Goal: Task Accomplishment & Management: Manage account settings

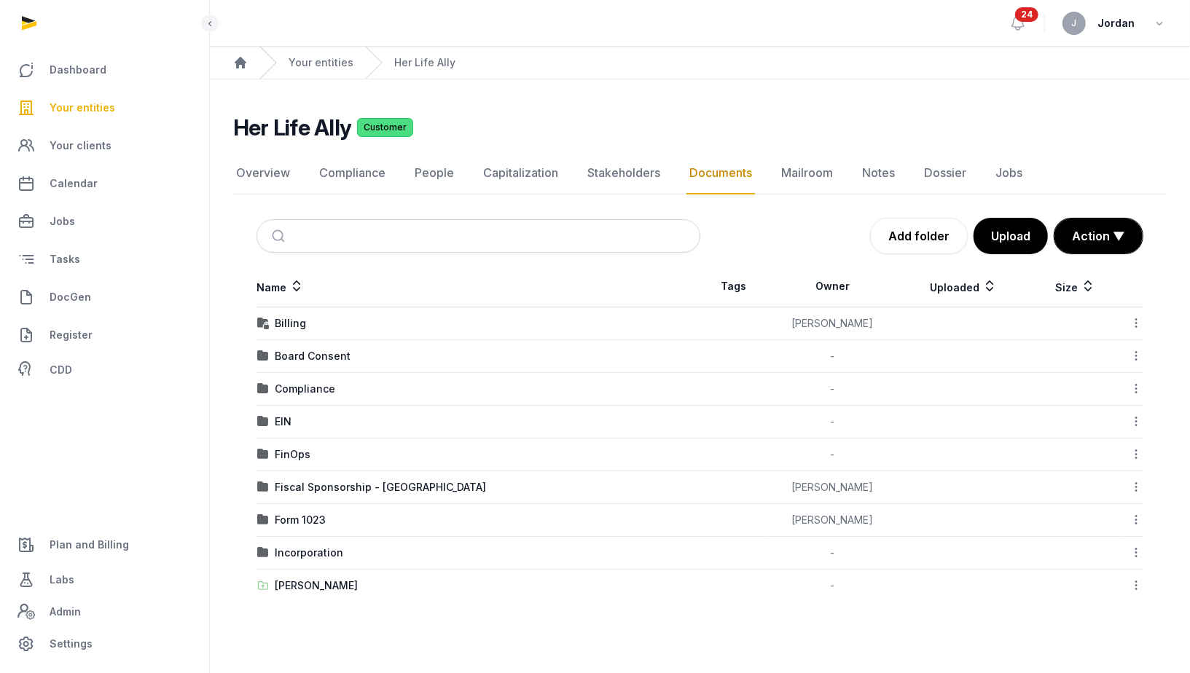
click at [1134, 578] on icon at bounding box center [1135, 585] width 13 height 15
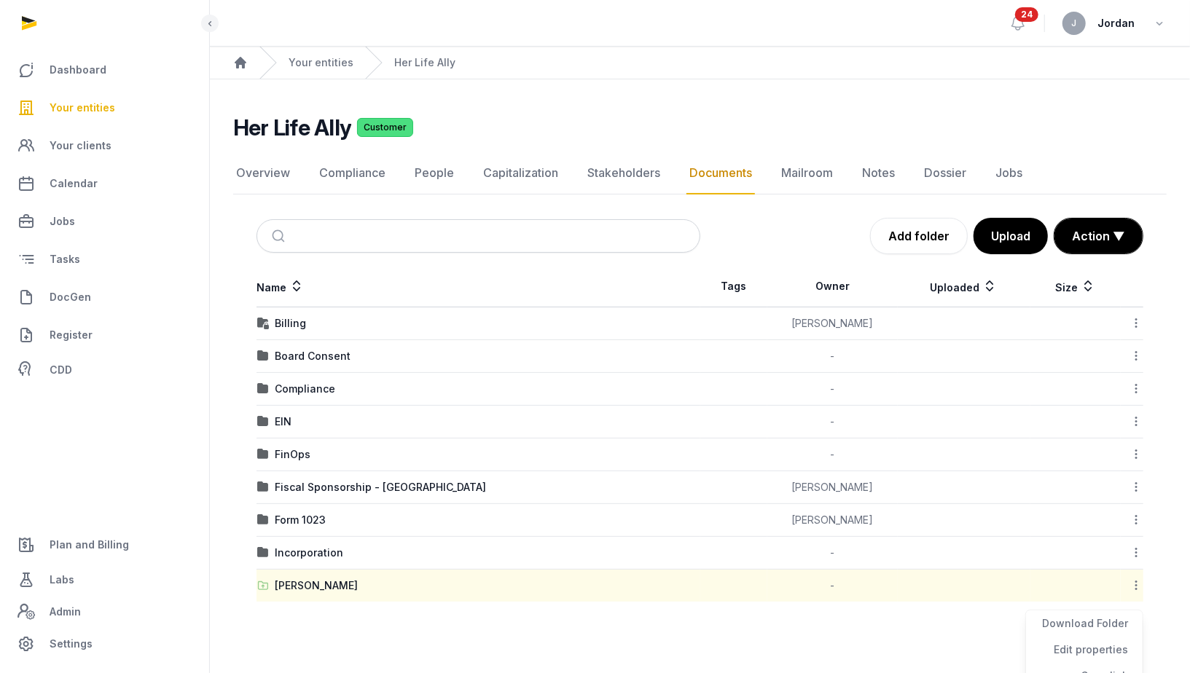
scroll to position [11, 0]
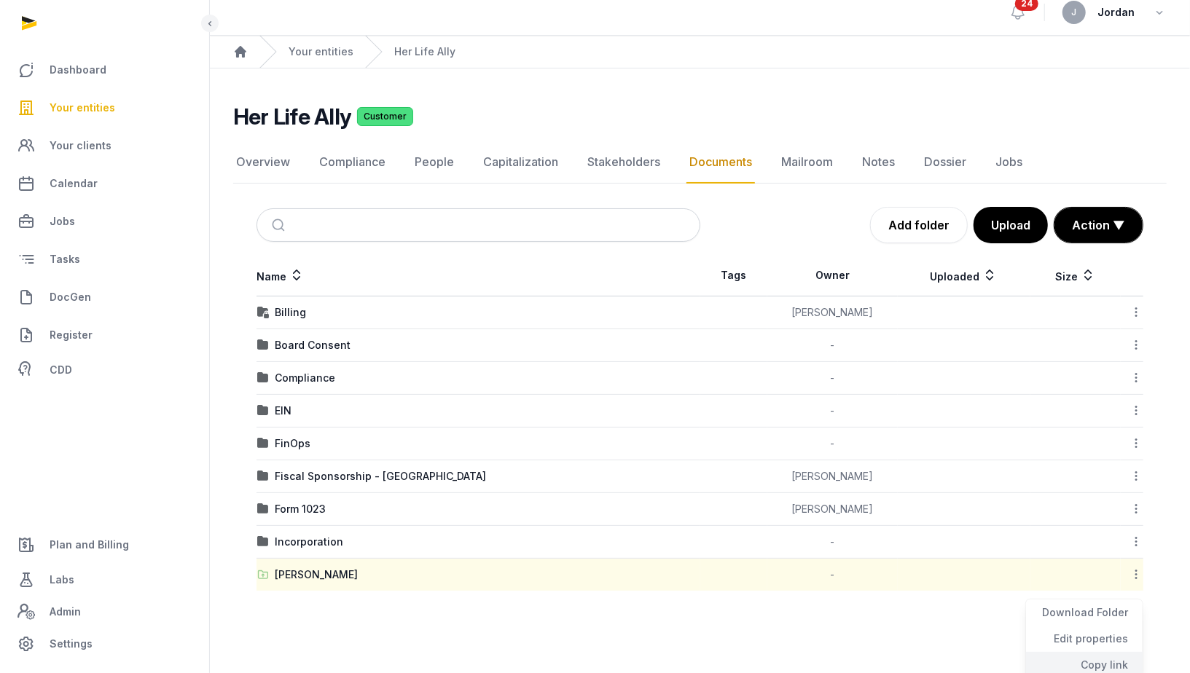
click at [1097, 663] on div "Copy link" at bounding box center [1084, 665] width 117 height 26
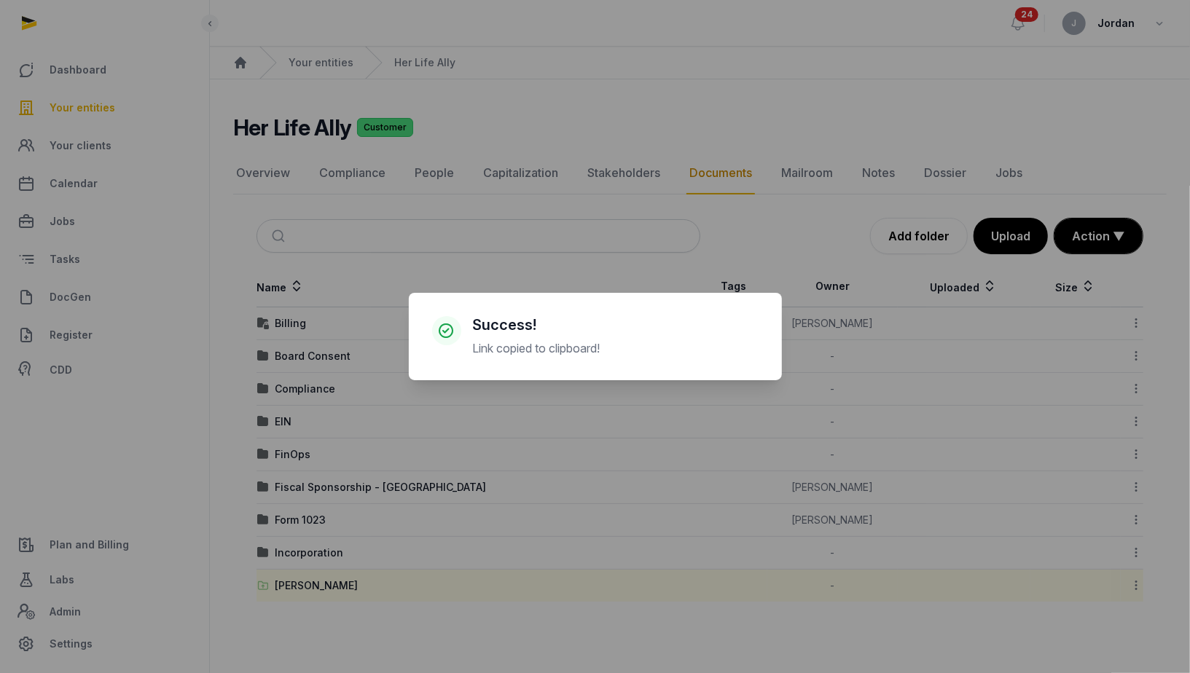
scroll to position [0, 0]
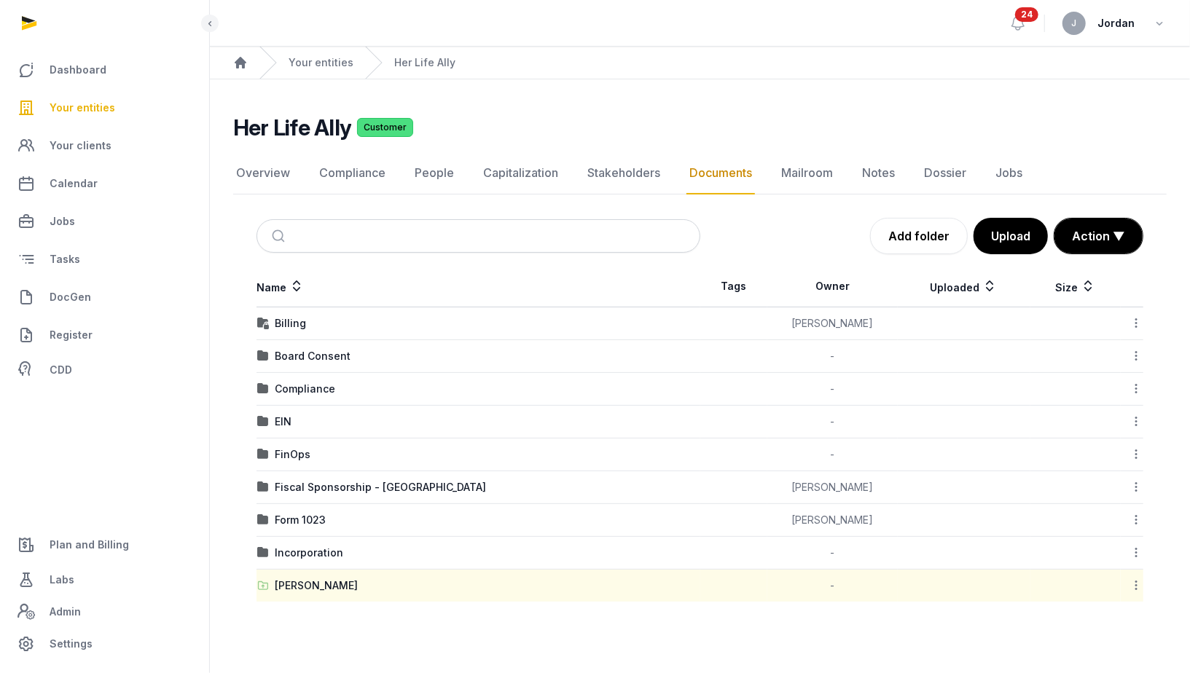
click at [83, 112] on span "Your entities" at bounding box center [83, 107] width 66 height 17
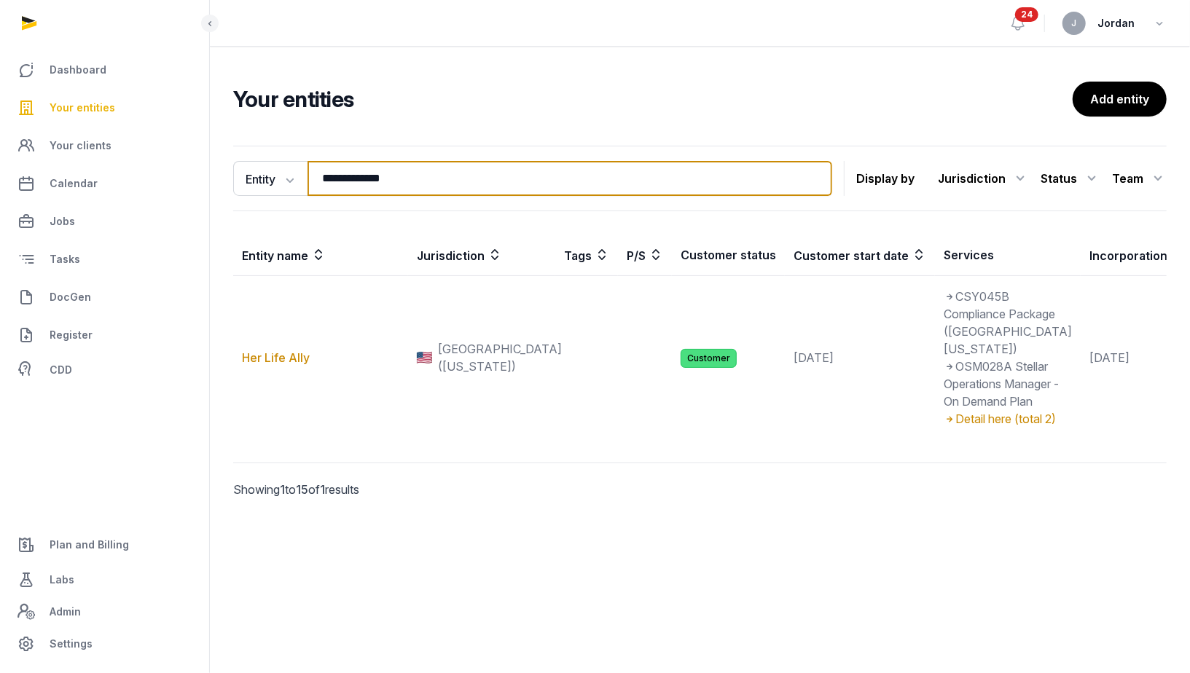
click at [505, 180] on input "**********" at bounding box center [569, 178] width 525 height 35
type input "*"
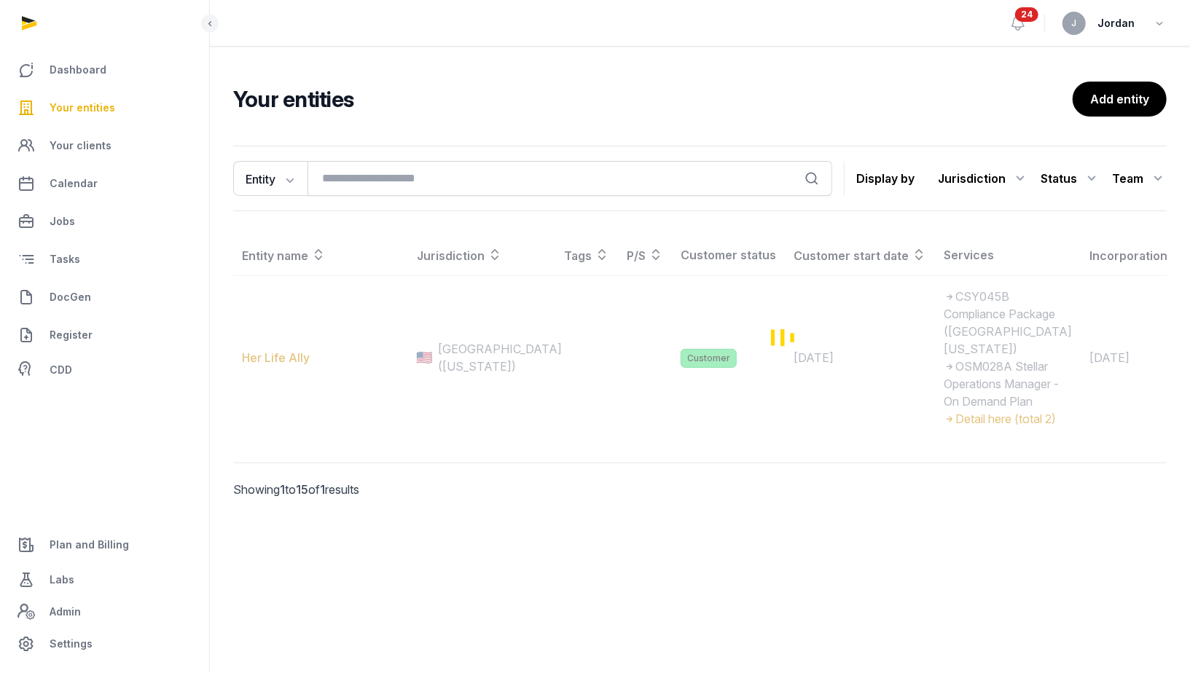
click at [494, 71] on div "Your entities Add entity Entity Entity People Tags Services Search Display by J…" at bounding box center [700, 308] width 980 height 522
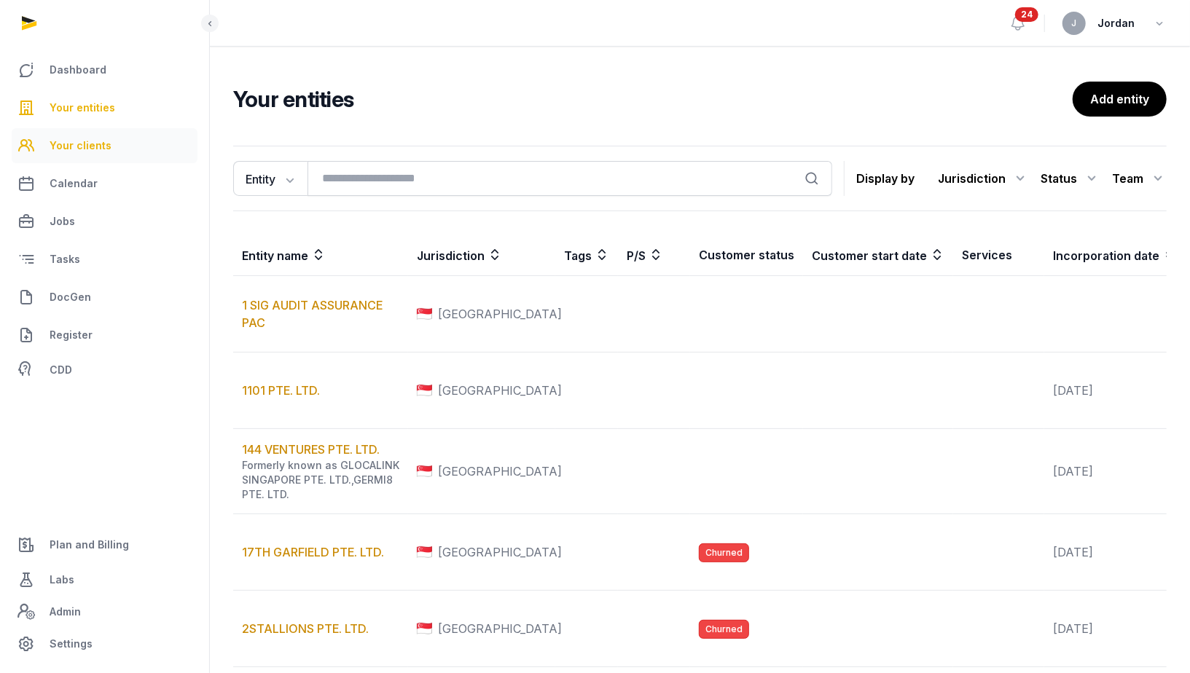
click at [103, 136] on link "Your clients" at bounding box center [105, 145] width 186 height 35
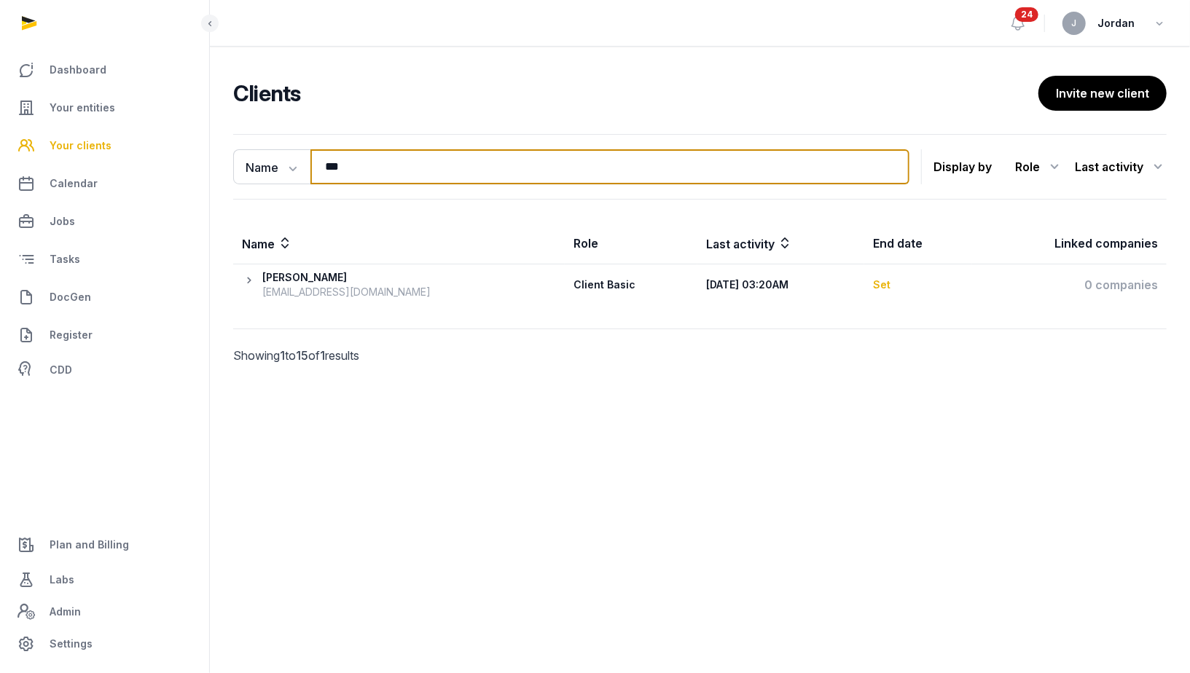
click at [893, 167] on input "***" at bounding box center [609, 166] width 599 height 35
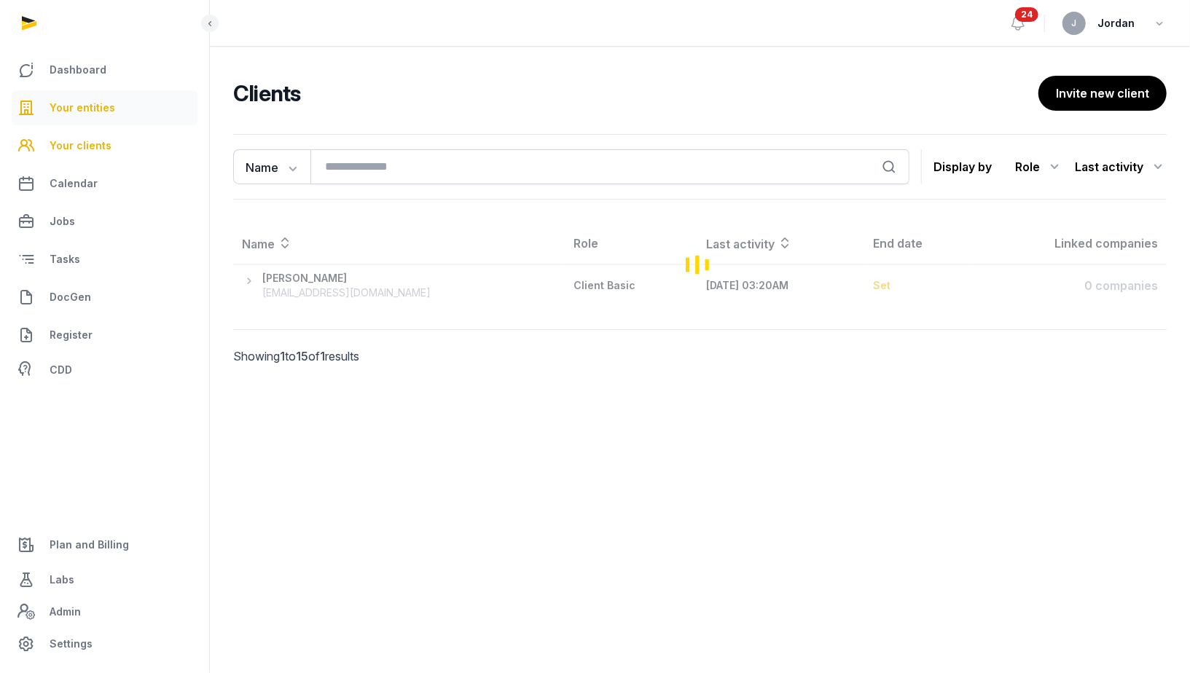
click at [130, 111] on link "Your entities" at bounding box center [105, 107] width 186 height 35
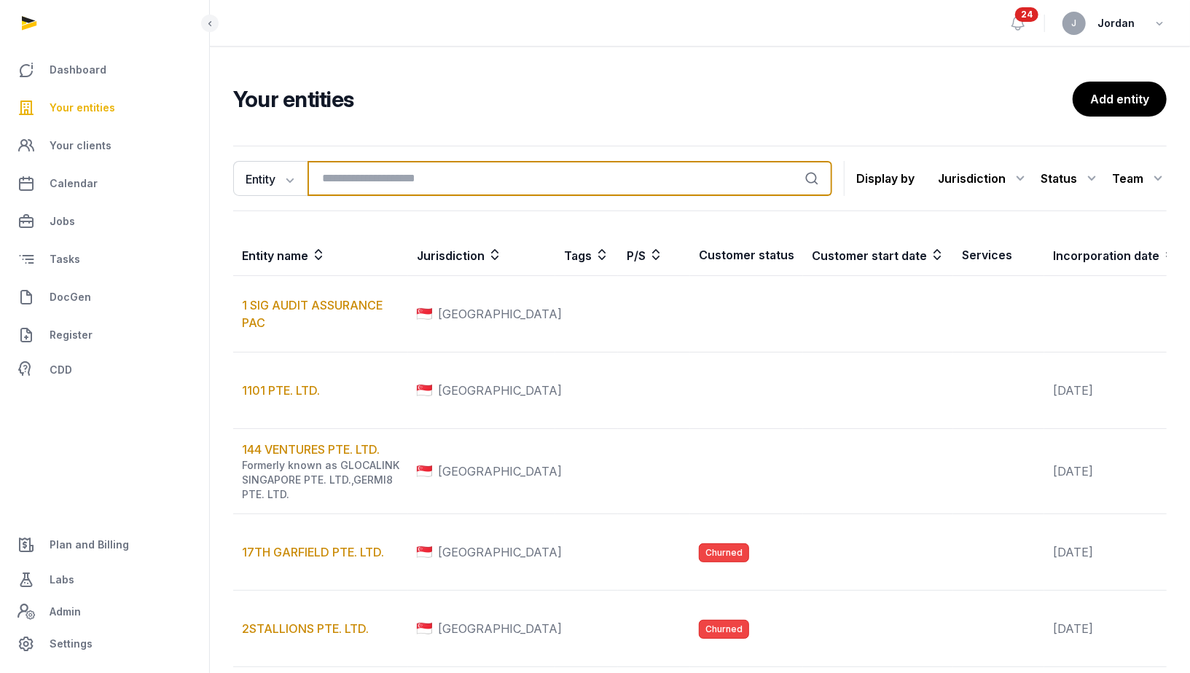
click at [404, 189] on input "search" at bounding box center [569, 178] width 525 height 35
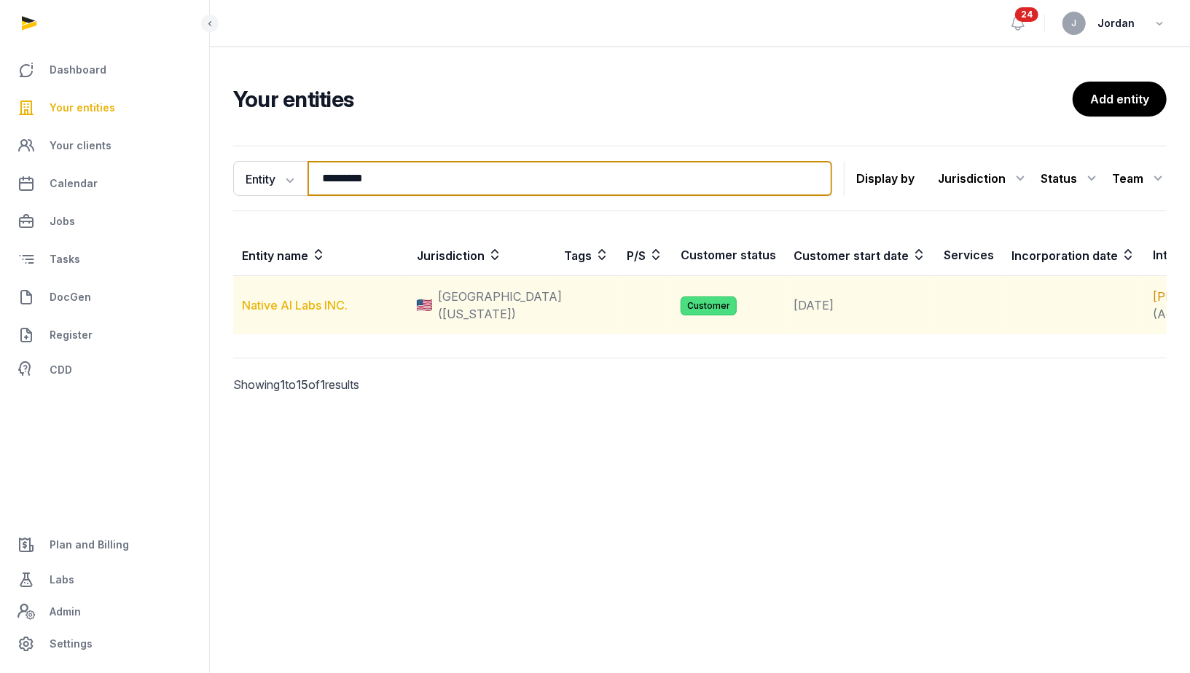
type input "*********"
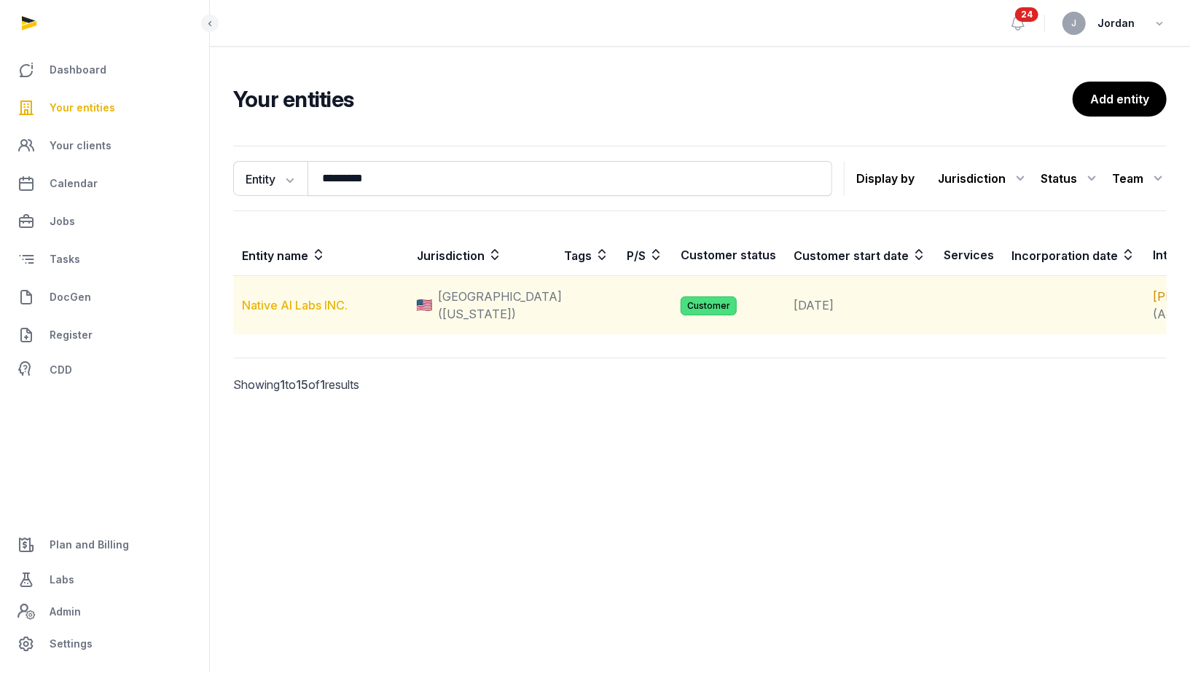
click at [293, 311] on link "Native AI Labs INC." at bounding box center [295, 305] width 106 height 15
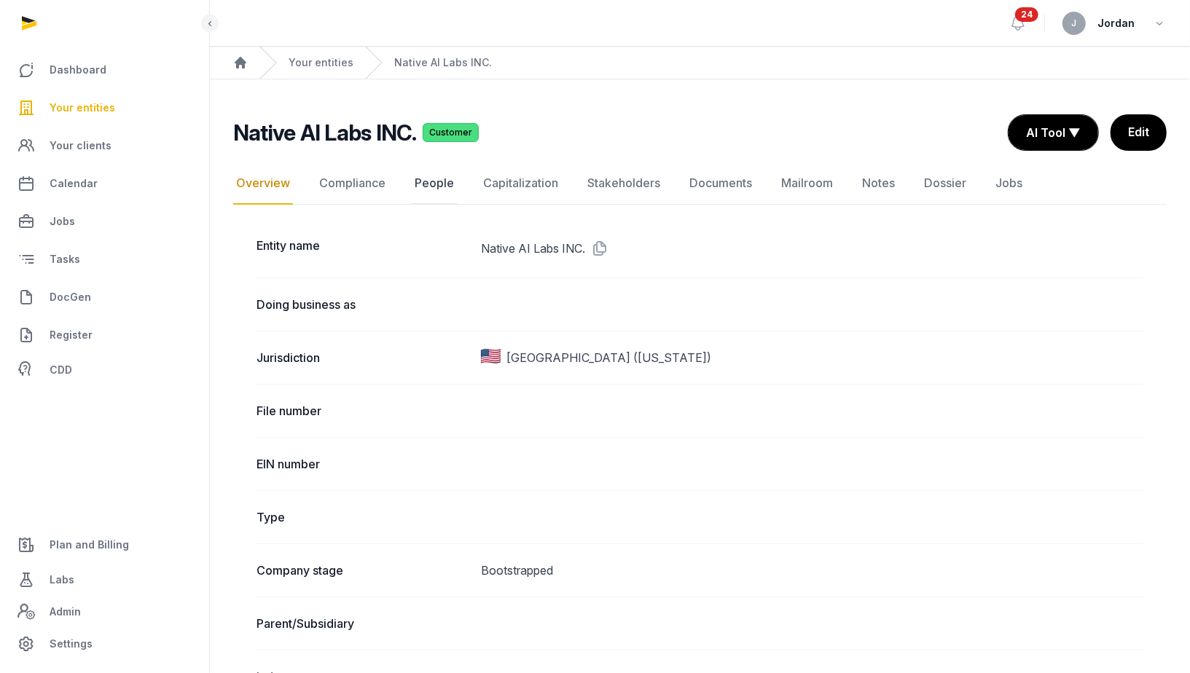
click at [437, 188] on link "People" at bounding box center [434, 183] width 45 height 42
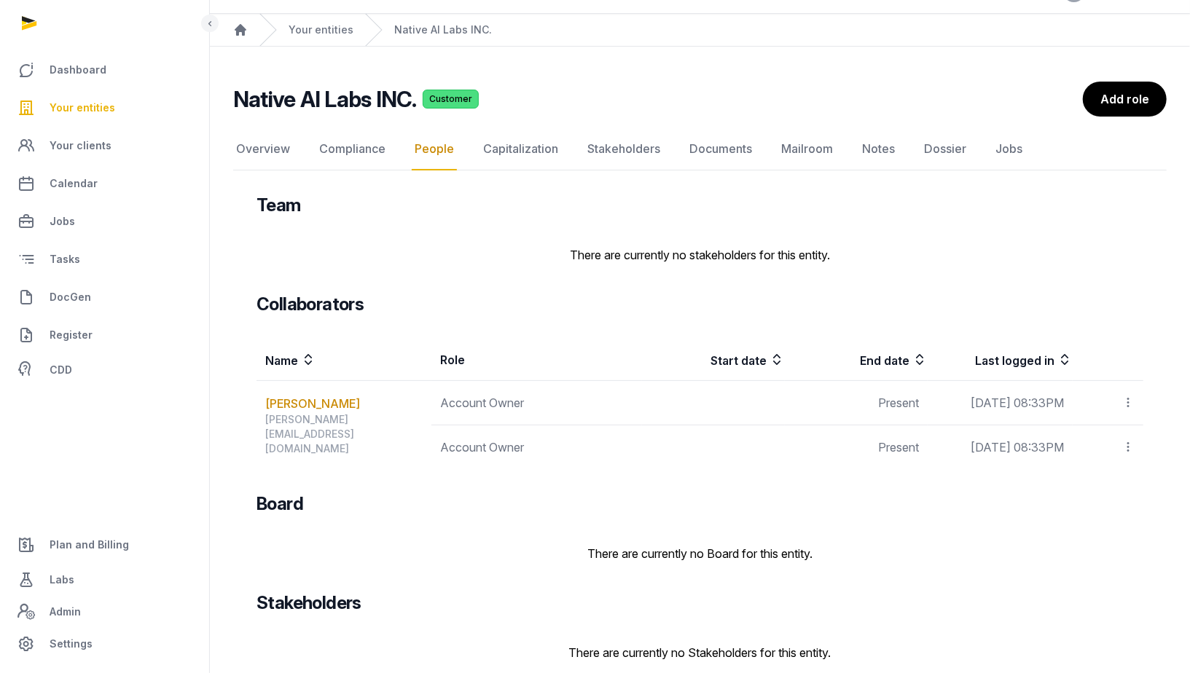
scroll to position [54, 0]
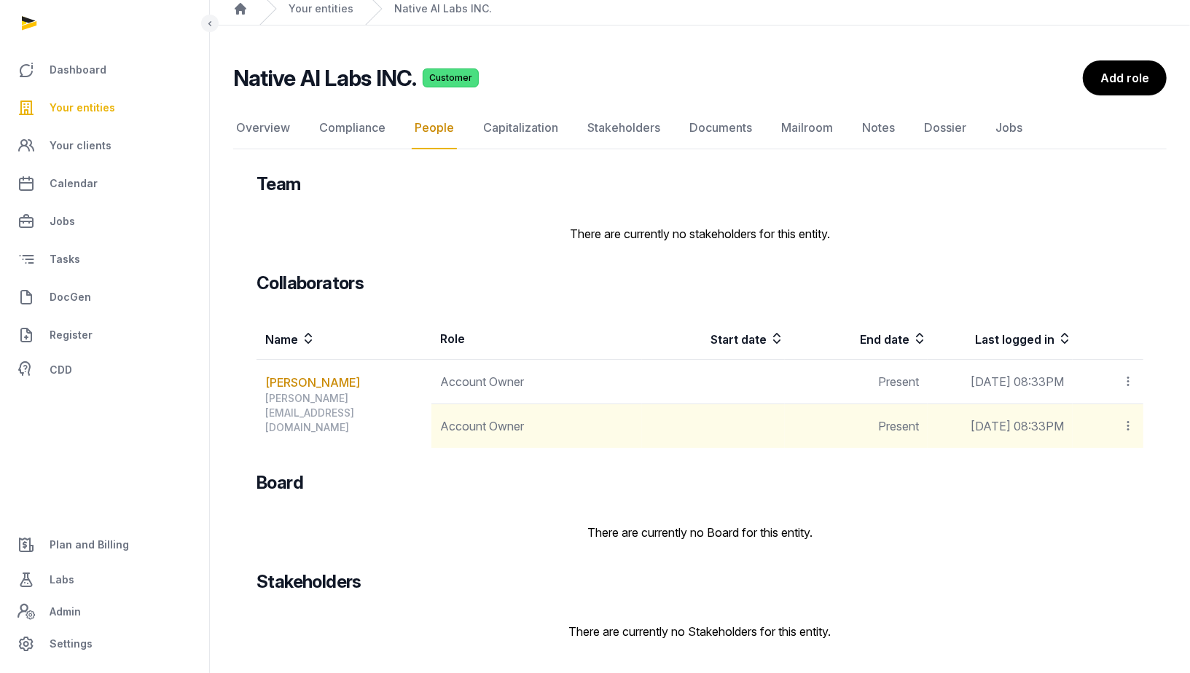
click at [1124, 421] on icon at bounding box center [1127, 425] width 13 height 15
click at [1104, 530] on div "Delete" at bounding box center [1076, 523] width 117 height 29
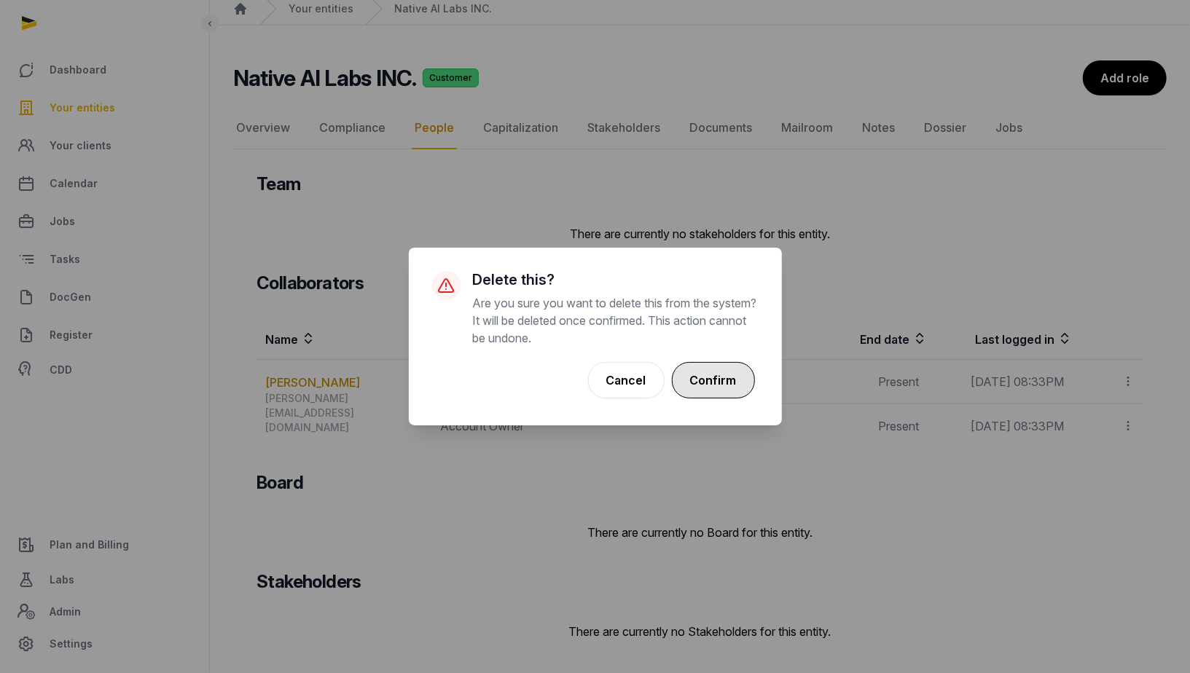
click at [738, 377] on button "Confirm" at bounding box center [713, 380] width 83 height 36
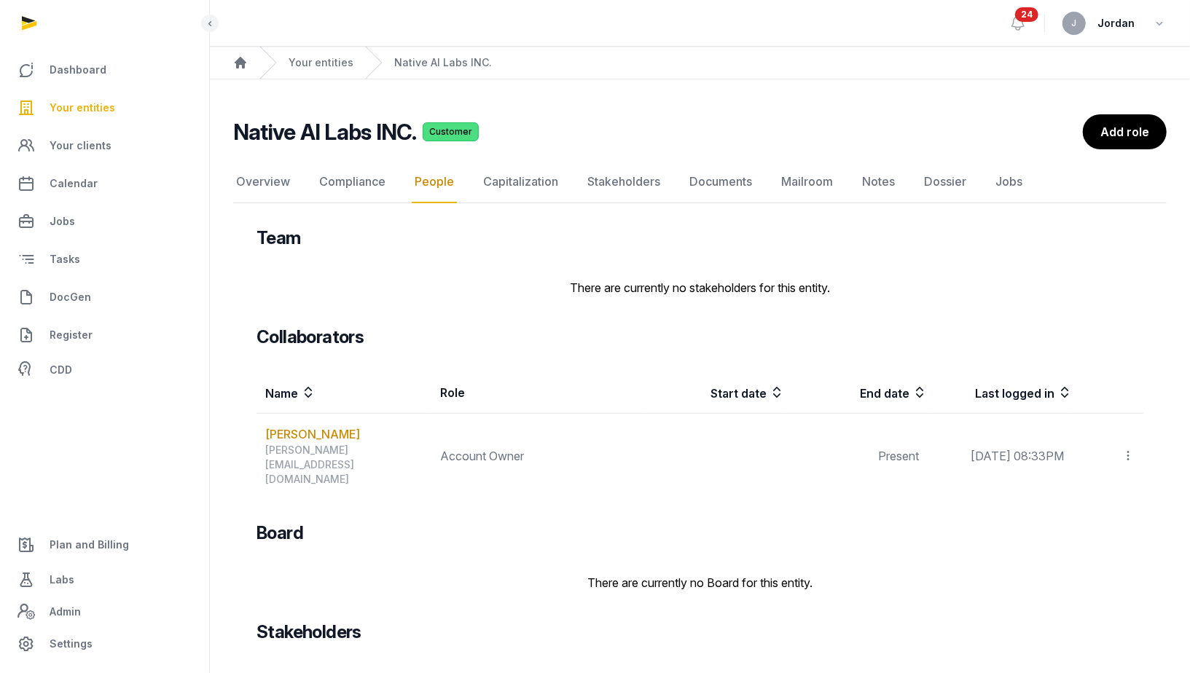
scroll to position [22, 0]
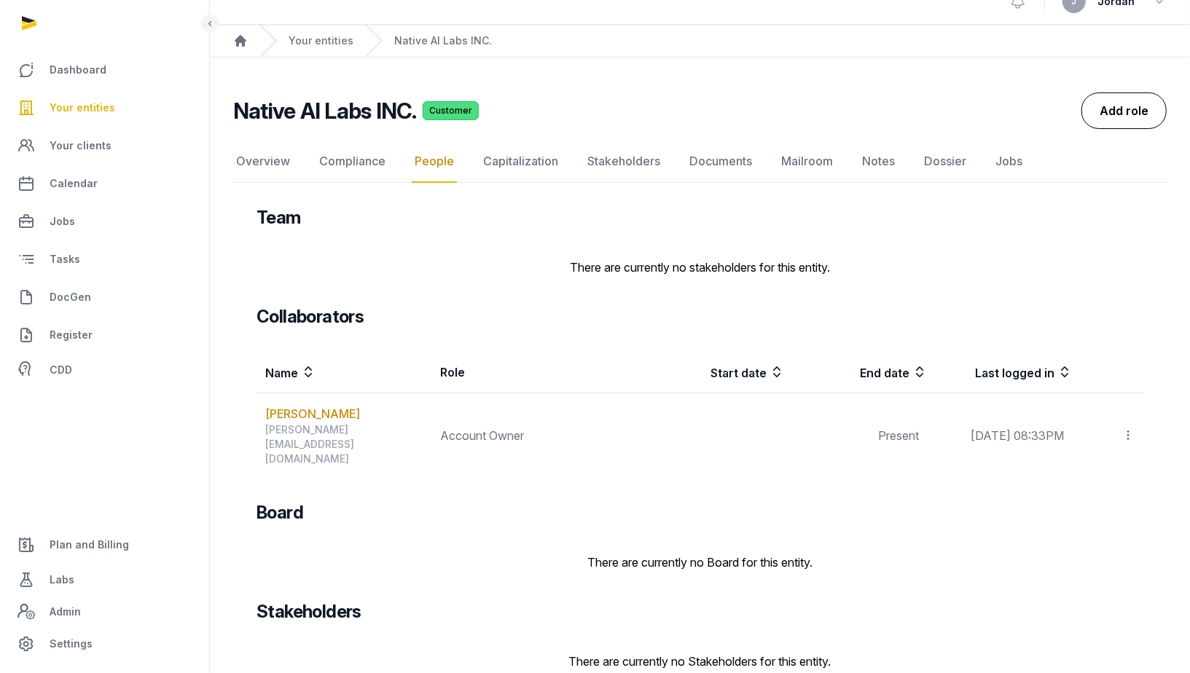
click at [1139, 120] on link "Add role" at bounding box center [1123, 111] width 85 height 36
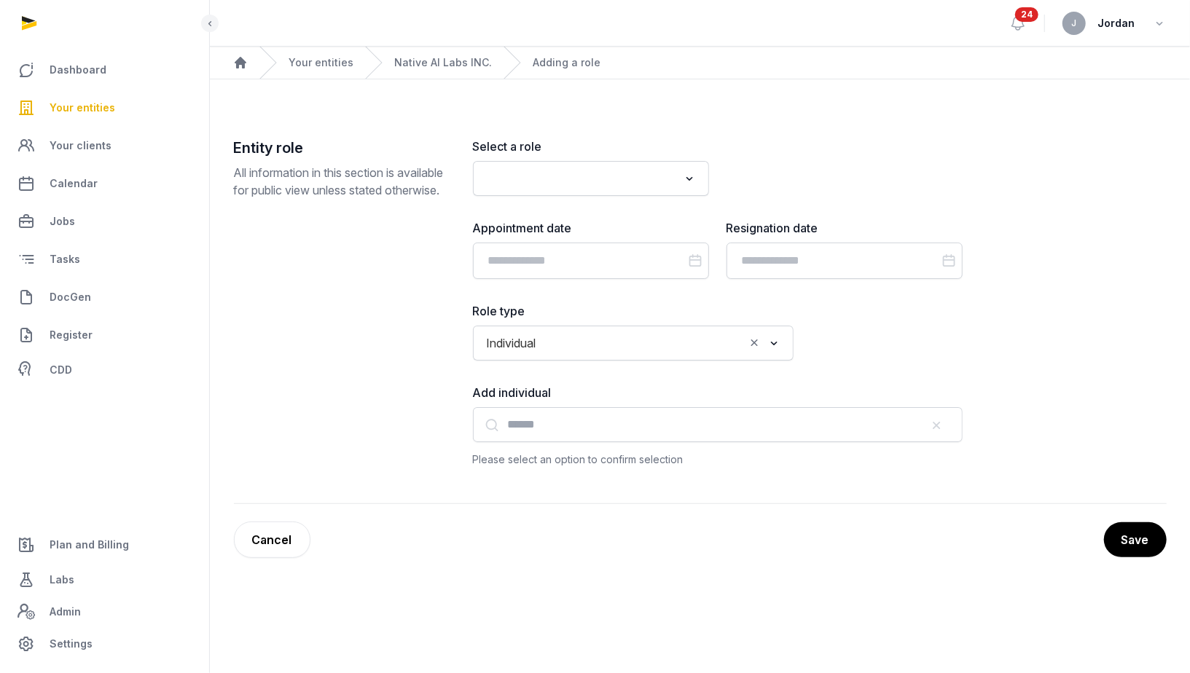
click at [689, 182] on icon "Search for option" at bounding box center [690, 178] width 15 height 17
click at [801, 143] on div "Select a role Loading... Account Owner Accountant Advisor Auditor Authorised Re…" at bounding box center [718, 167] width 490 height 58
click at [469, 63] on link "Native AI Labs INC." at bounding box center [443, 62] width 98 height 15
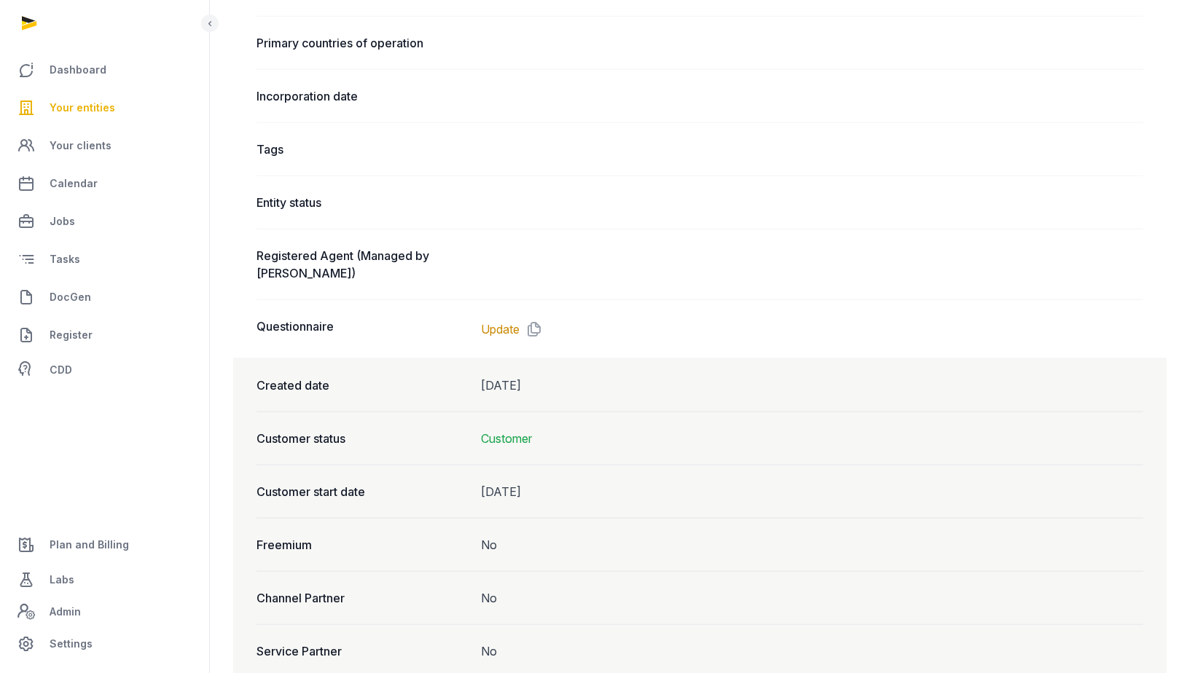
scroll to position [895, 0]
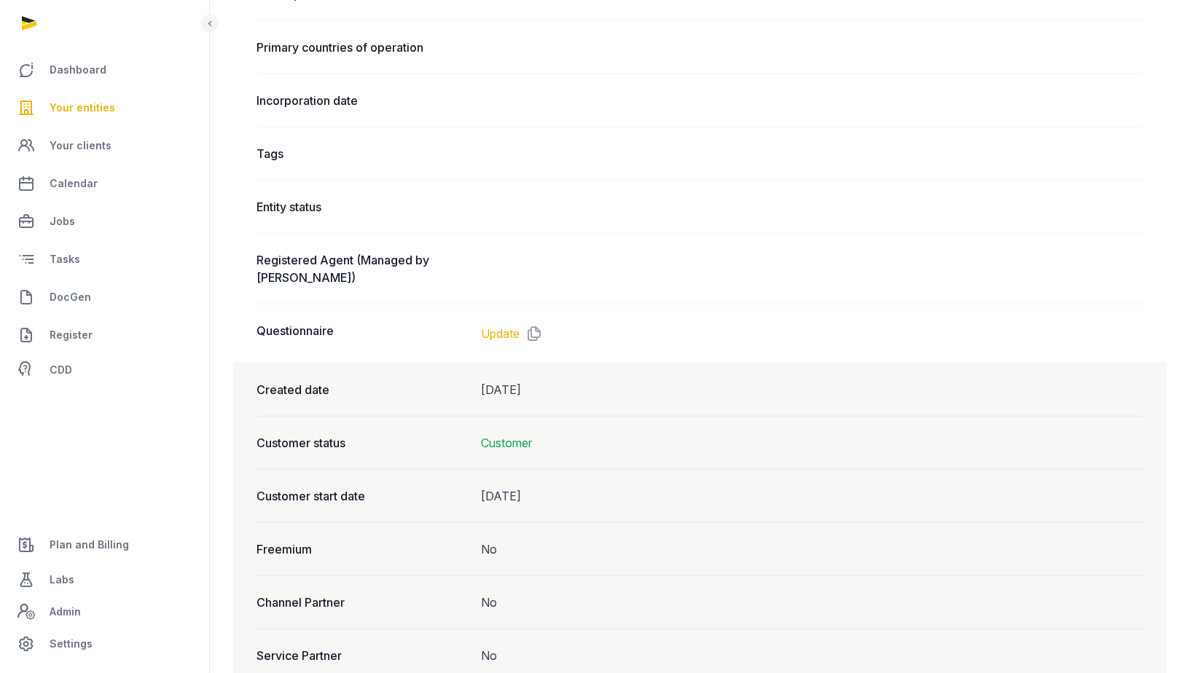
click at [495, 325] on link "Update" at bounding box center [500, 333] width 39 height 17
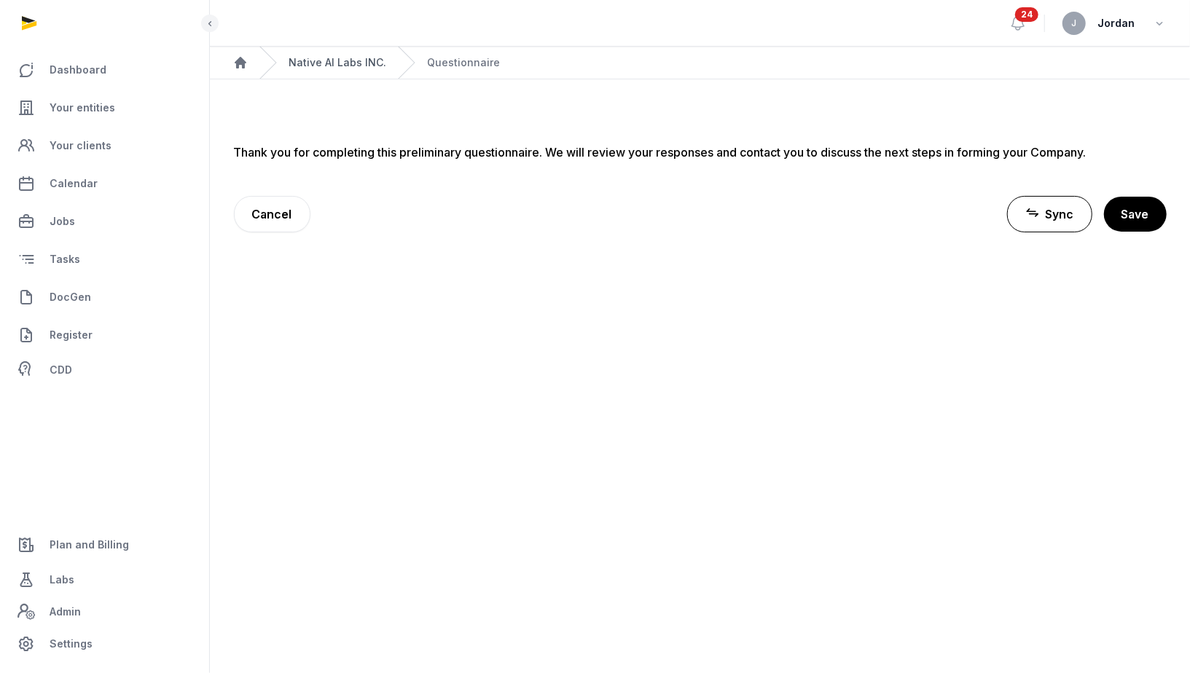
click at [331, 60] on link "Native AI Labs INC." at bounding box center [338, 62] width 98 height 15
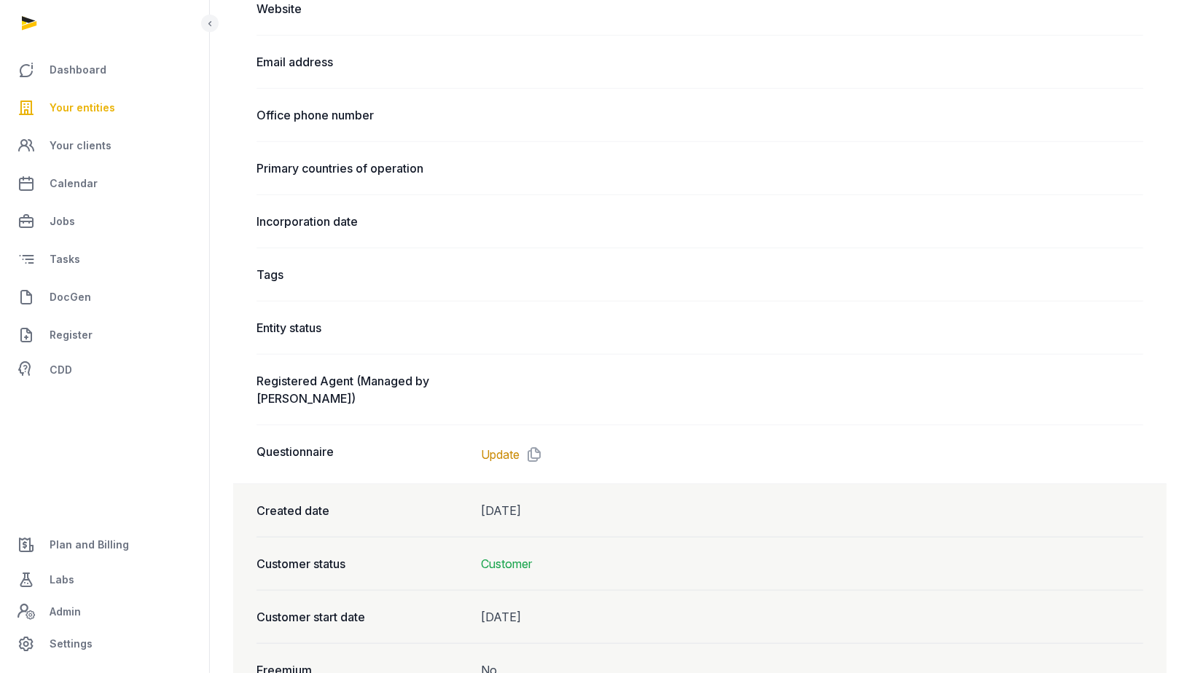
scroll to position [781, 0]
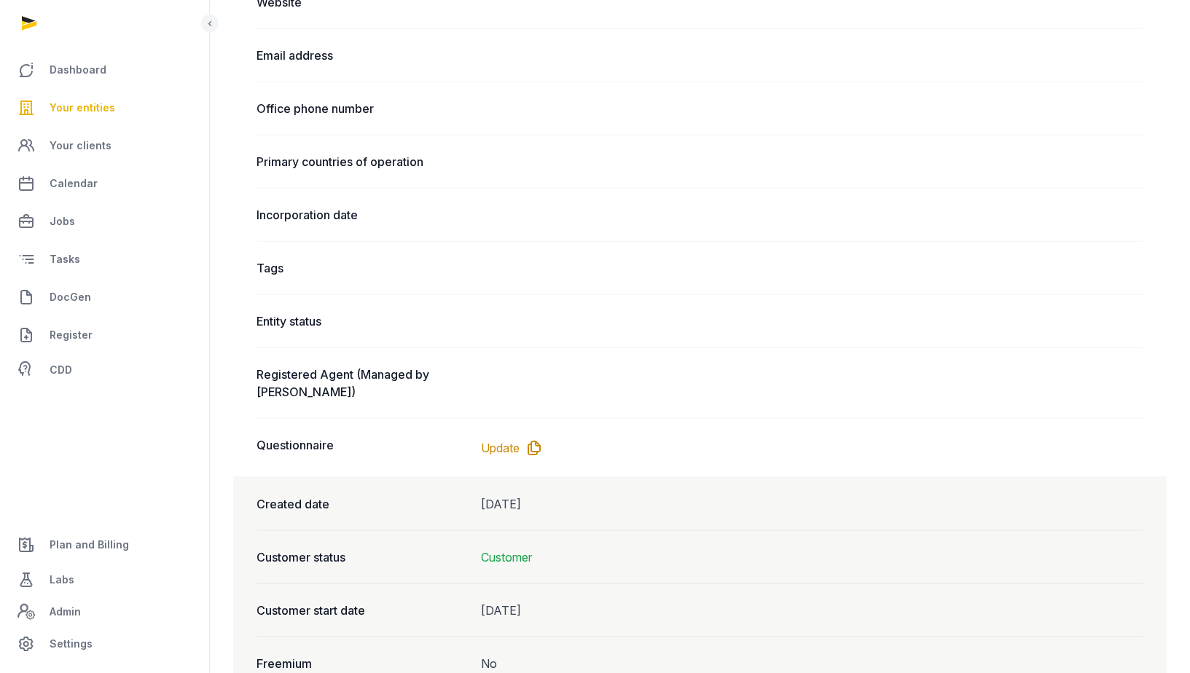
click at [537, 441] on icon at bounding box center [530, 447] width 23 height 23
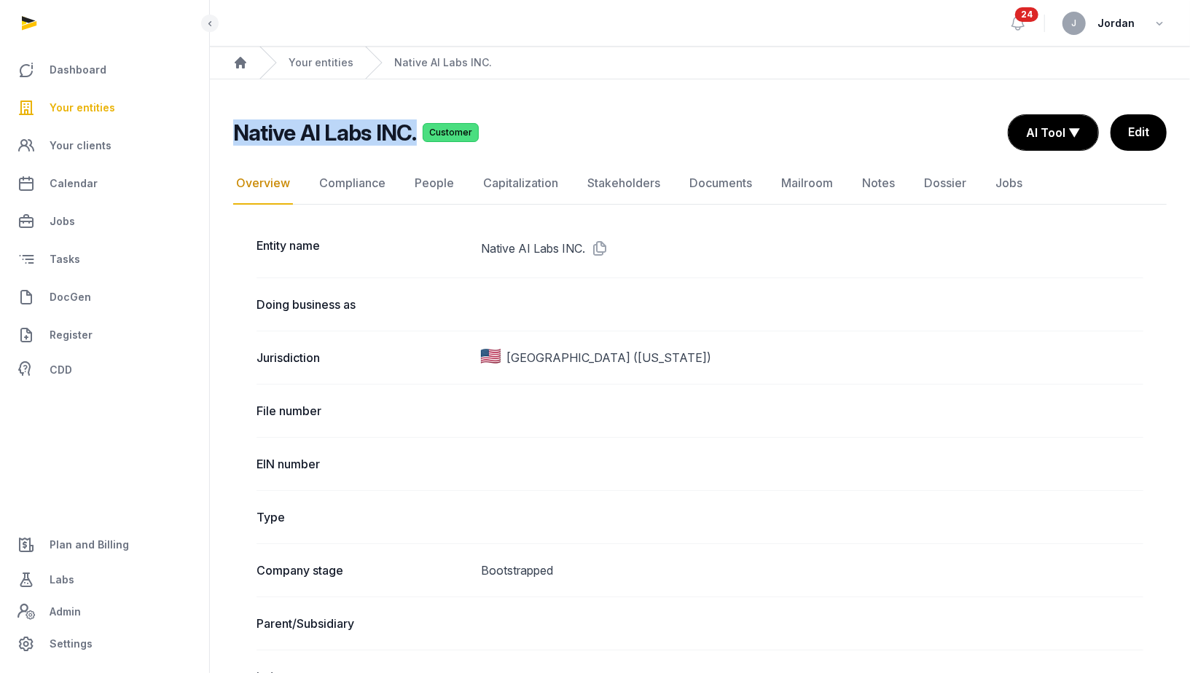
drag, startPoint x: 242, startPoint y: 130, endPoint x: 415, endPoint y: 132, distance: 173.4
copy h2 "Native AI Labs INC."
click at [1146, 133] on link "Edit" at bounding box center [1138, 132] width 58 height 36
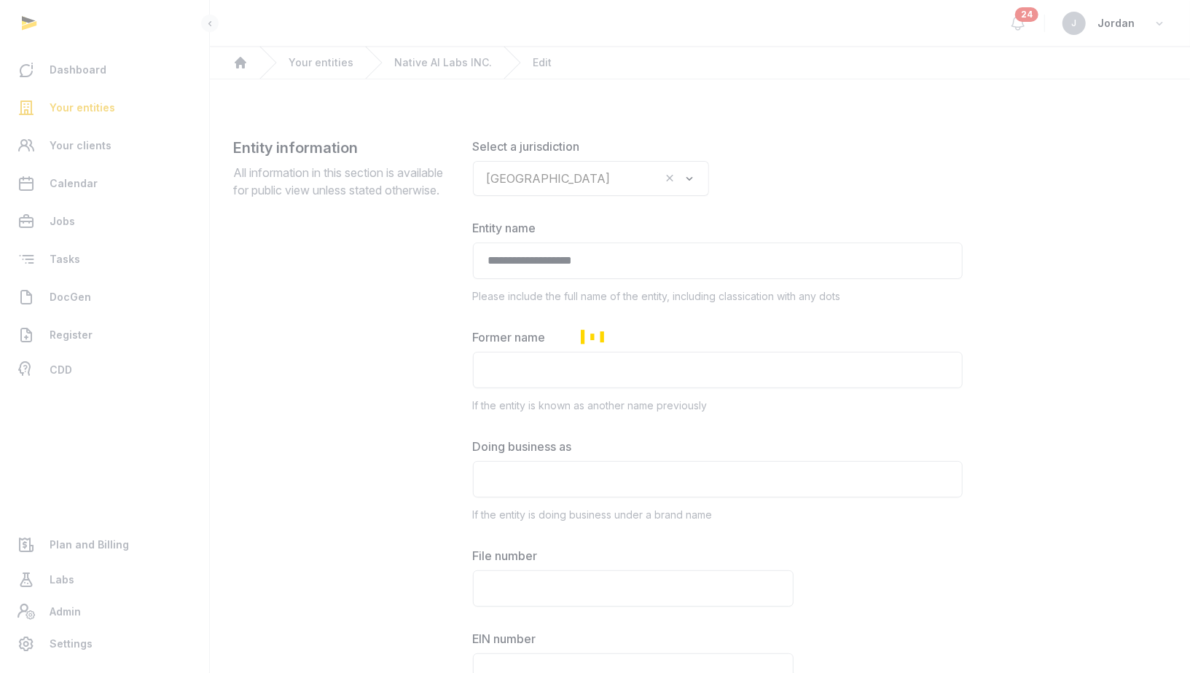
click at [586, 261] on div "Loading" at bounding box center [595, 336] width 1190 height 673
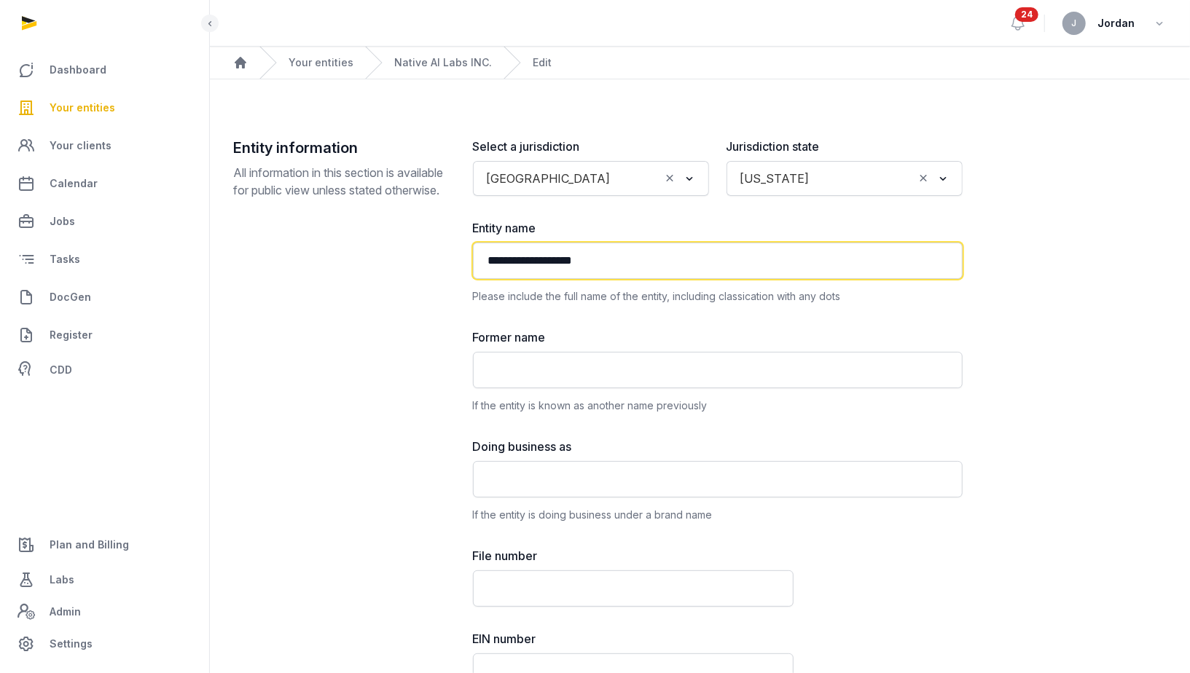
click at [589, 261] on input "**********" at bounding box center [718, 261] width 490 height 36
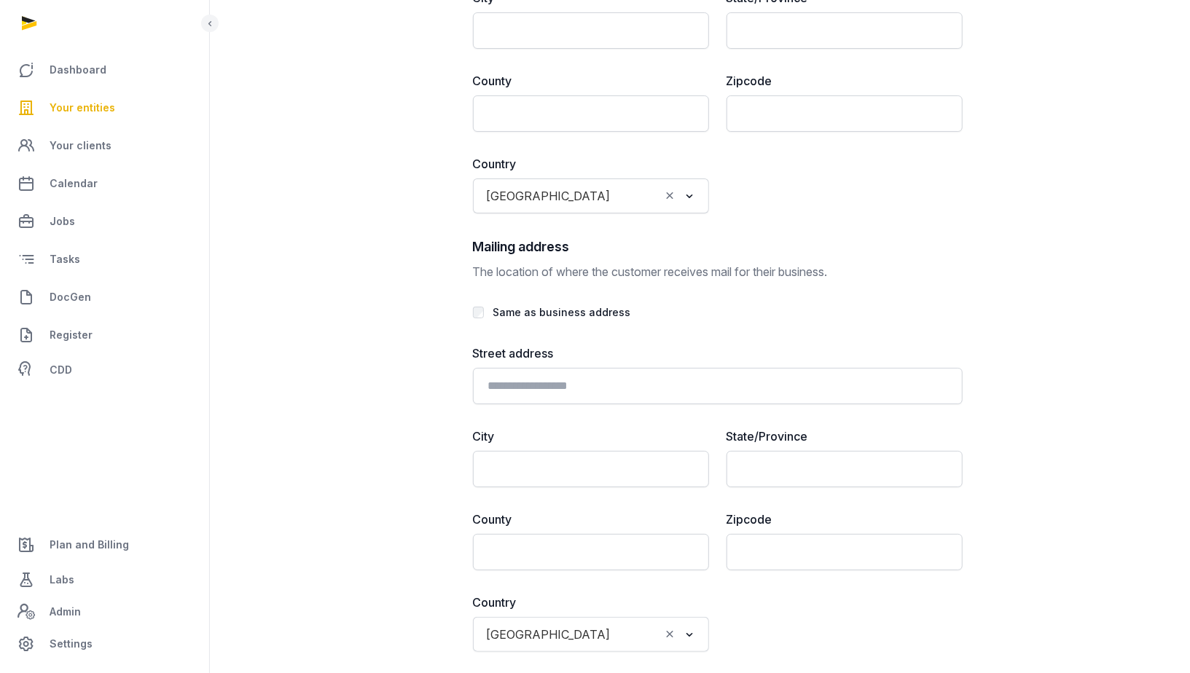
scroll to position [3358, 0]
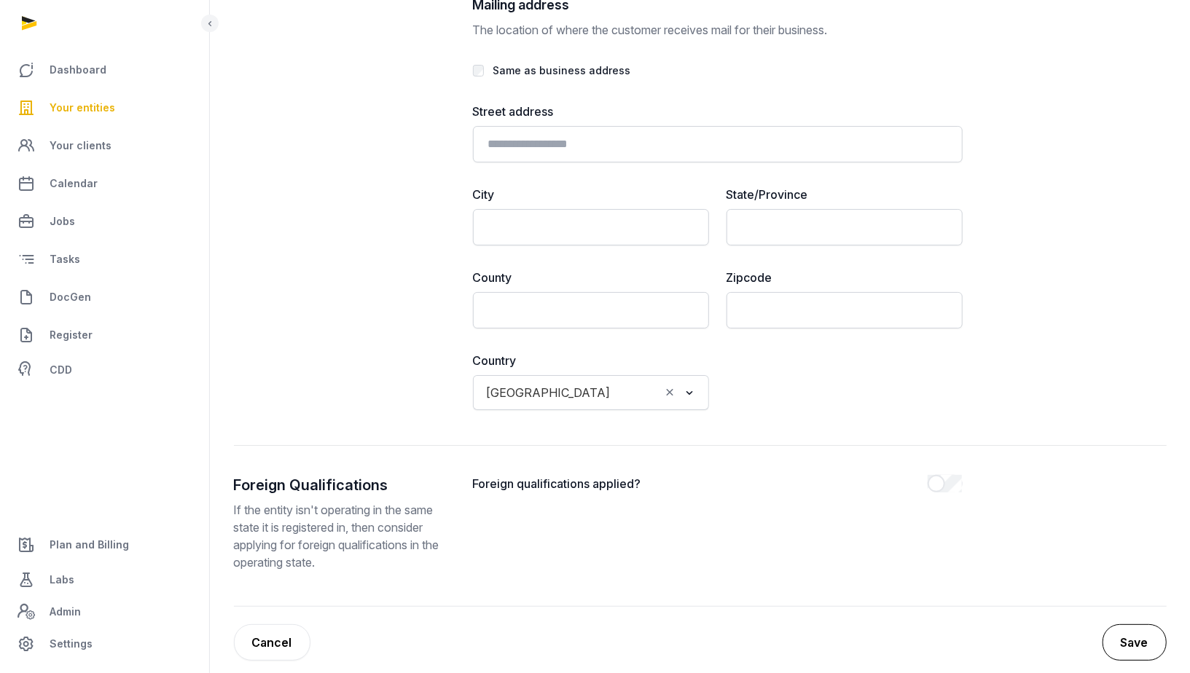
type input "**********"
click at [1122, 635] on button "Save" at bounding box center [1134, 642] width 64 height 36
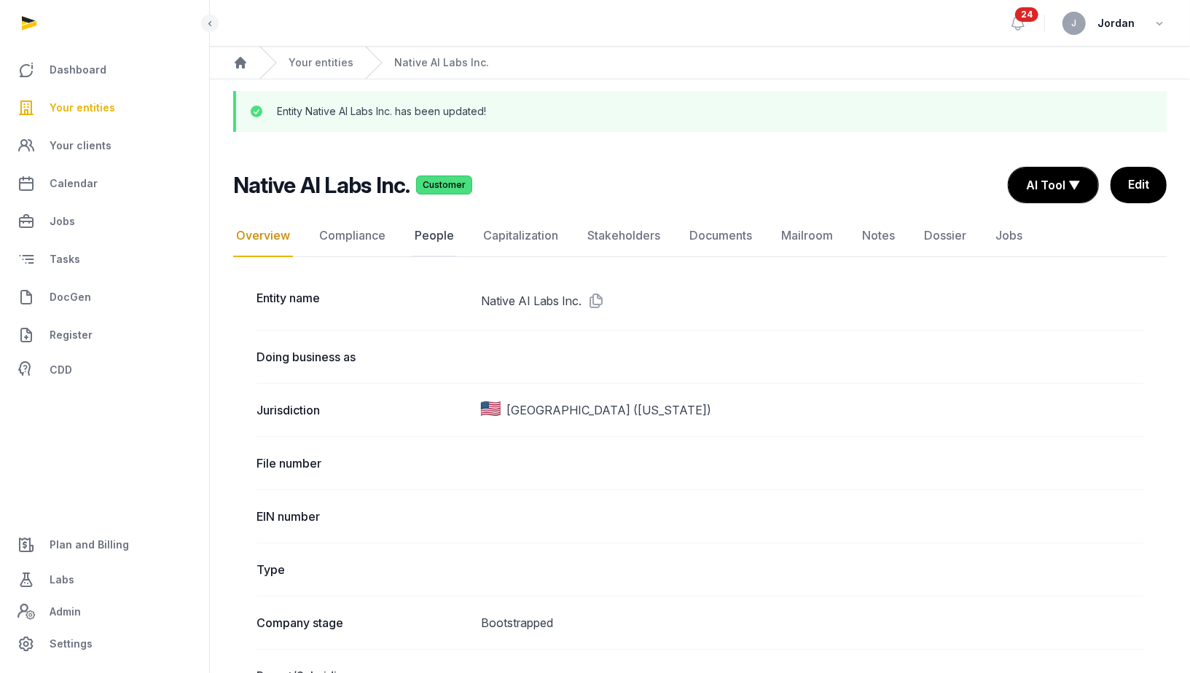
click at [424, 224] on link "People" at bounding box center [434, 236] width 45 height 42
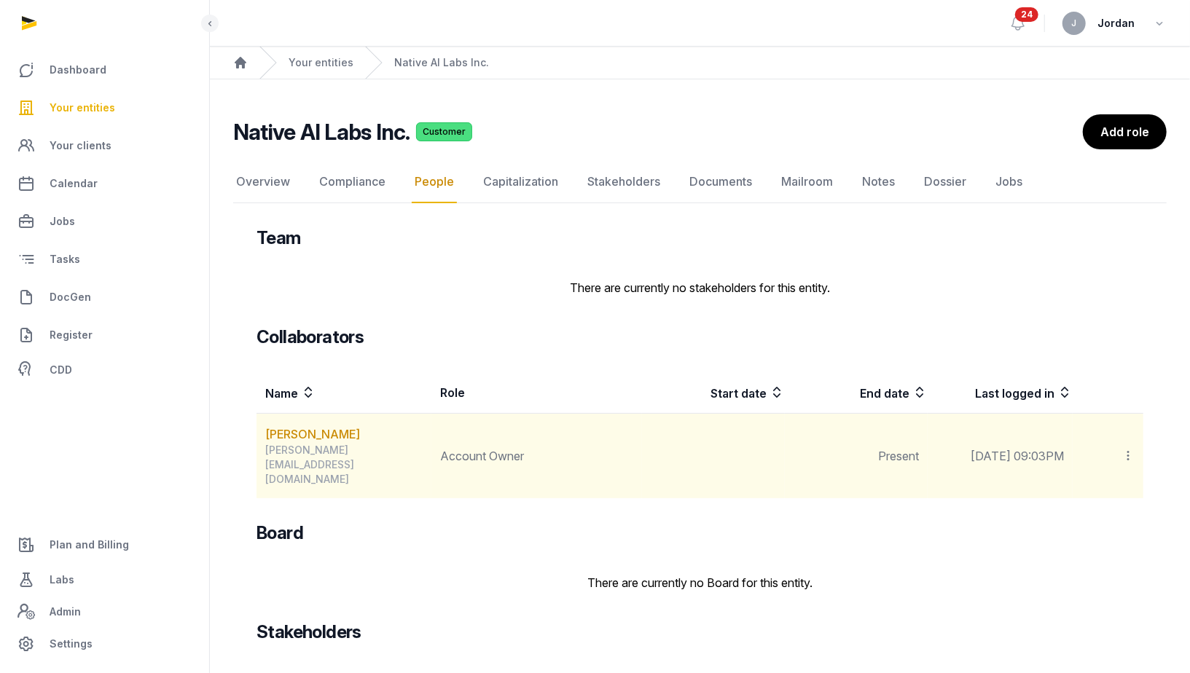
click at [1133, 448] on icon at bounding box center [1127, 455] width 13 height 15
click at [1078, 488] on span "Invite user" at bounding box center [1092, 495] width 55 height 15
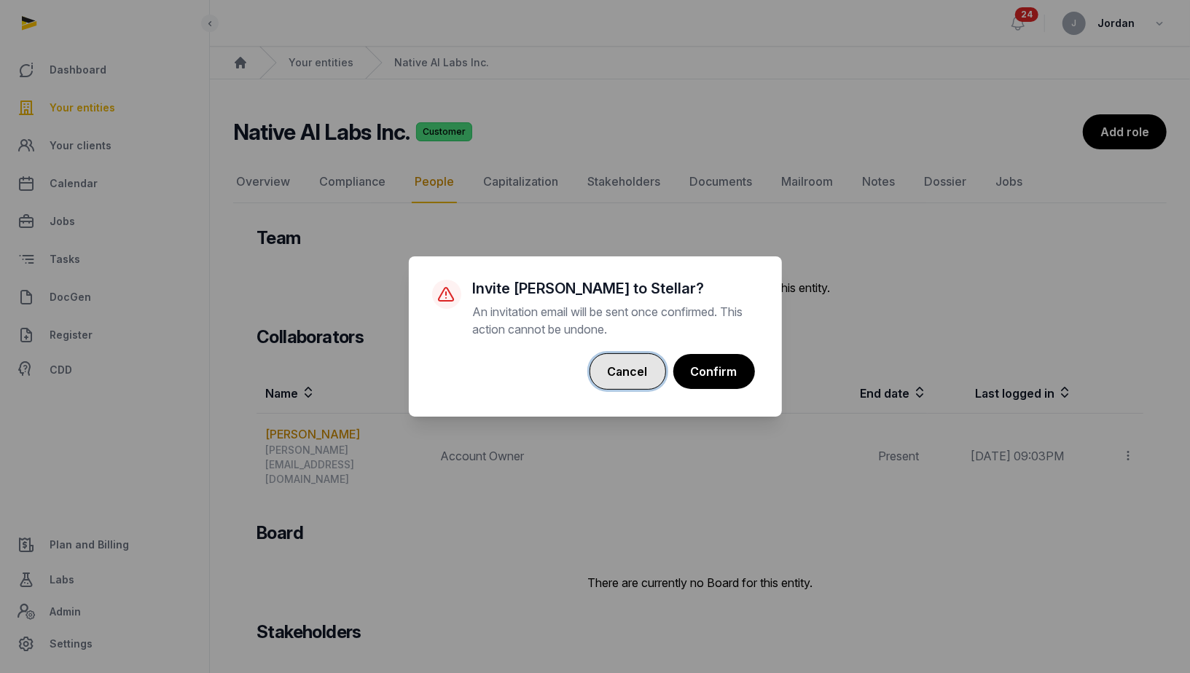
click at [616, 362] on button "Cancel" at bounding box center [627, 371] width 76 height 36
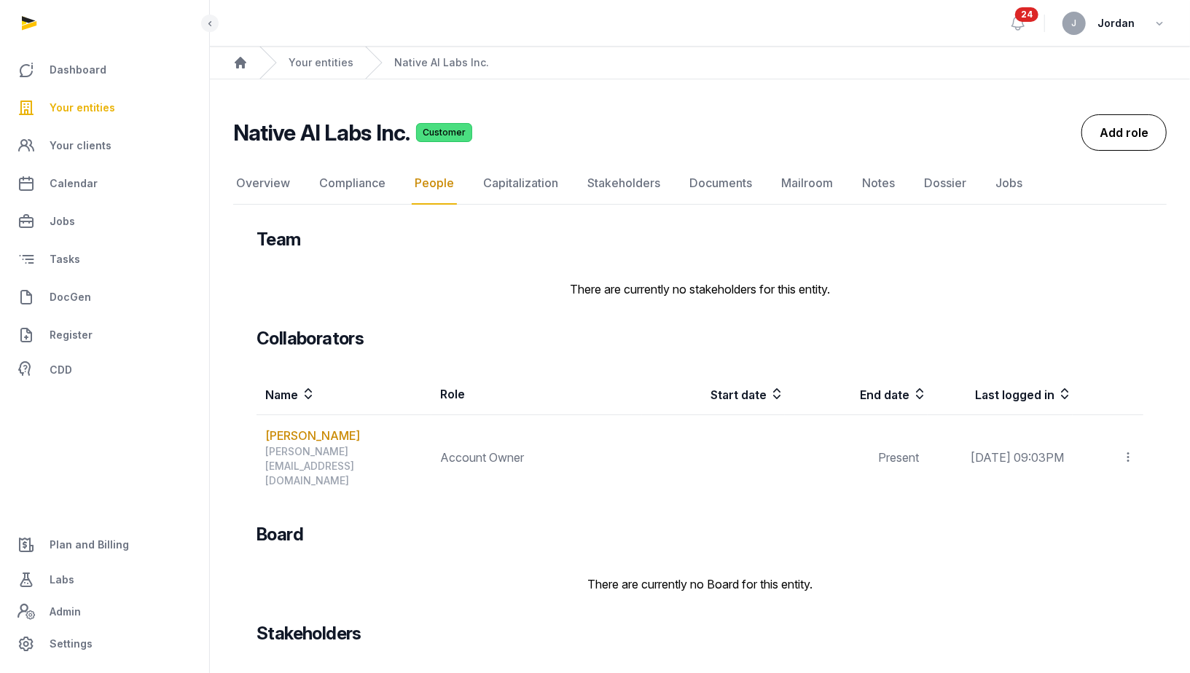
click at [1136, 130] on link "Add role" at bounding box center [1123, 132] width 85 height 36
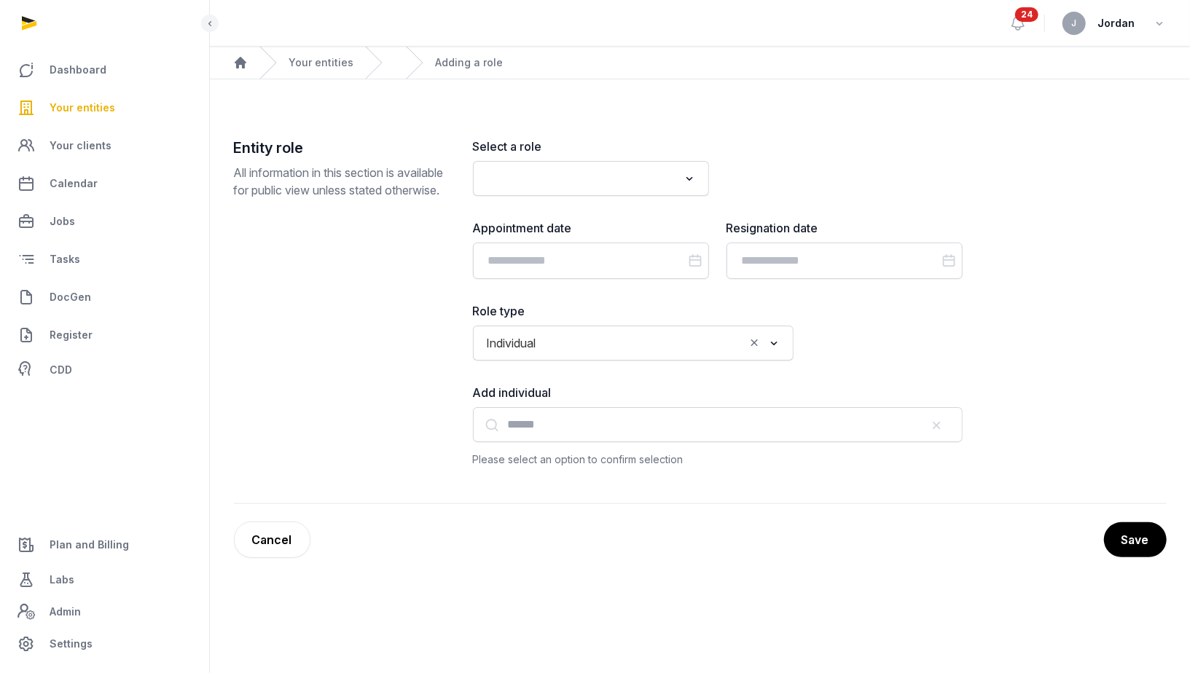
click at [575, 184] on input "Search for option" at bounding box center [580, 178] width 197 height 20
type input "*"
click at [572, 200] on li "Founder" at bounding box center [591, 210] width 235 height 21
type input "*****"
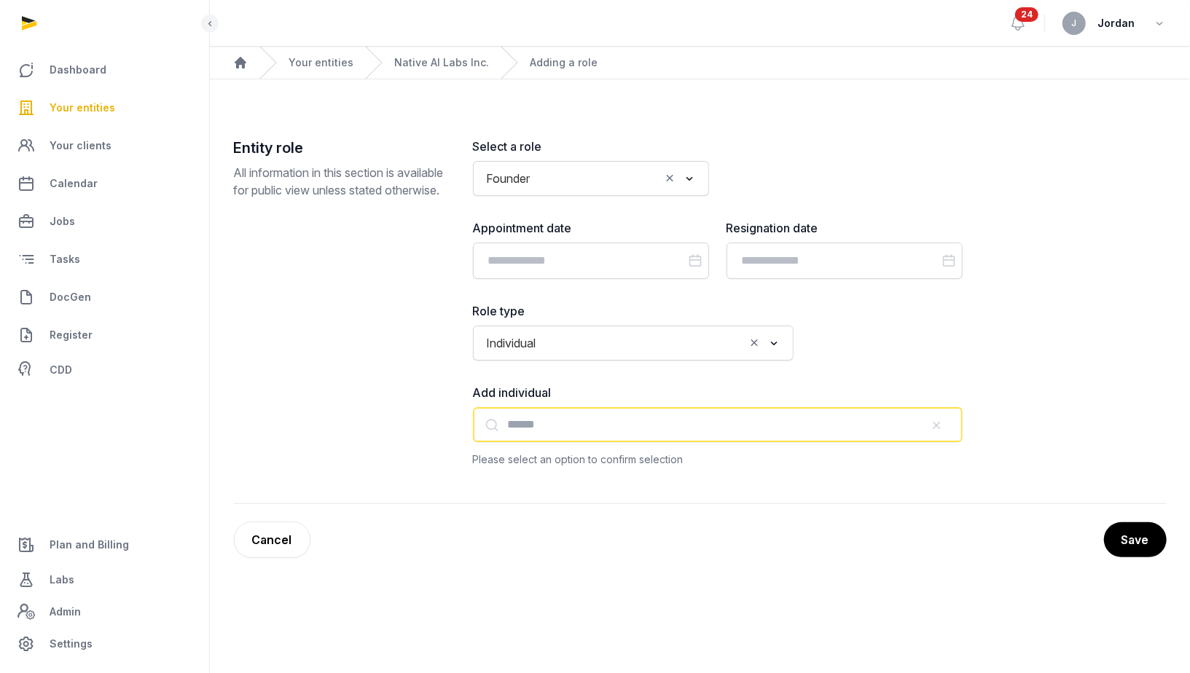
click at [594, 425] on input "text" at bounding box center [718, 424] width 490 height 35
type input "*"
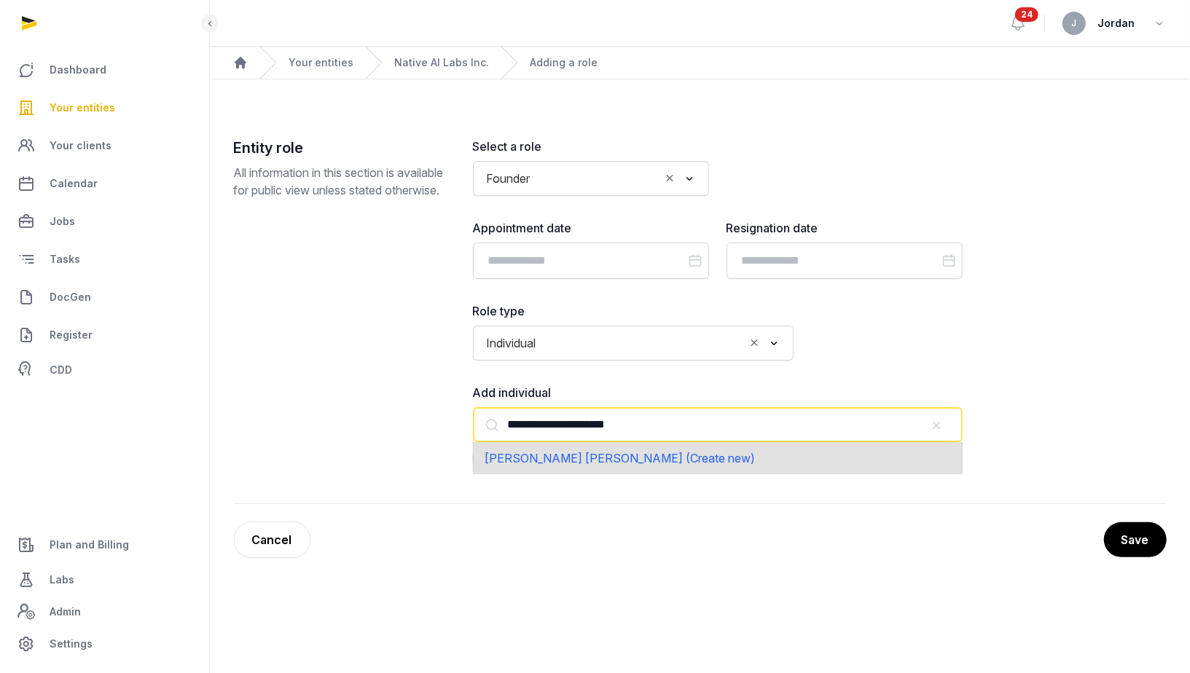
type input "**********"
click at [645, 462] on span "Jasminder Singh Gulati (Create new)" at bounding box center [620, 458] width 270 height 15
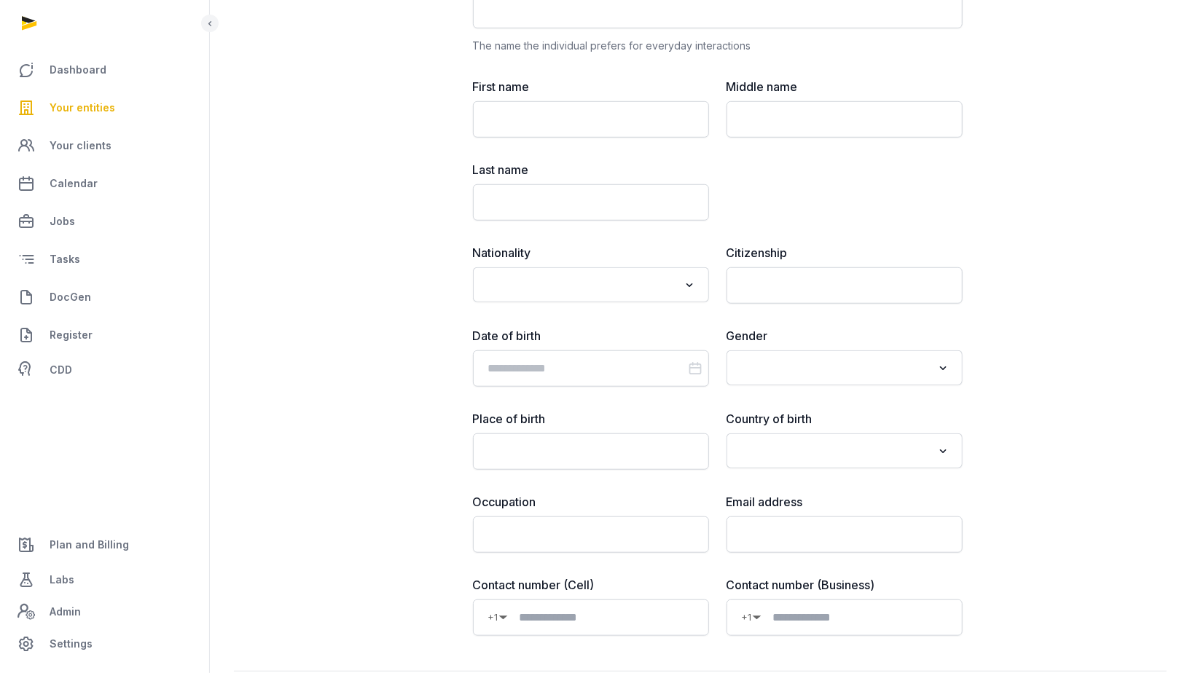
scroll to position [691, 0]
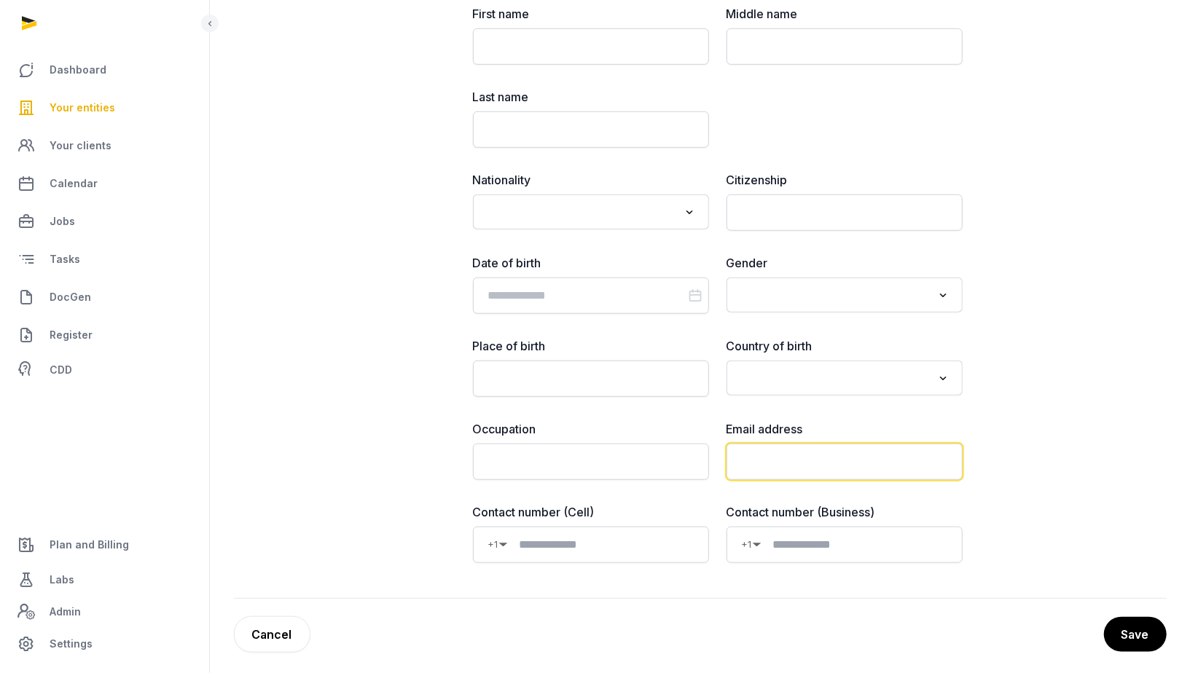
click at [793, 460] on input "email" at bounding box center [844, 462] width 236 height 36
paste input "**********"
type input "**********"
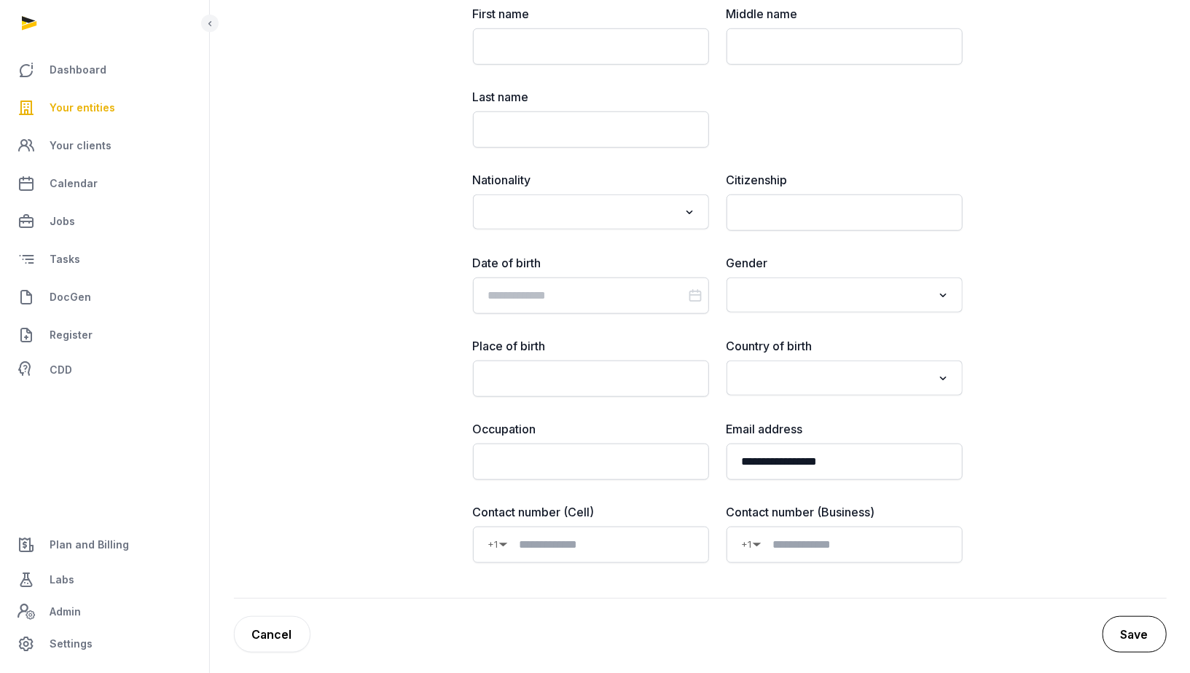
click at [1124, 636] on button "Save" at bounding box center [1134, 634] width 64 height 36
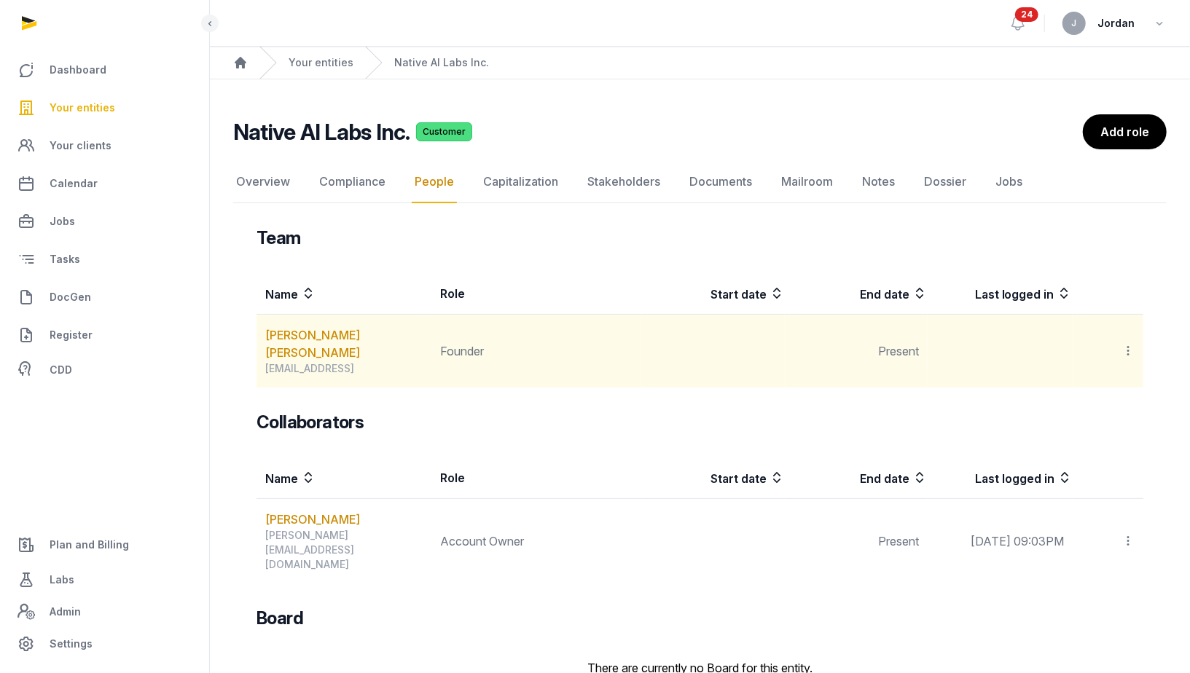
click at [1128, 343] on icon at bounding box center [1127, 350] width 13 height 15
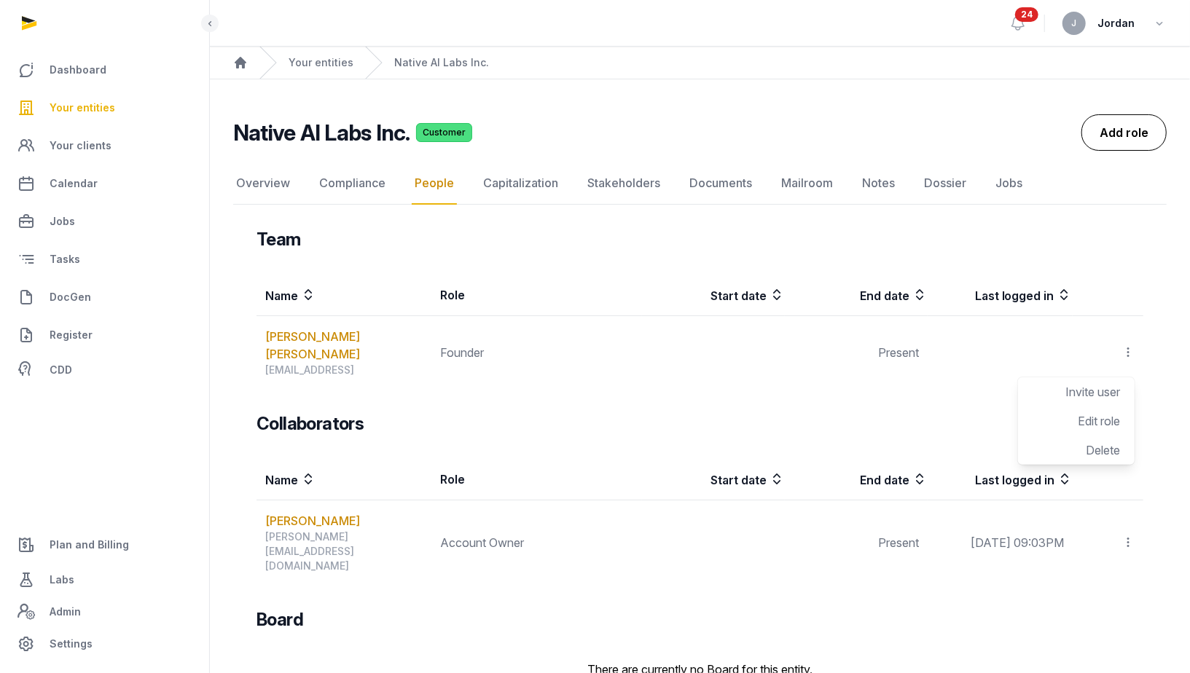
click at [1128, 138] on link "Add role" at bounding box center [1123, 132] width 85 height 36
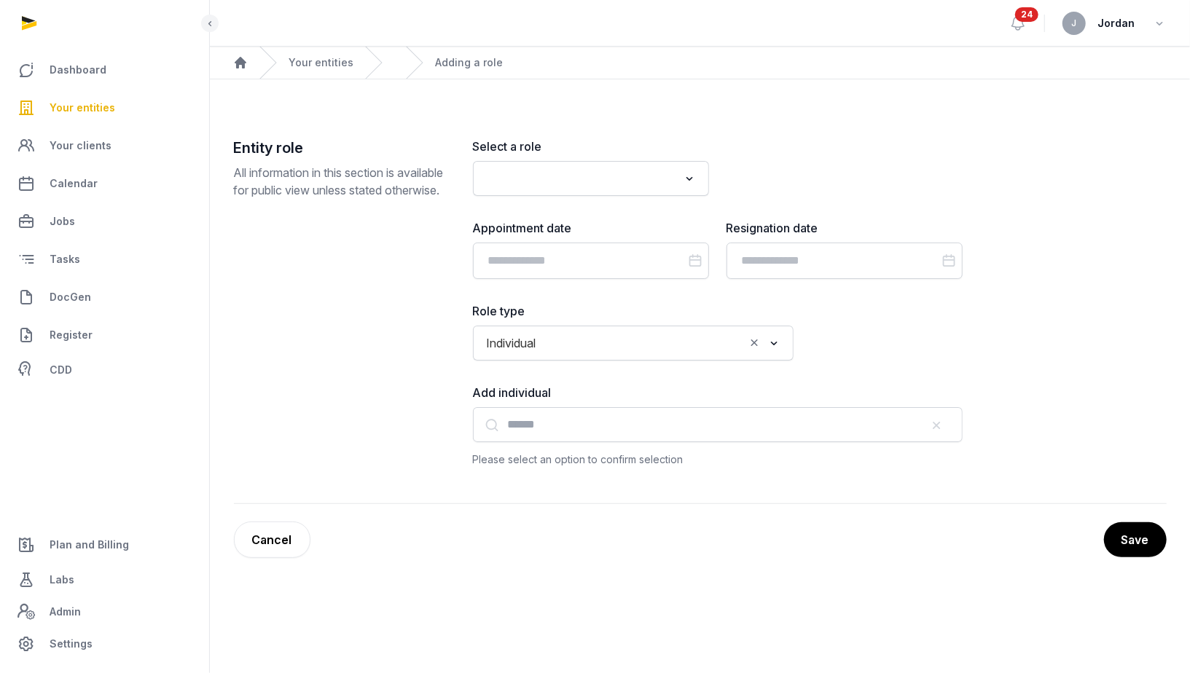
click at [577, 176] on input "Search for option" at bounding box center [580, 178] width 197 height 20
type input "*"
click at [558, 213] on li "Founder" at bounding box center [591, 210] width 235 height 21
type input "****"
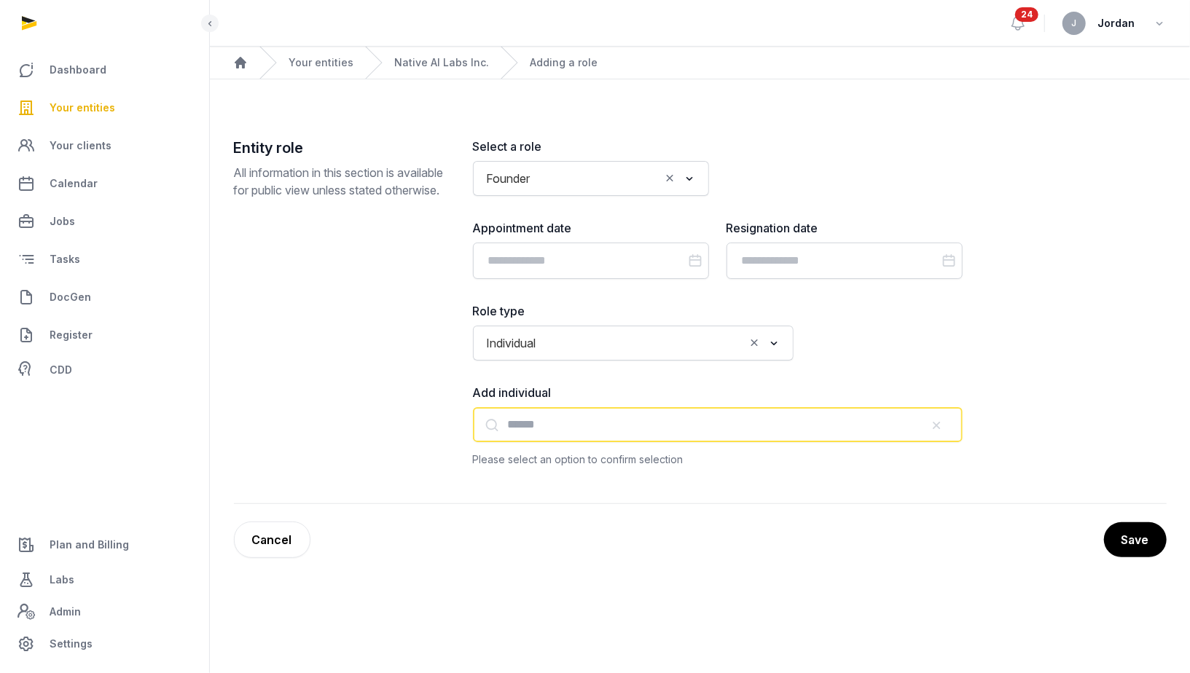
click at [576, 423] on input "text" at bounding box center [718, 424] width 490 height 35
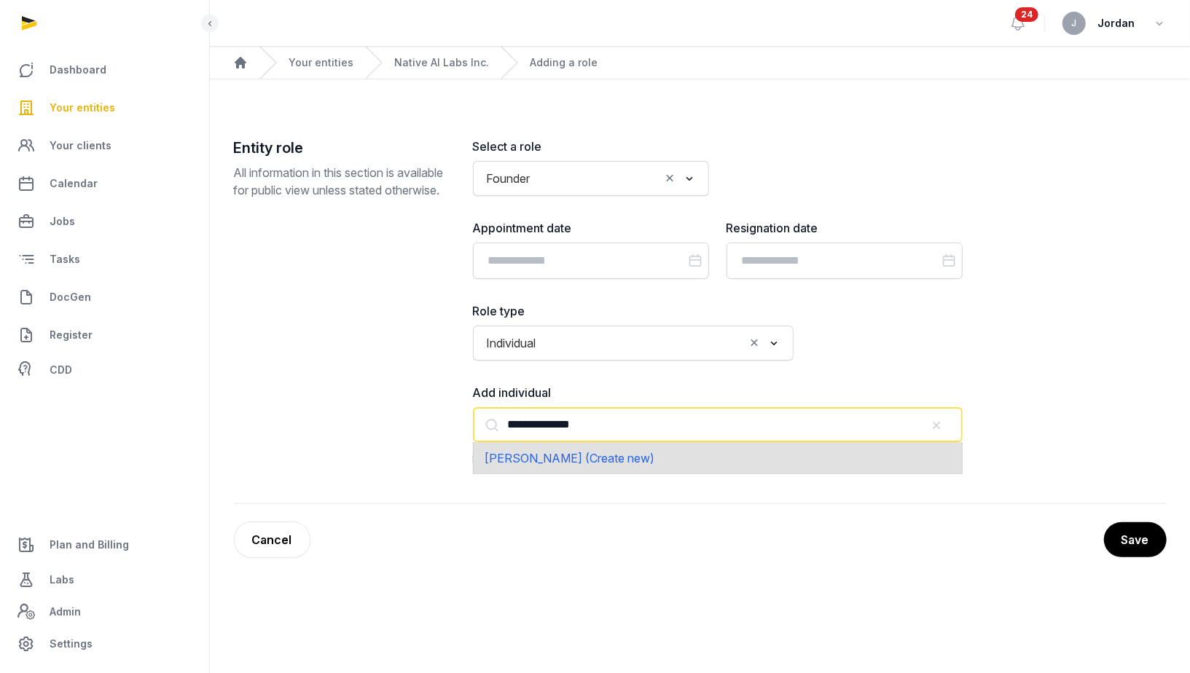
type input "**********"
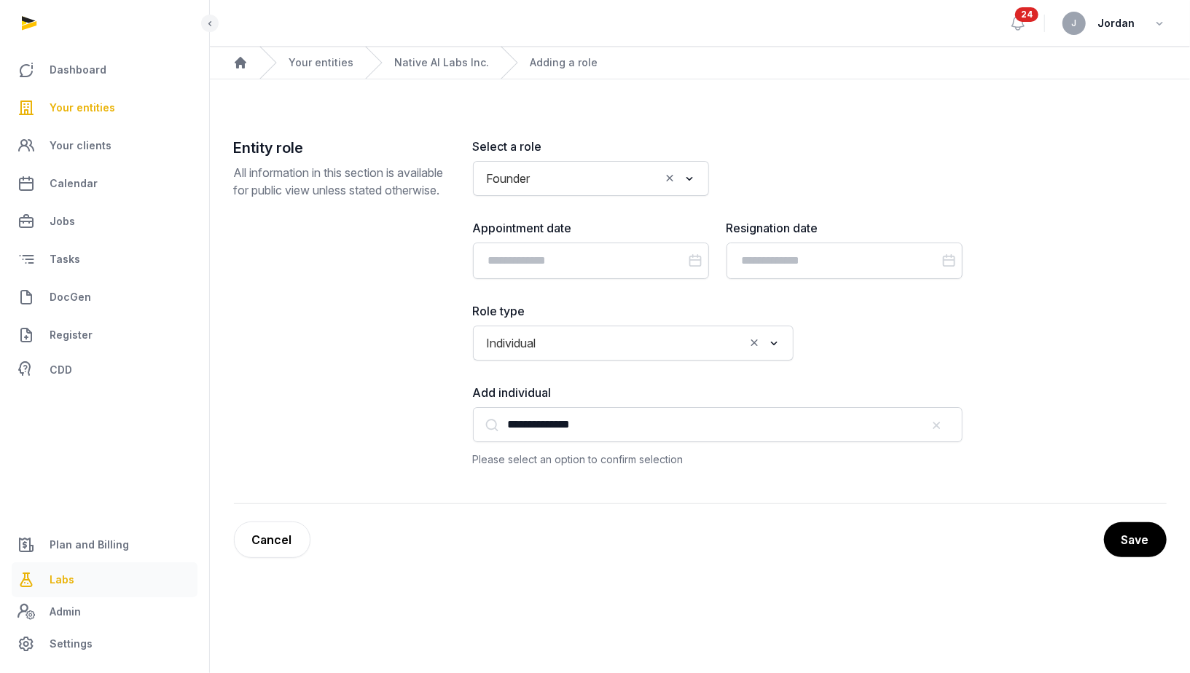
click at [55, 581] on span "Labs" at bounding box center [62, 579] width 25 height 17
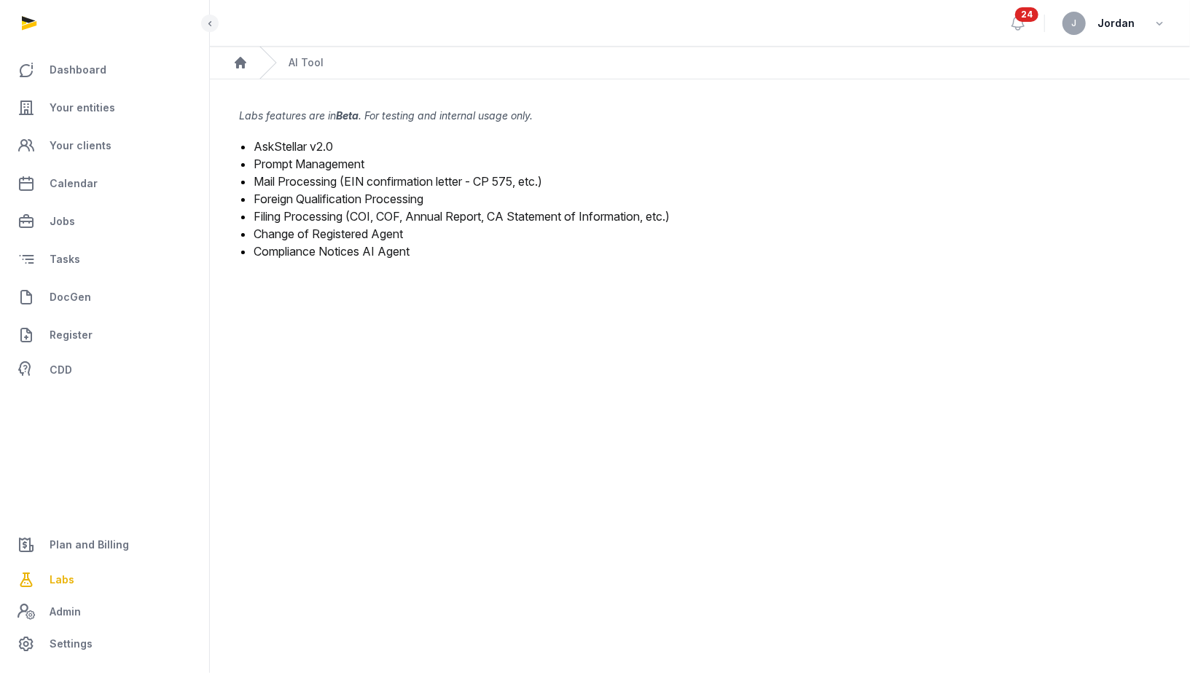
click at [337, 215] on link "Filing Processing (COI, COF, Annual Report, CA Statement of Information, etc.)" at bounding box center [462, 216] width 416 height 15
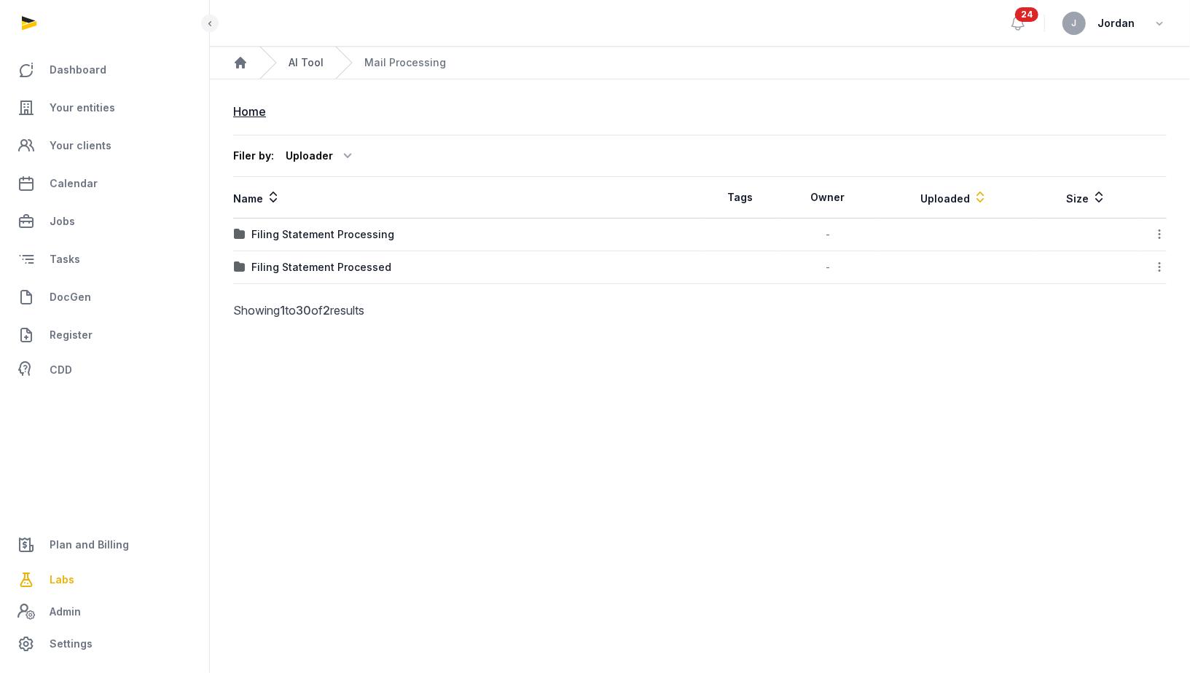
click at [305, 63] on link "AI Tool" at bounding box center [306, 62] width 35 height 15
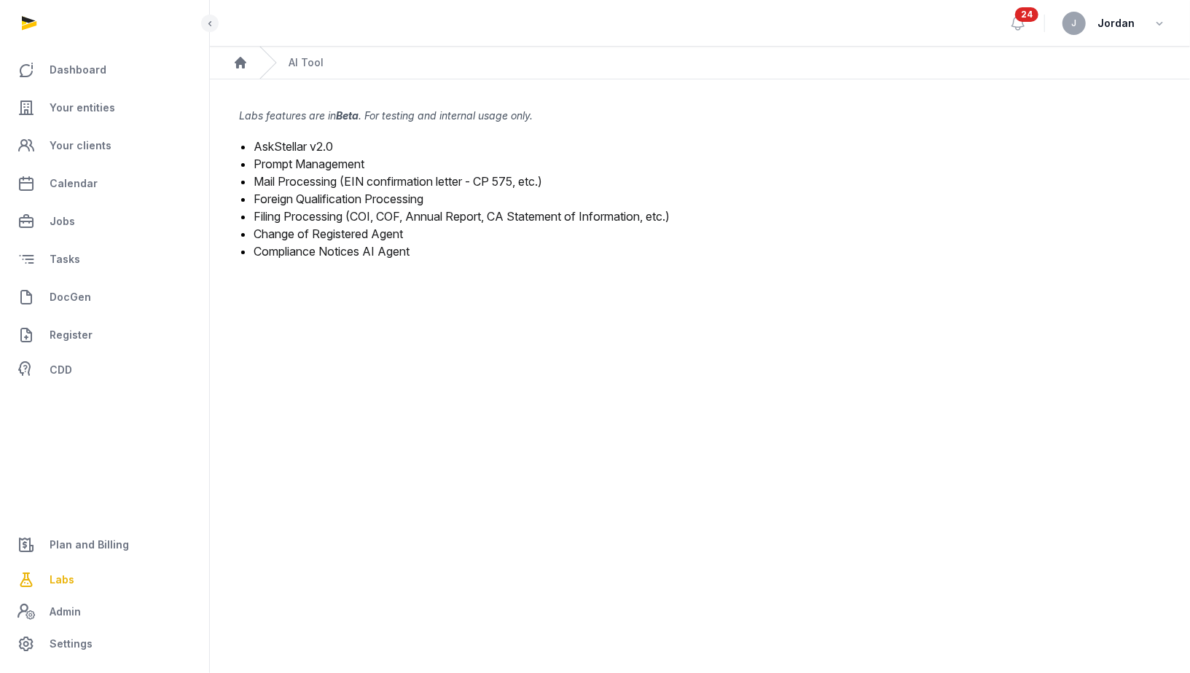
click at [315, 215] on link "Filing Processing (COI, COF, Annual Report, CA Statement of Information, etc.)" at bounding box center [462, 216] width 416 height 15
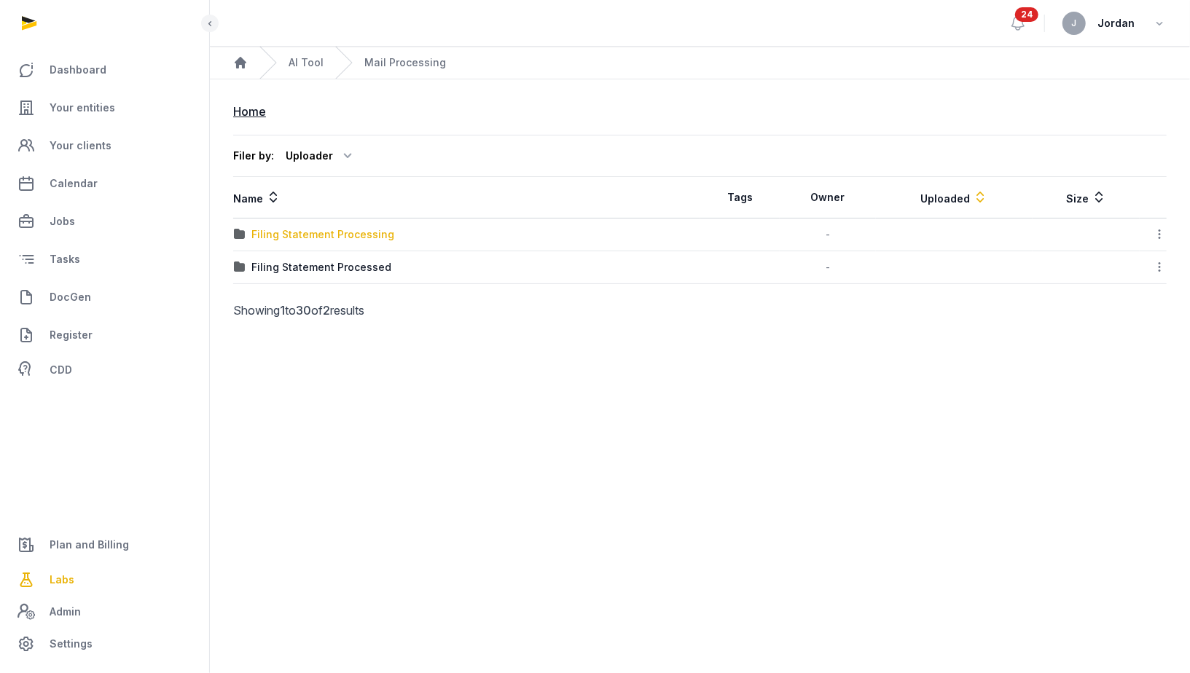
click at [369, 238] on div "Filing Statement Processing" at bounding box center [322, 234] width 143 height 15
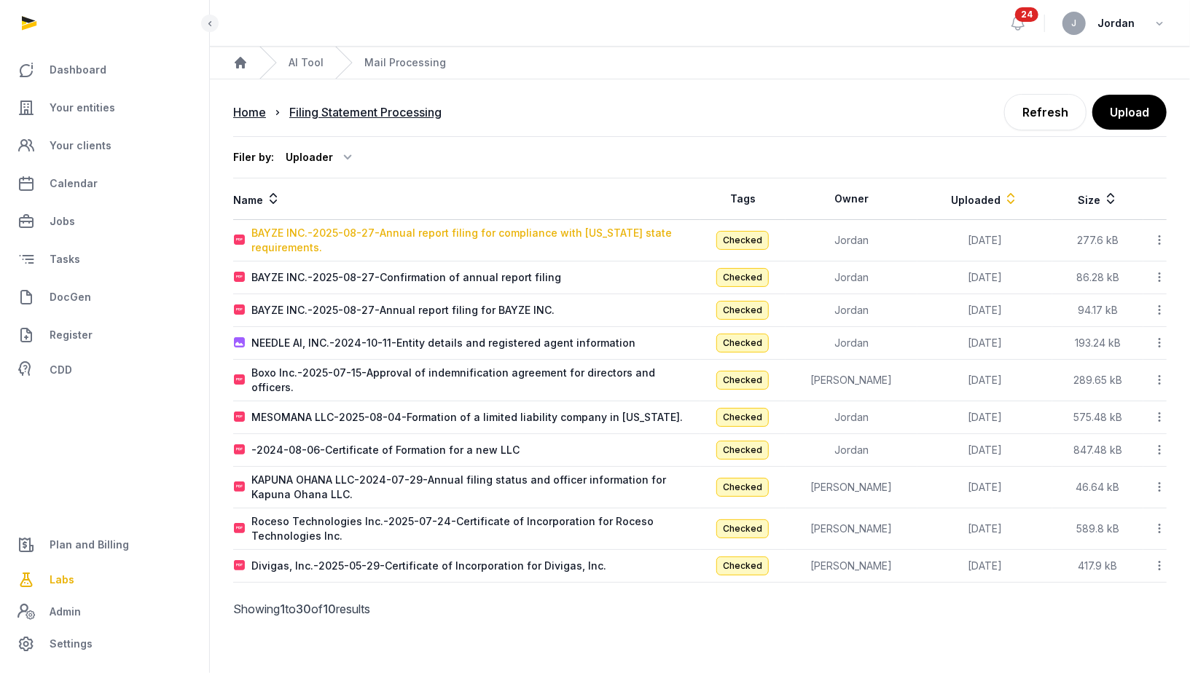
click at [480, 232] on div "BAYZE INC.-2025-08-27-Annual report filing for compliance with Washington state…" at bounding box center [475, 240] width 448 height 29
type input "**********"
type textarea "**********"
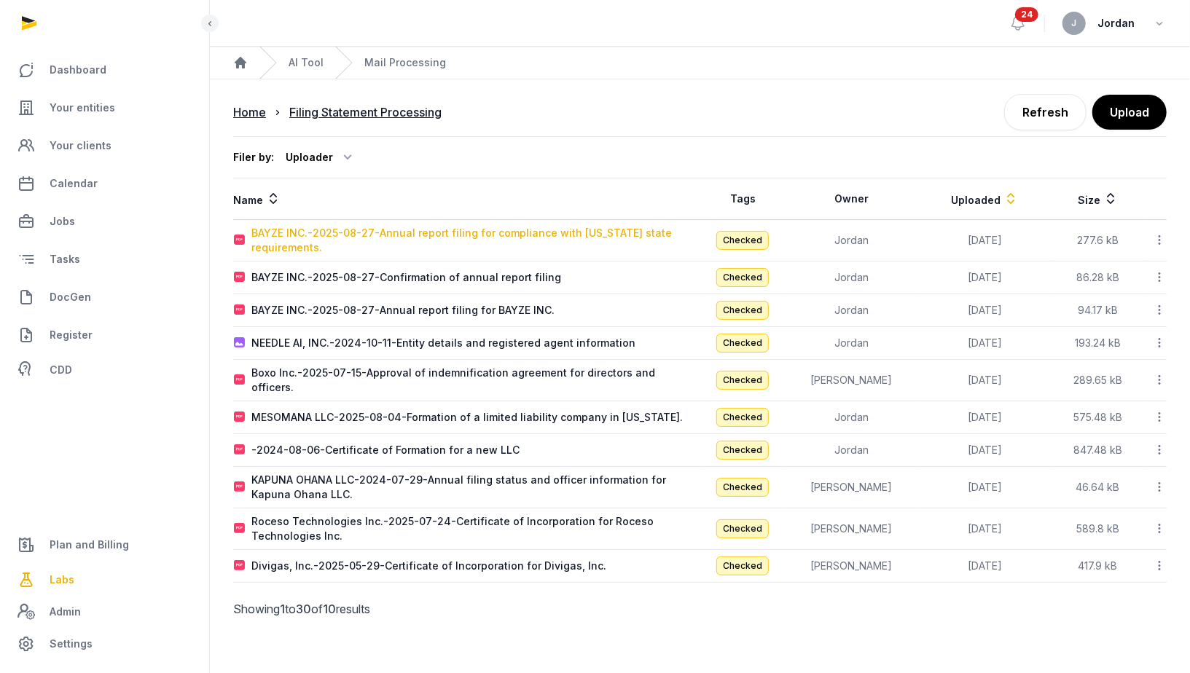
type input "**********"
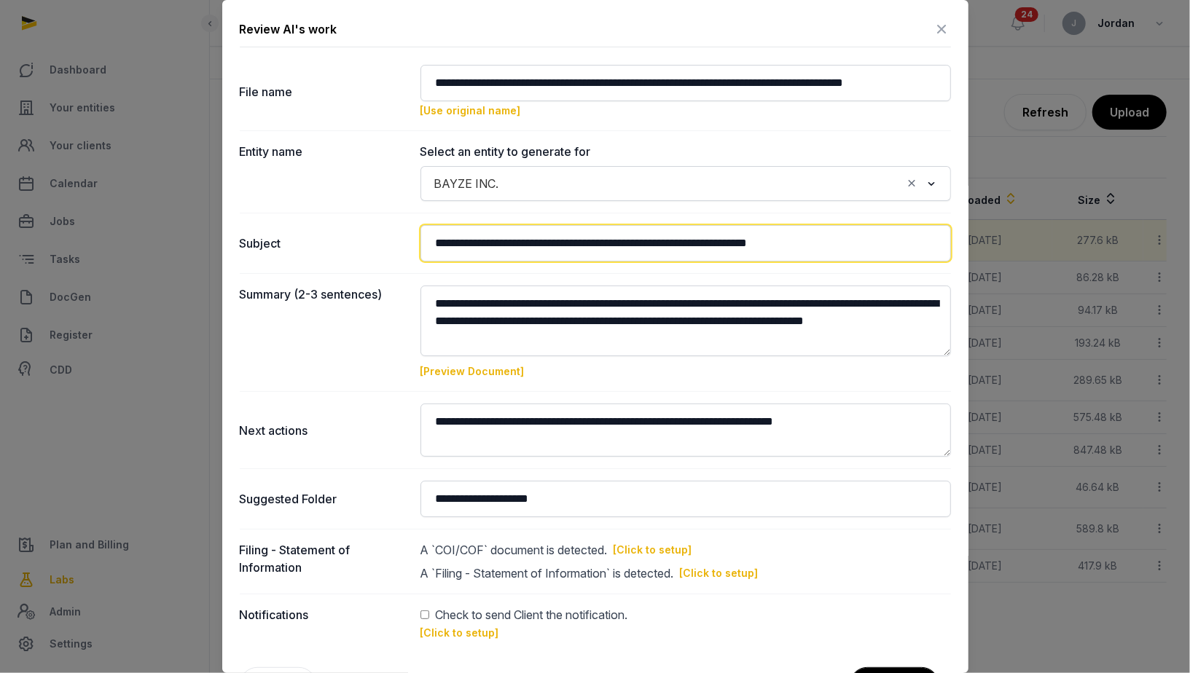
click at [480, 232] on input "**********" at bounding box center [685, 243] width 530 height 36
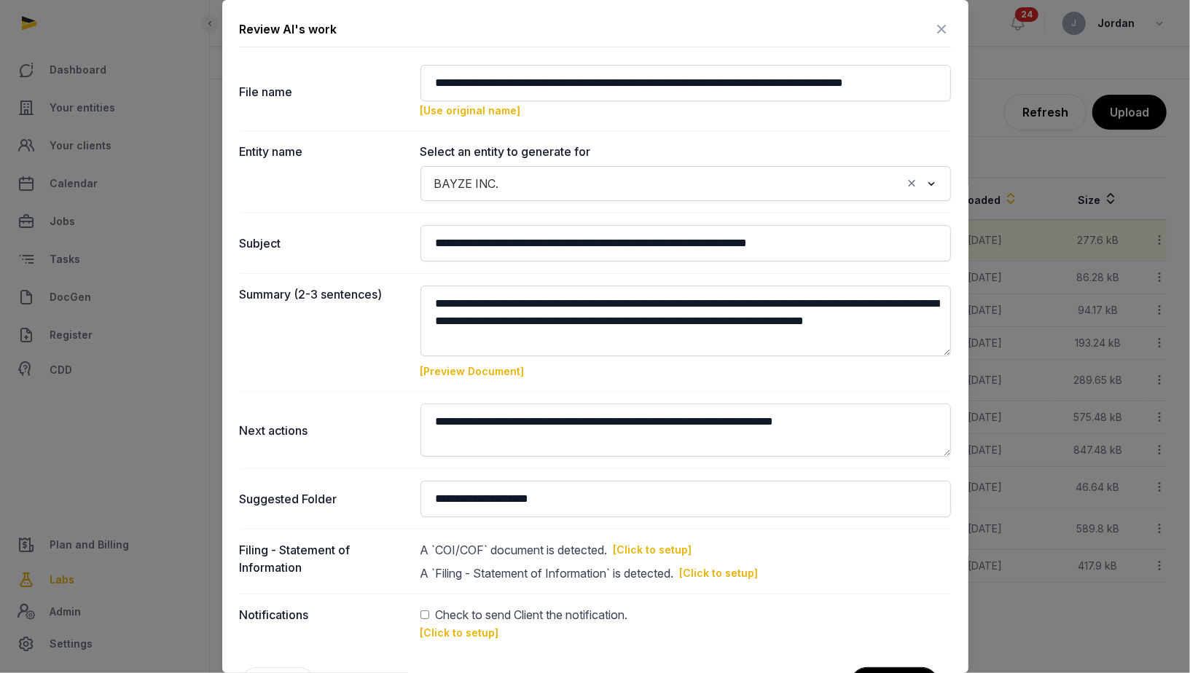
click at [477, 367] on link "[Preview Document]" at bounding box center [472, 371] width 104 height 12
click at [509, 369] on link "[Preview Document]" at bounding box center [472, 371] width 104 height 12
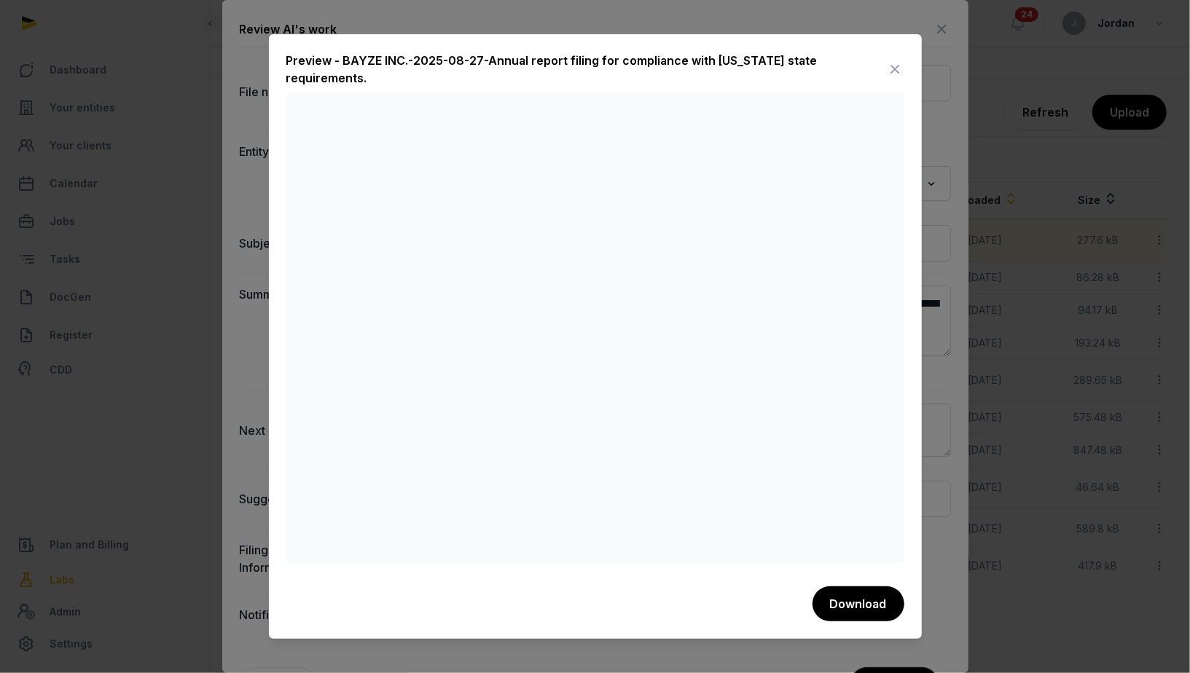
click at [895, 68] on icon at bounding box center [895, 69] width 17 height 23
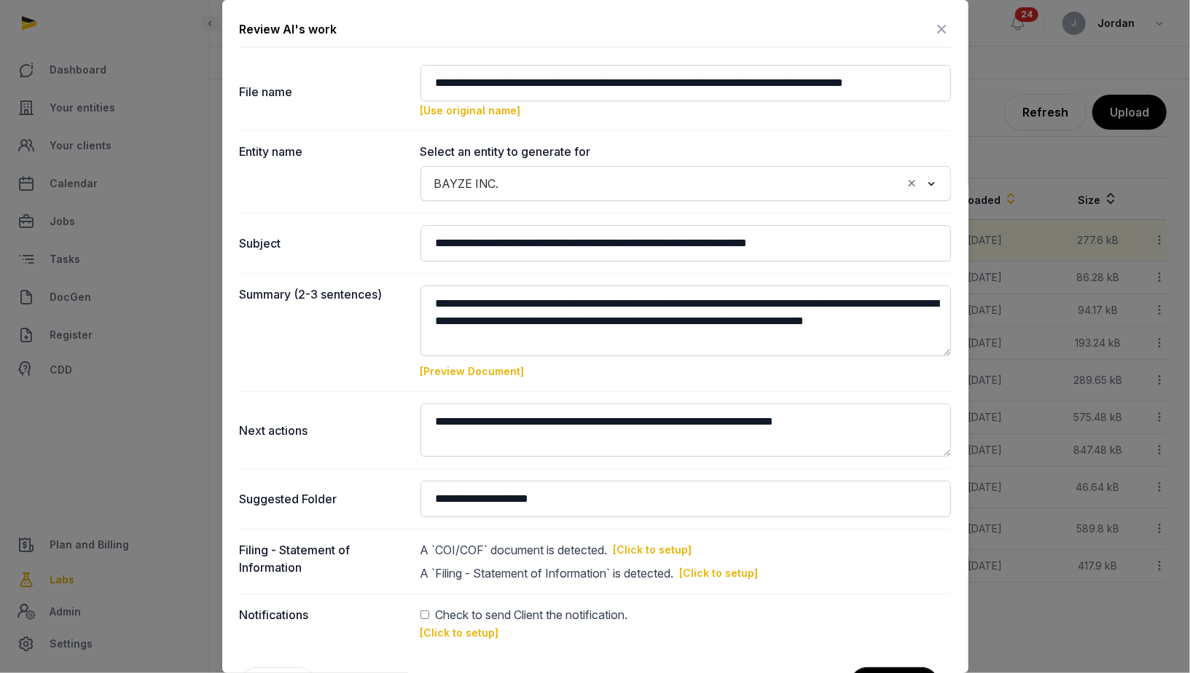
click at [939, 25] on icon at bounding box center [941, 28] width 17 height 23
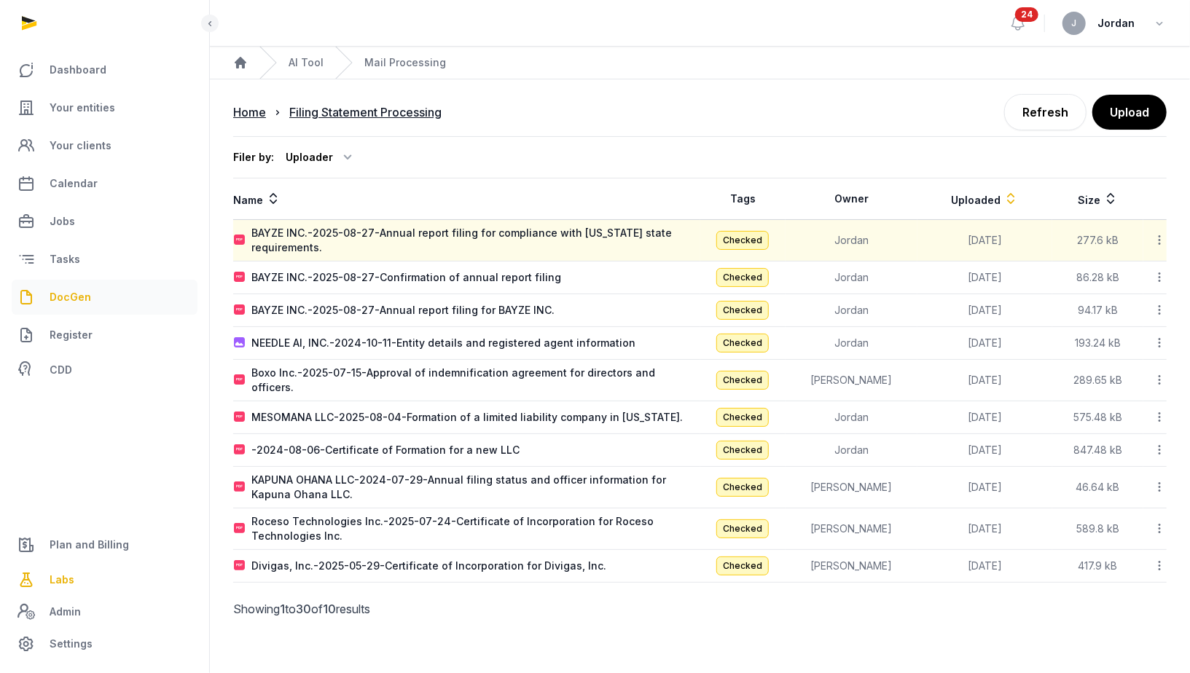
click at [108, 294] on link "DocGen" at bounding box center [105, 297] width 186 height 35
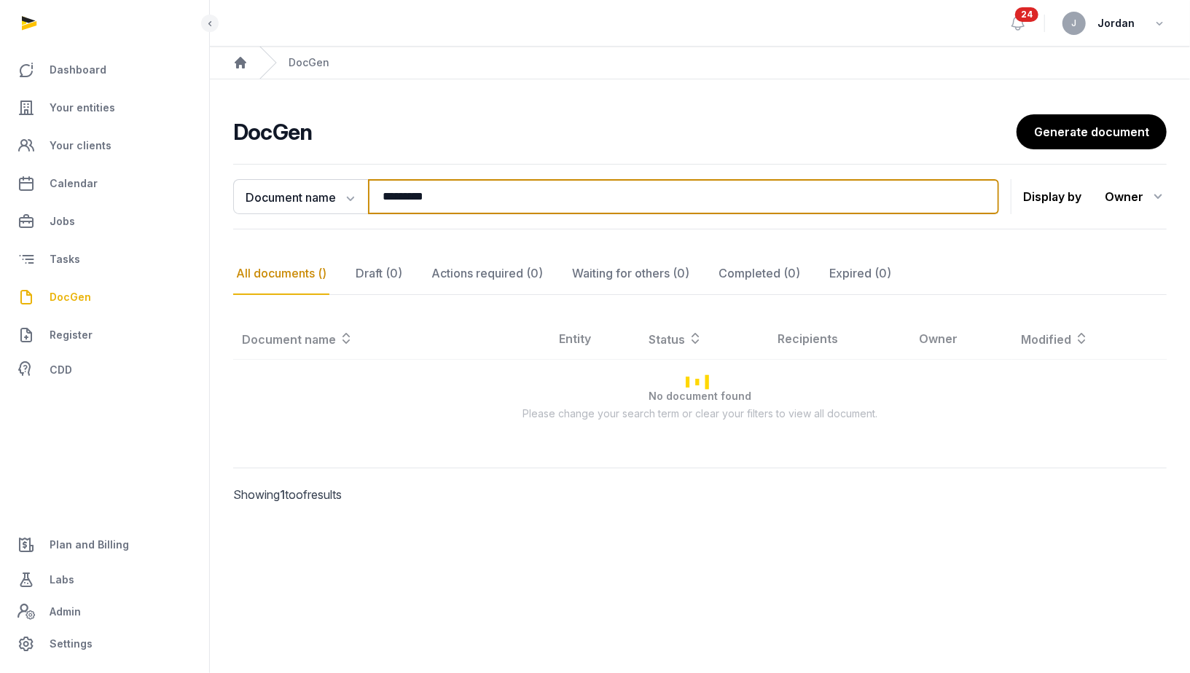
click at [482, 208] on input "*********" at bounding box center [683, 196] width 631 height 35
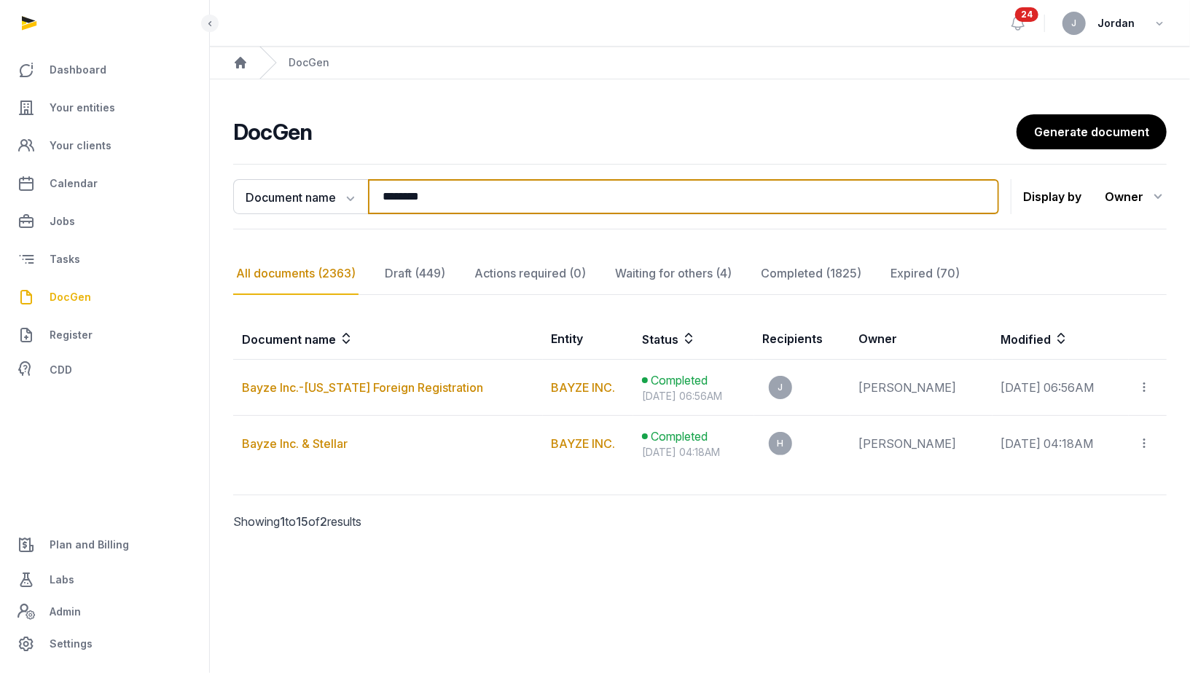
type input "********"
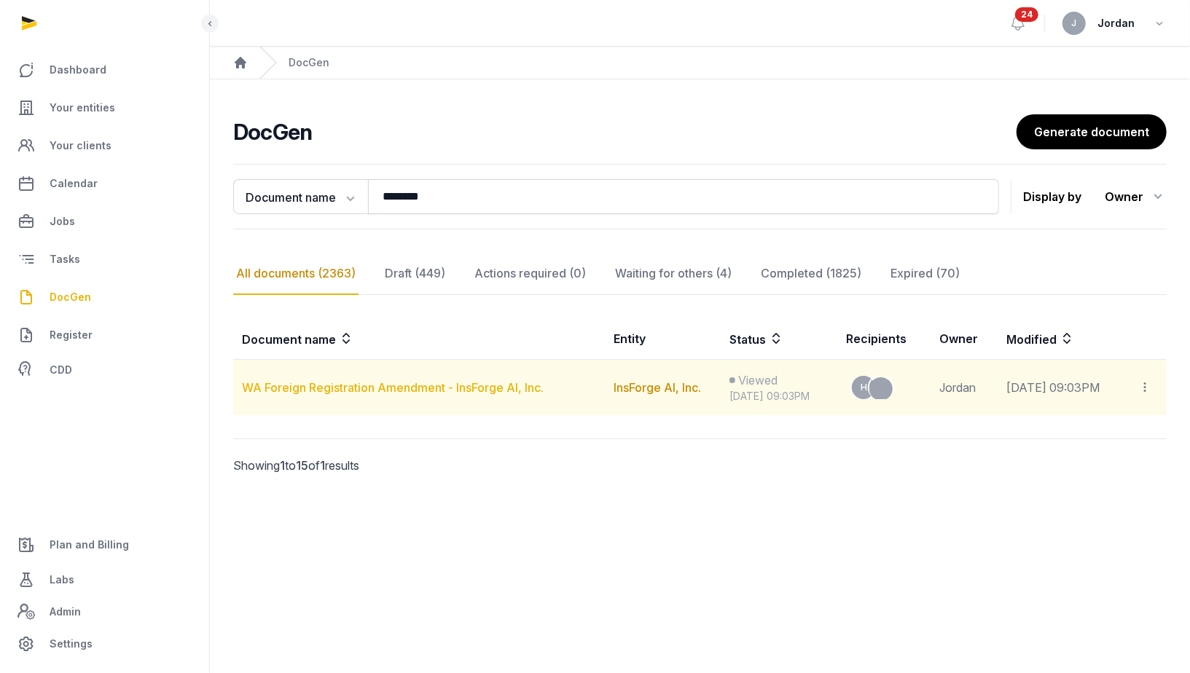
click at [476, 382] on link "WA Foreign Registration Amendment - InsForge AI, Inc." at bounding box center [393, 387] width 302 height 15
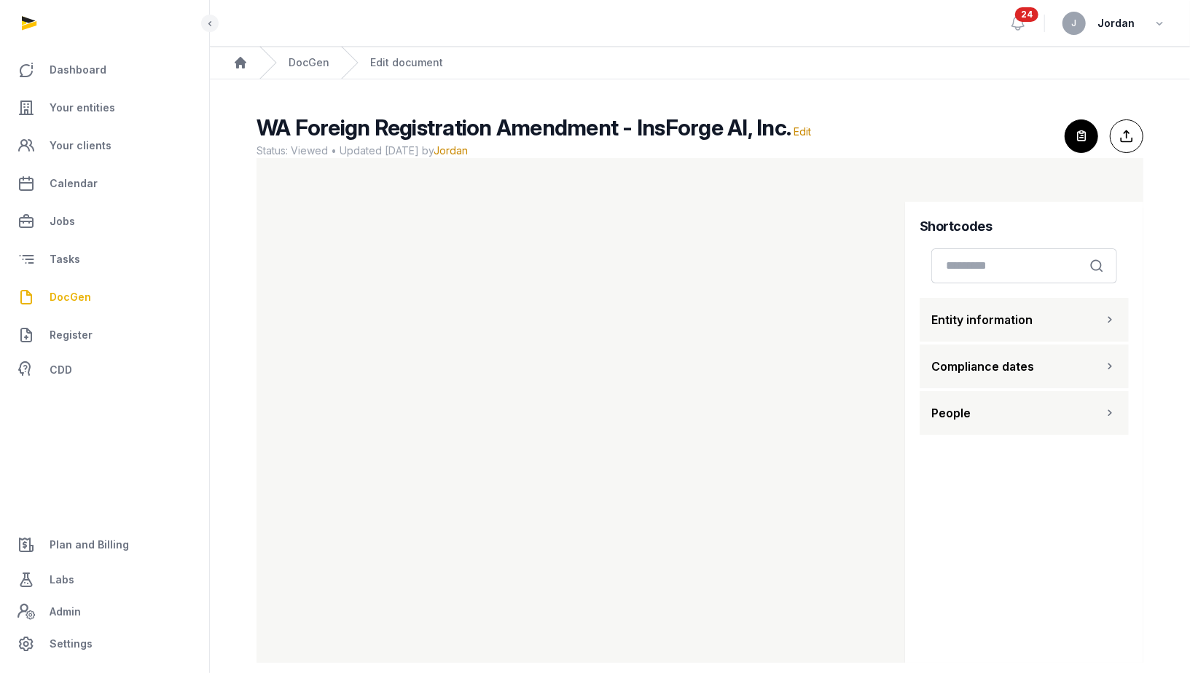
scroll to position [18, 0]
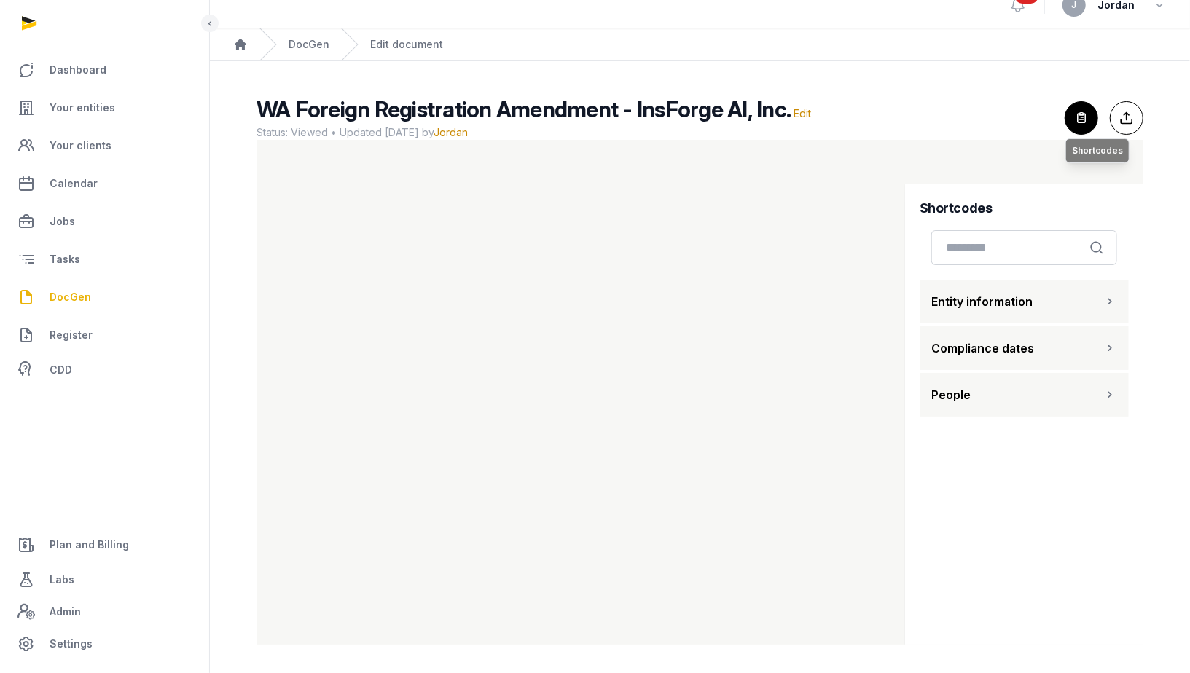
click at [1086, 106] on icon "button" at bounding box center [1081, 118] width 32 height 32
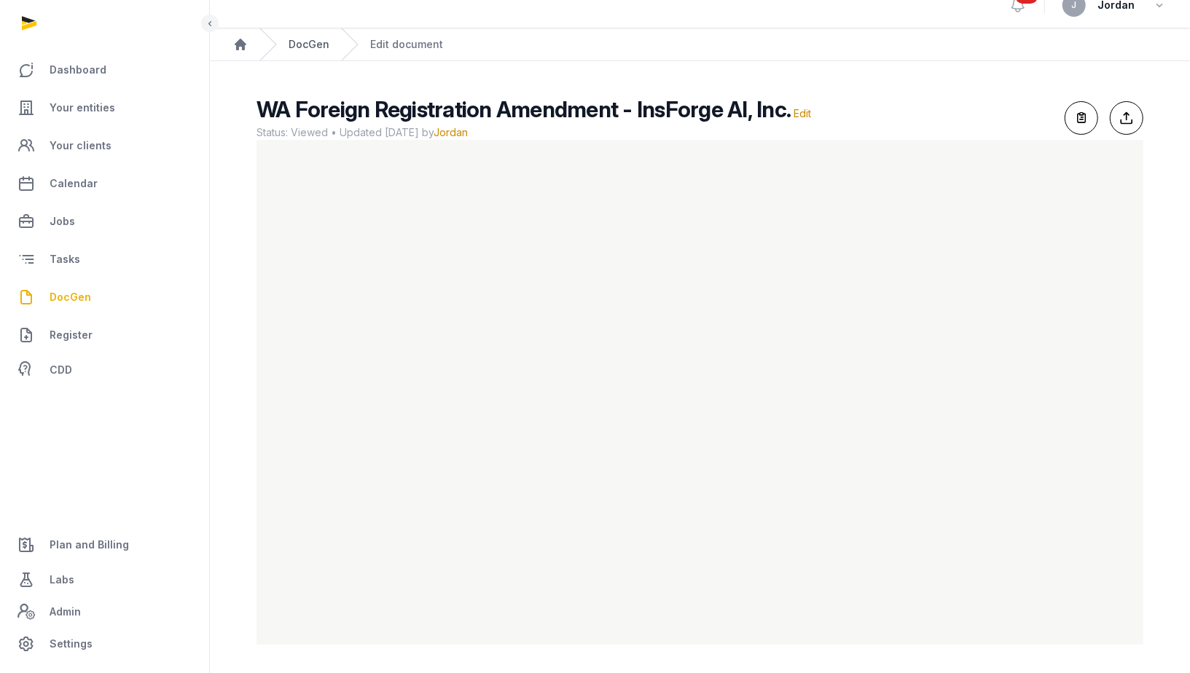
click at [321, 44] on link "DocGen" at bounding box center [309, 44] width 41 height 15
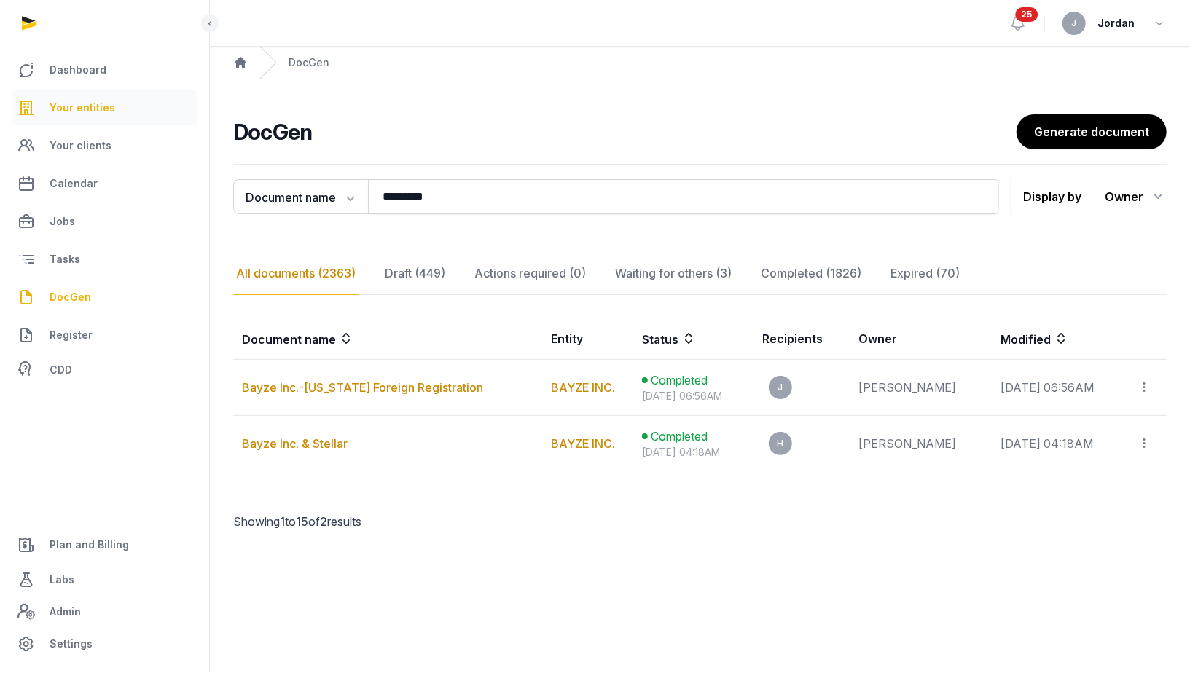
click at [79, 111] on span "Your entities" at bounding box center [83, 107] width 66 height 17
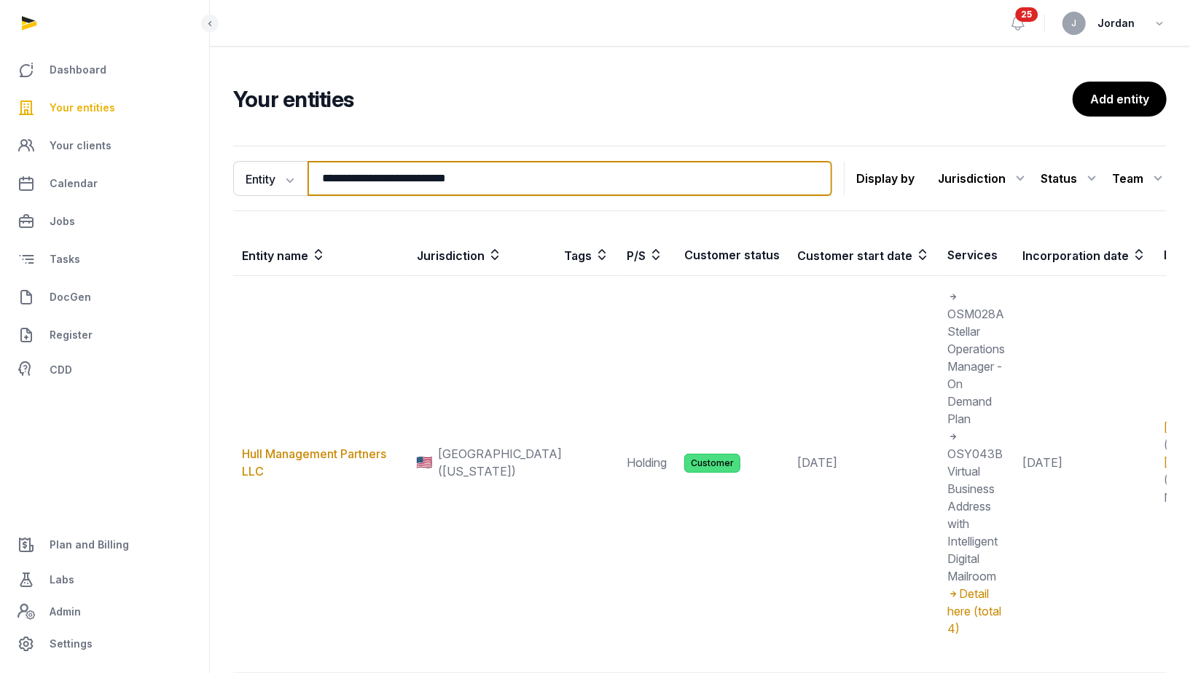
click at [381, 170] on input "**********" at bounding box center [569, 178] width 525 height 35
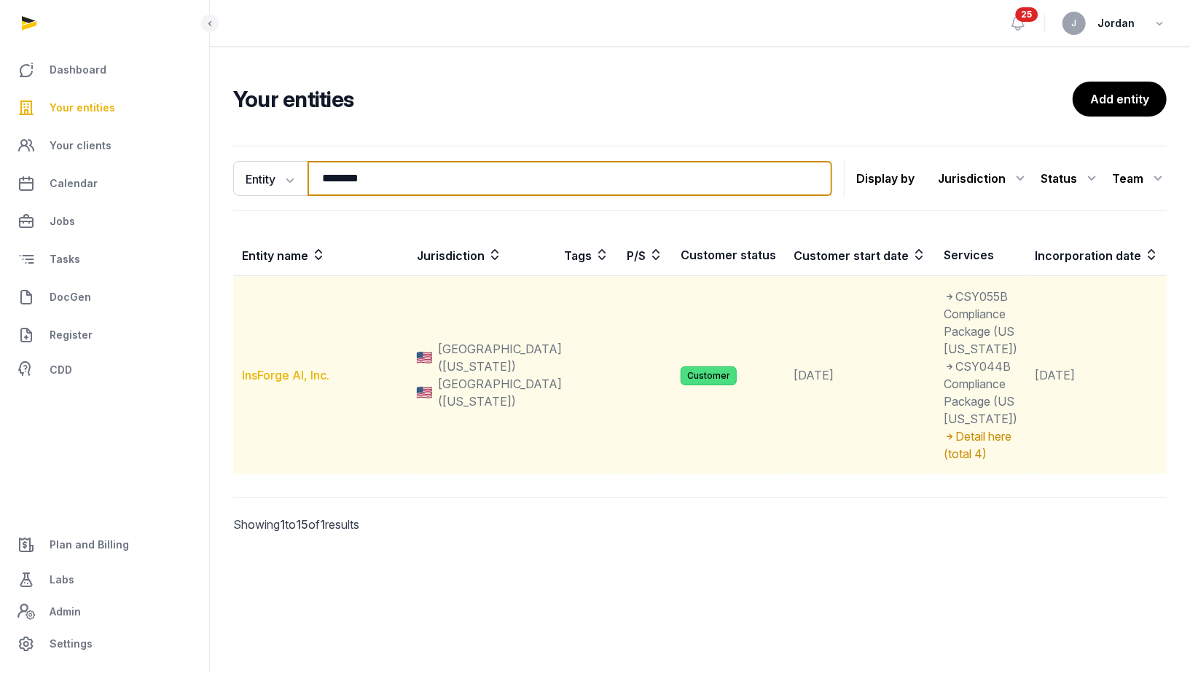
type input "********"
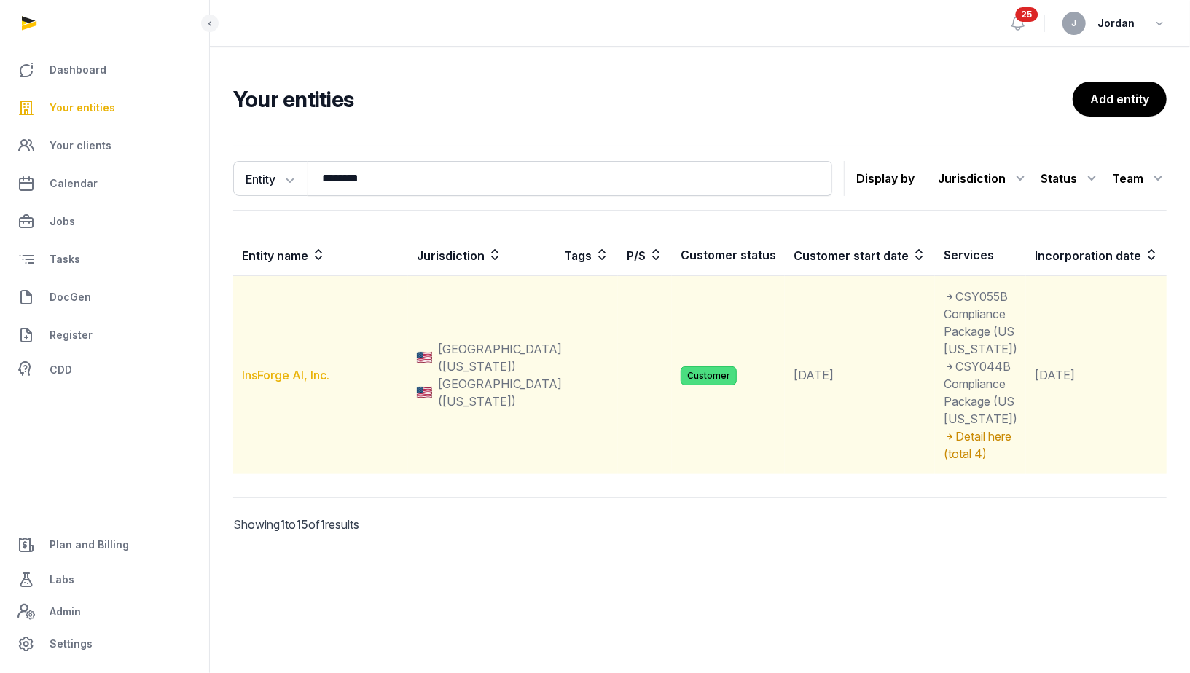
click at [297, 382] on link "InsForge AI, Inc." at bounding box center [285, 375] width 87 height 15
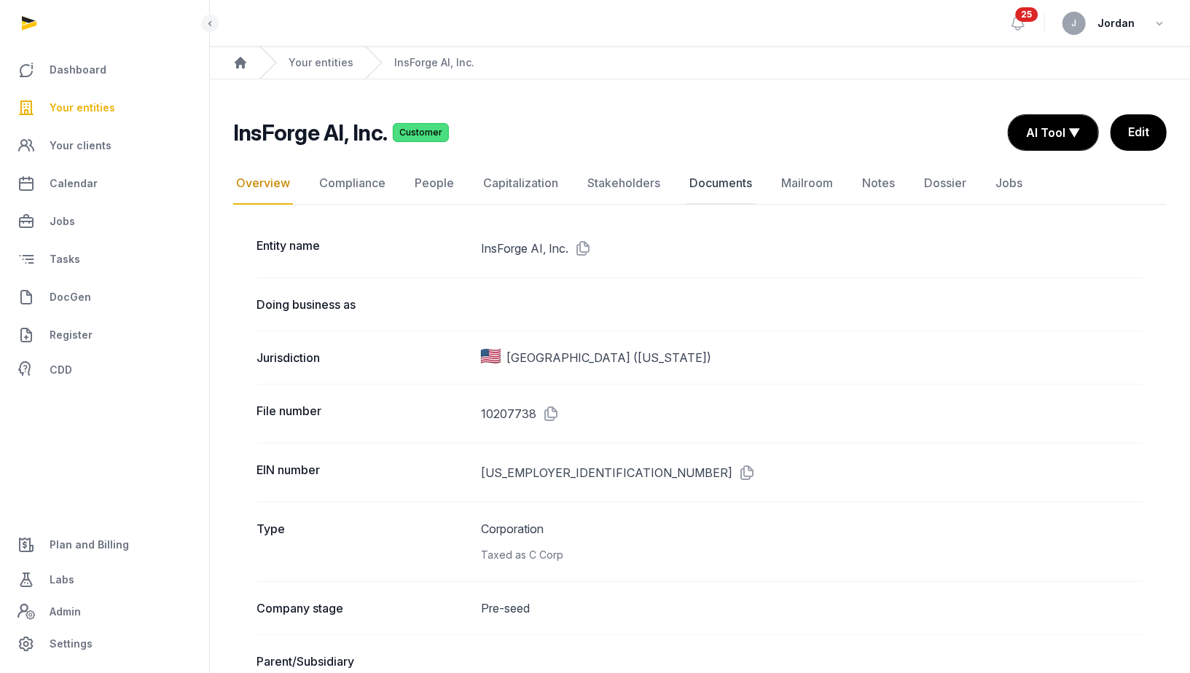
click at [715, 185] on link "Documents" at bounding box center [720, 183] width 68 height 42
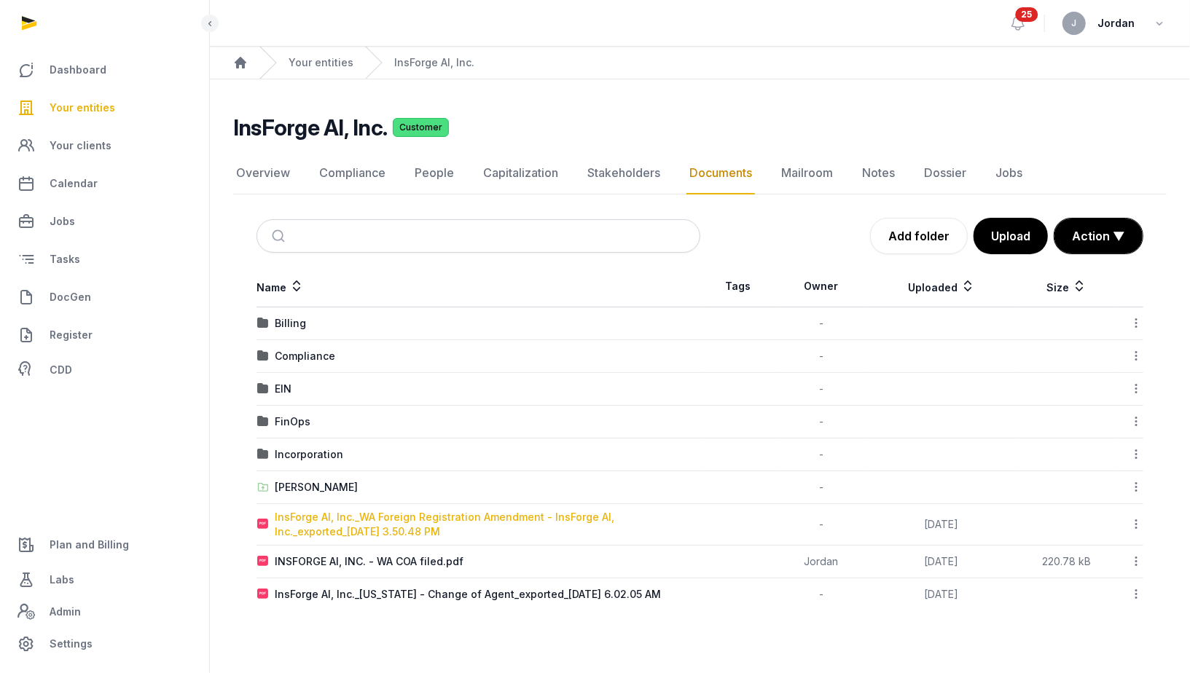
click at [396, 513] on div "InsForge AI, Inc._WA Foreign Registration Amendment - InsForge AI, Inc._exporte…" at bounding box center [487, 524] width 425 height 29
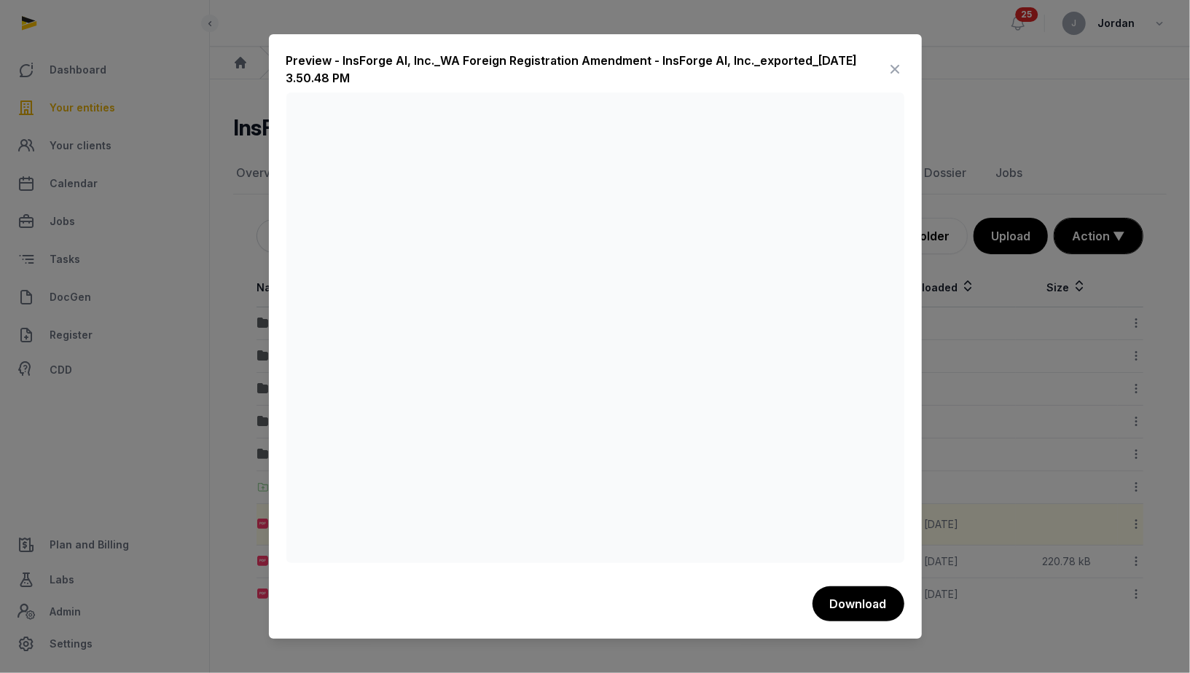
click at [899, 70] on icon at bounding box center [895, 69] width 17 height 23
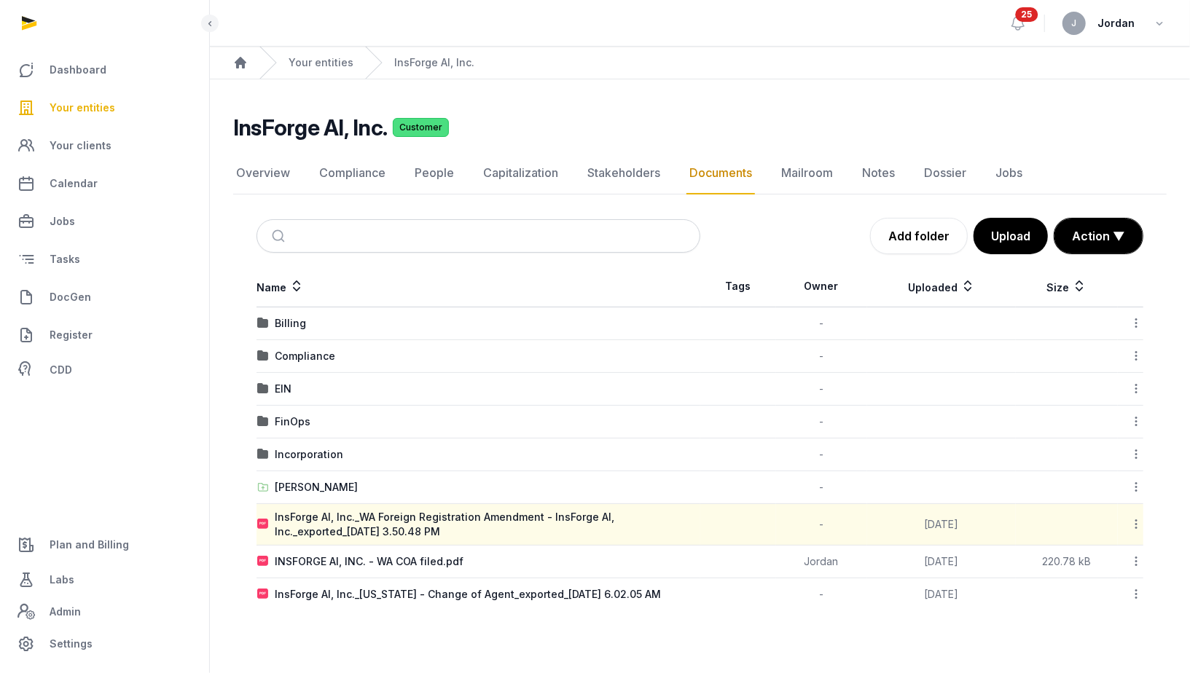
click at [1137, 524] on icon at bounding box center [1135, 524] width 13 height 15
click at [903, 637] on main "Open sidebar 25 J Jordan Home Your entities InsForge AI, Inc. InsForge AI, Inc.…" at bounding box center [595, 336] width 1190 height 673
click at [275, 173] on link "Overview" at bounding box center [263, 173] width 60 height 42
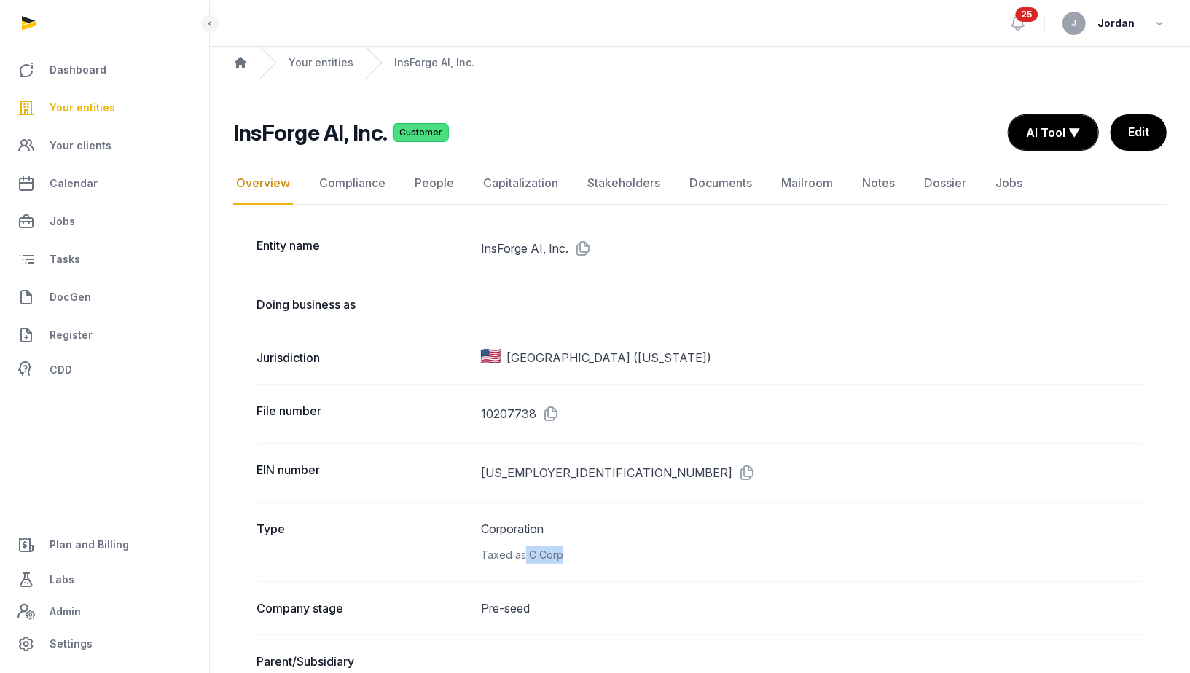
drag, startPoint x: 529, startPoint y: 548, endPoint x: 570, endPoint y: 552, distance: 41.0
click at [570, 552] on div "Taxed as C Corp" at bounding box center [812, 554] width 662 height 17
click at [722, 179] on link "Documents" at bounding box center [720, 183] width 68 height 42
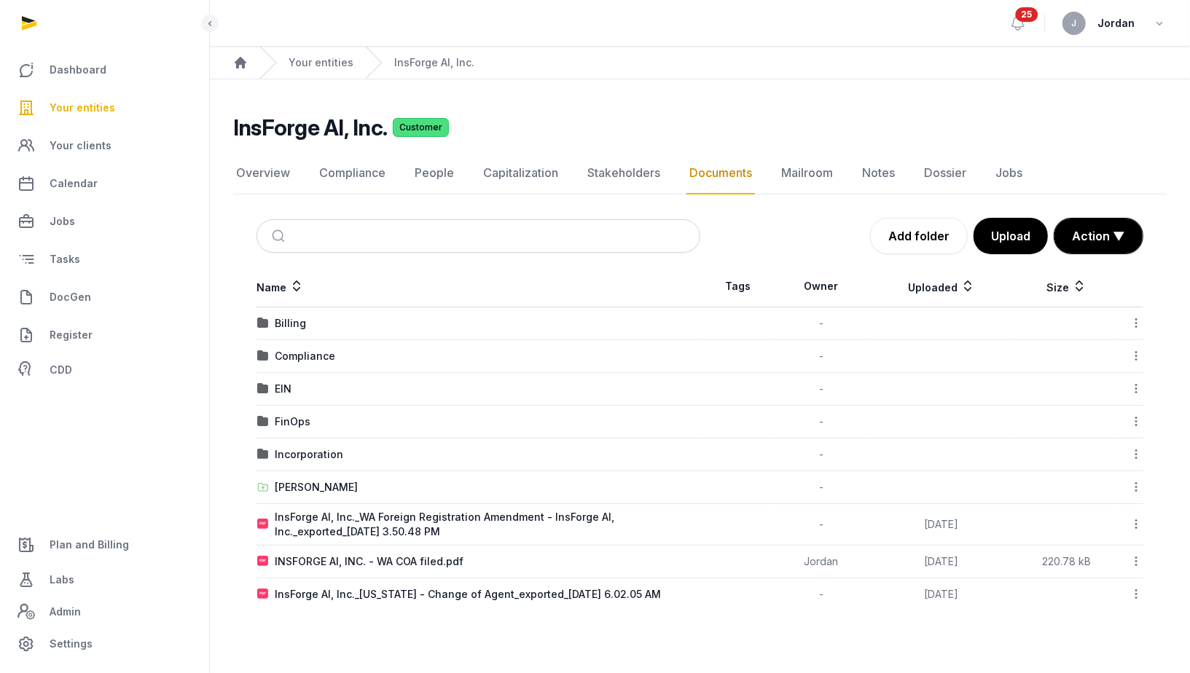
click at [1138, 522] on icon at bounding box center [1135, 524] width 13 height 15
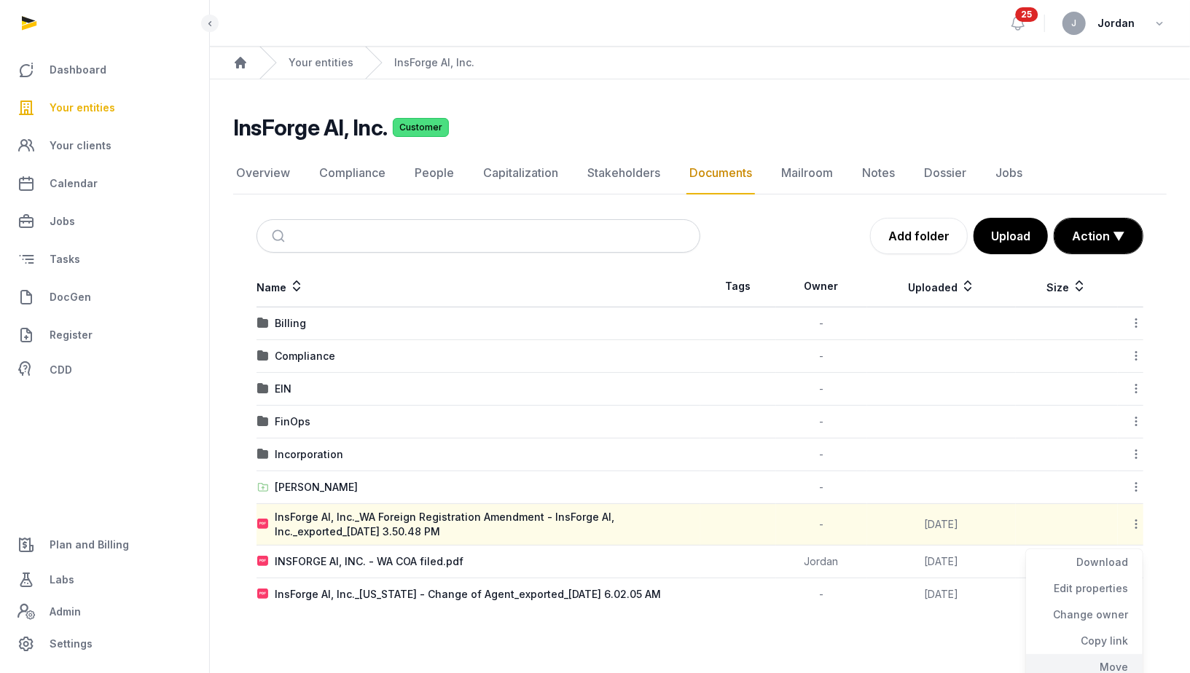
click at [1106, 657] on div "Move" at bounding box center [1084, 667] width 117 height 26
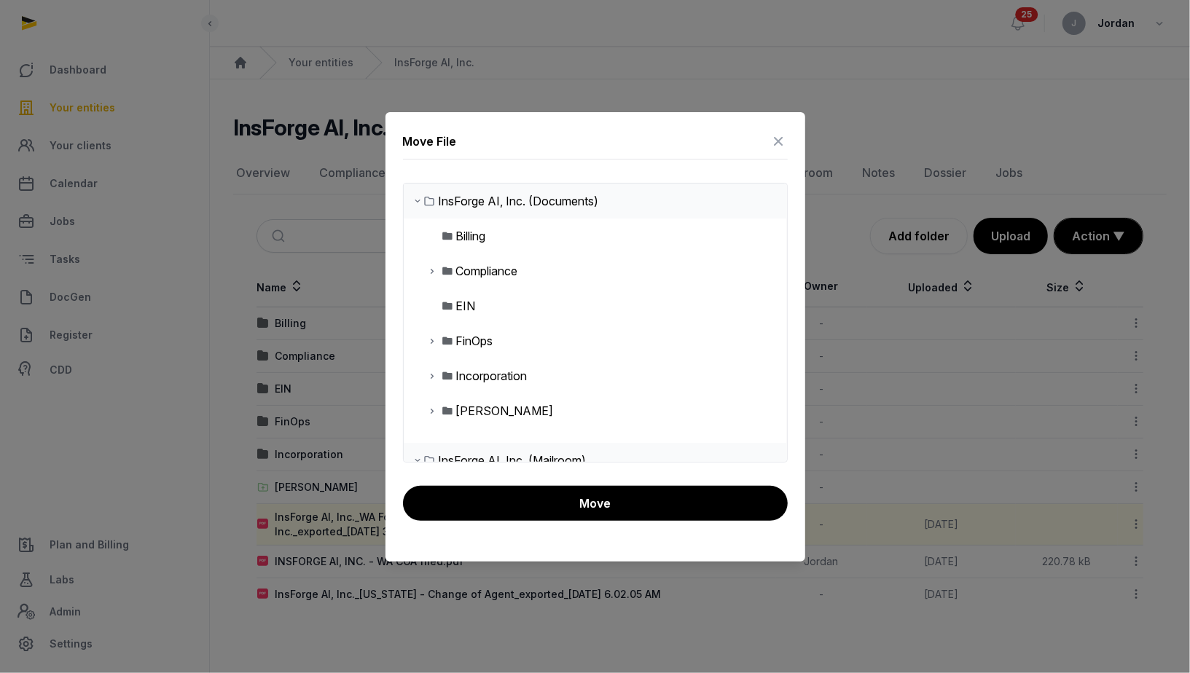
click at [518, 272] on div "Compliance" at bounding box center [487, 270] width 62 height 17
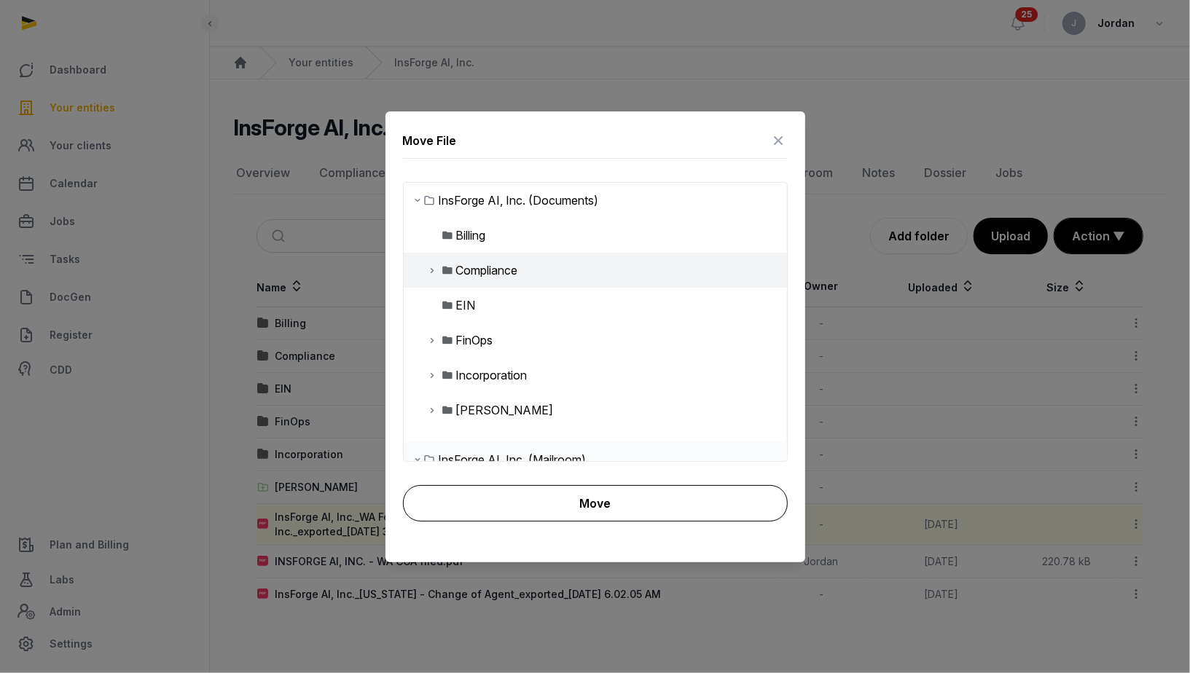
click at [560, 506] on button "Move" at bounding box center [595, 503] width 385 height 36
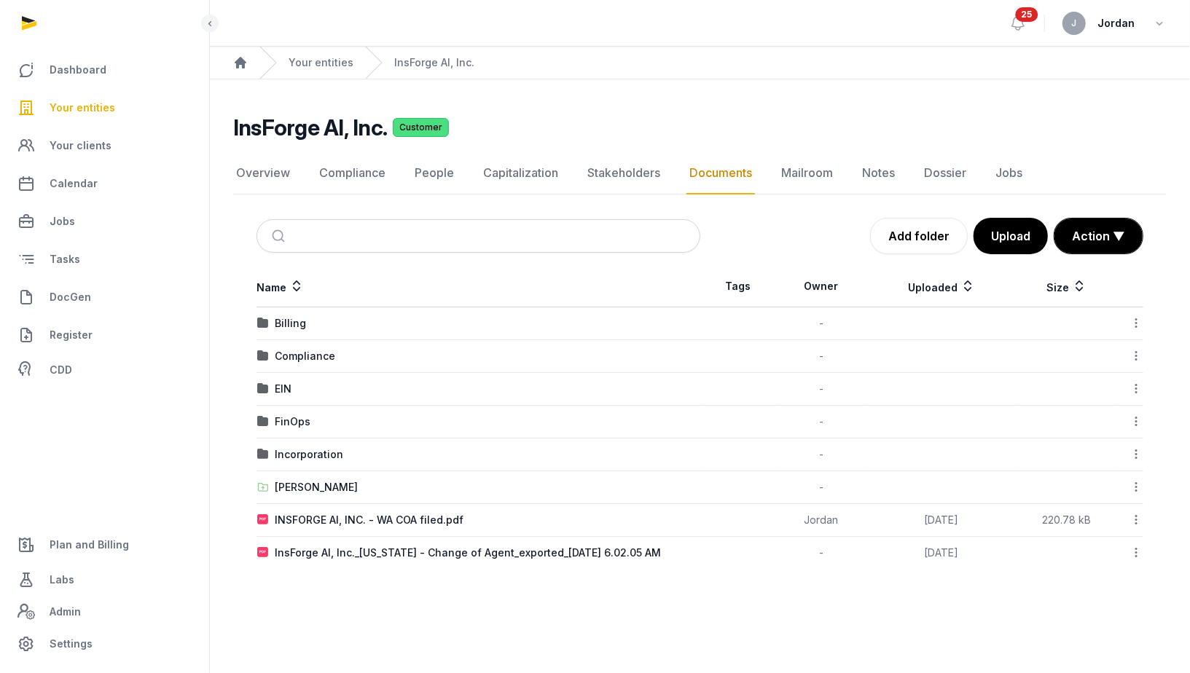
click at [443, 350] on div "Compliance" at bounding box center [478, 356] width 442 height 15
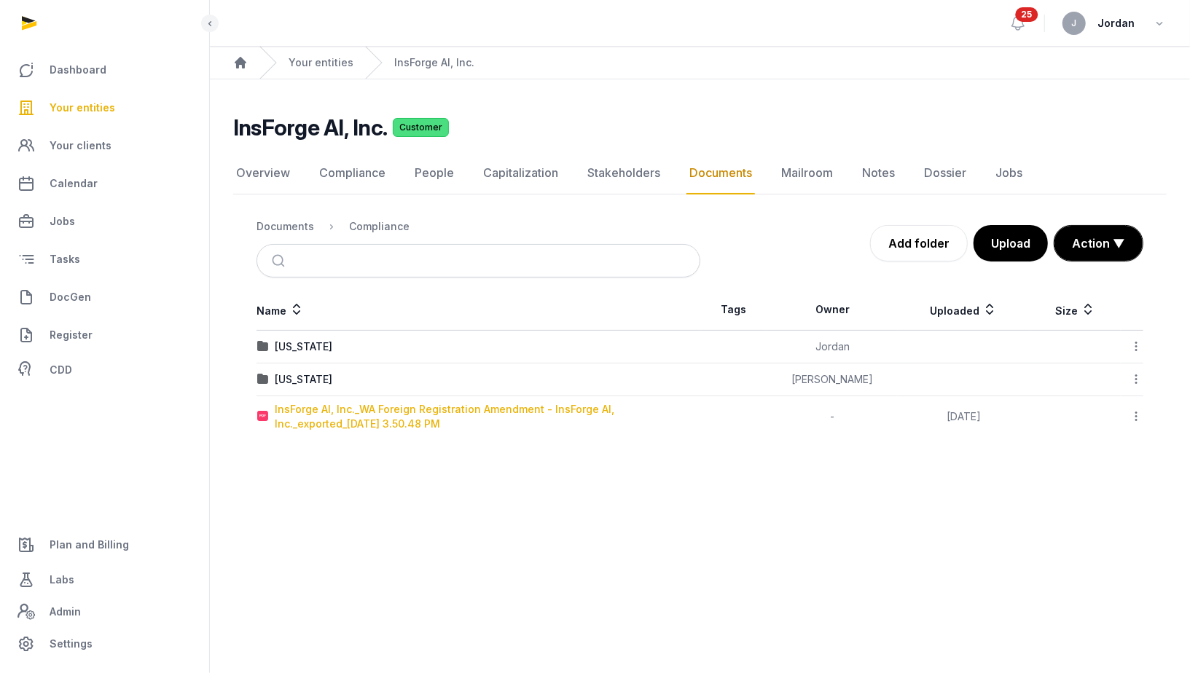
click at [401, 417] on div "InsForge AI, Inc._WA Foreign Registration Amendment - InsForge AI, Inc._exporte…" at bounding box center [487, 416] width 425 height 29
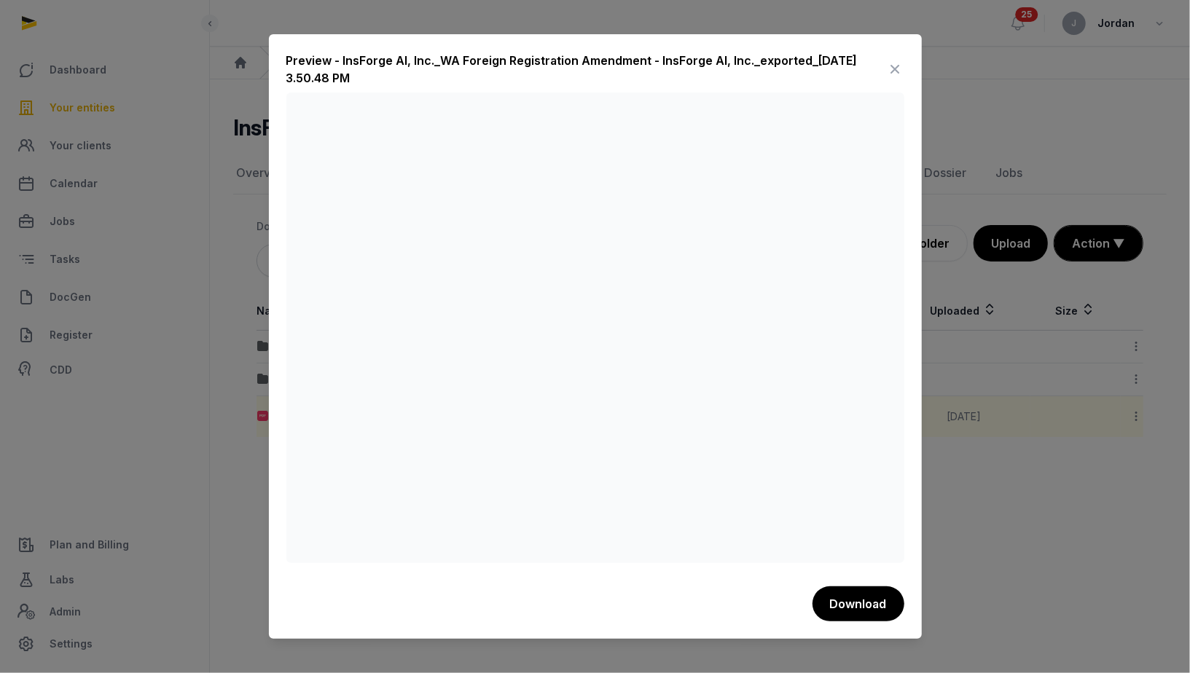
click at [895, 74] on icon at bounding box center [895, 69] width 17 height 23
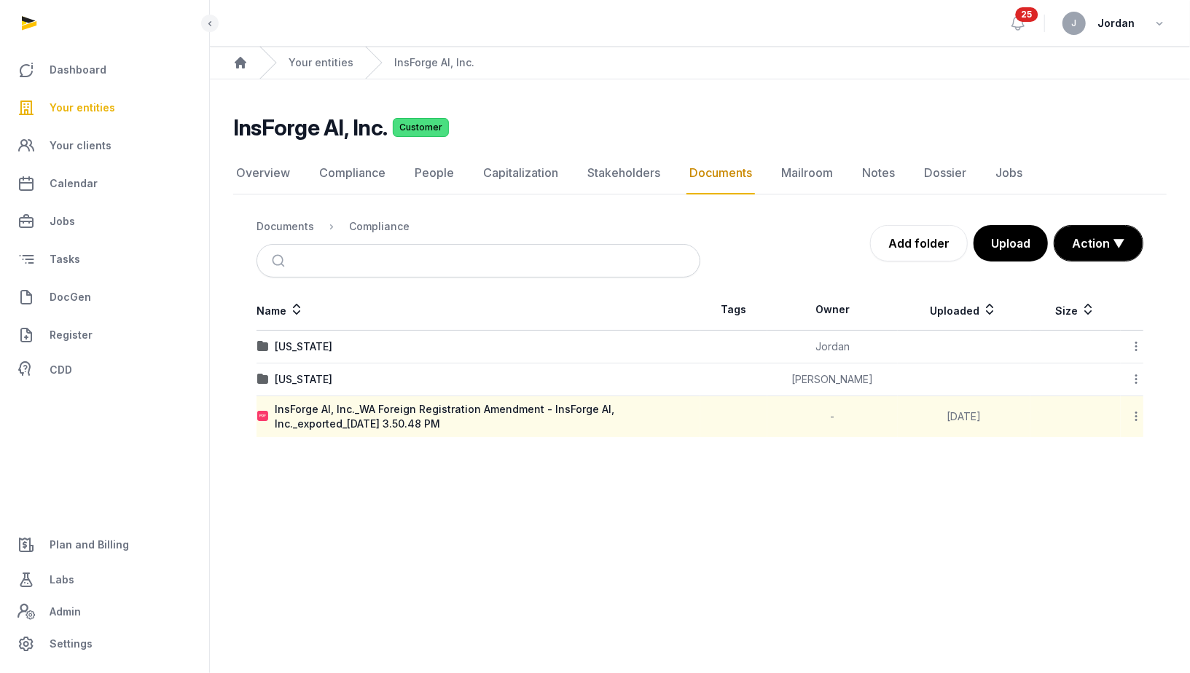
click at [1137, 414] on icon at bounding box center [1135, 416] width 13 height 15
click at [1096, 548] on div "Move" at bounding box center [1084, 559] width 117 height 26
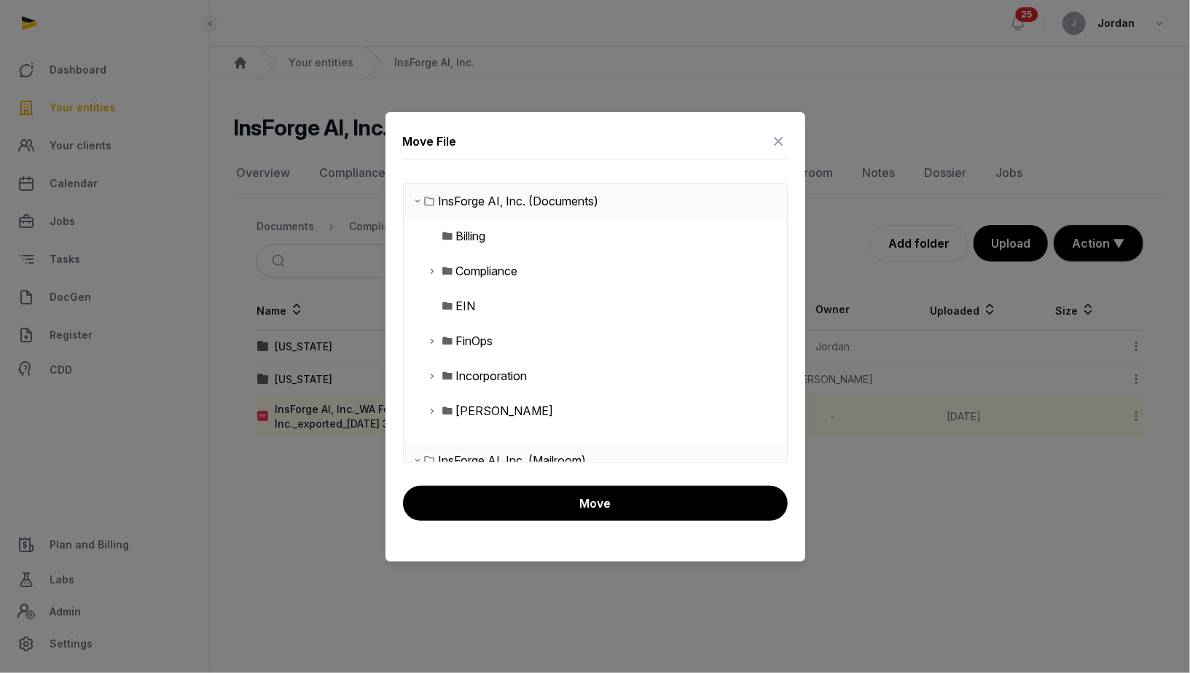
click at [431, 273] on icon at bounding box center [433, 270] width 12 height 17
click at [514, 342] on div "[US_STATE]" at bounding box center [502, 340] width 69 height 17
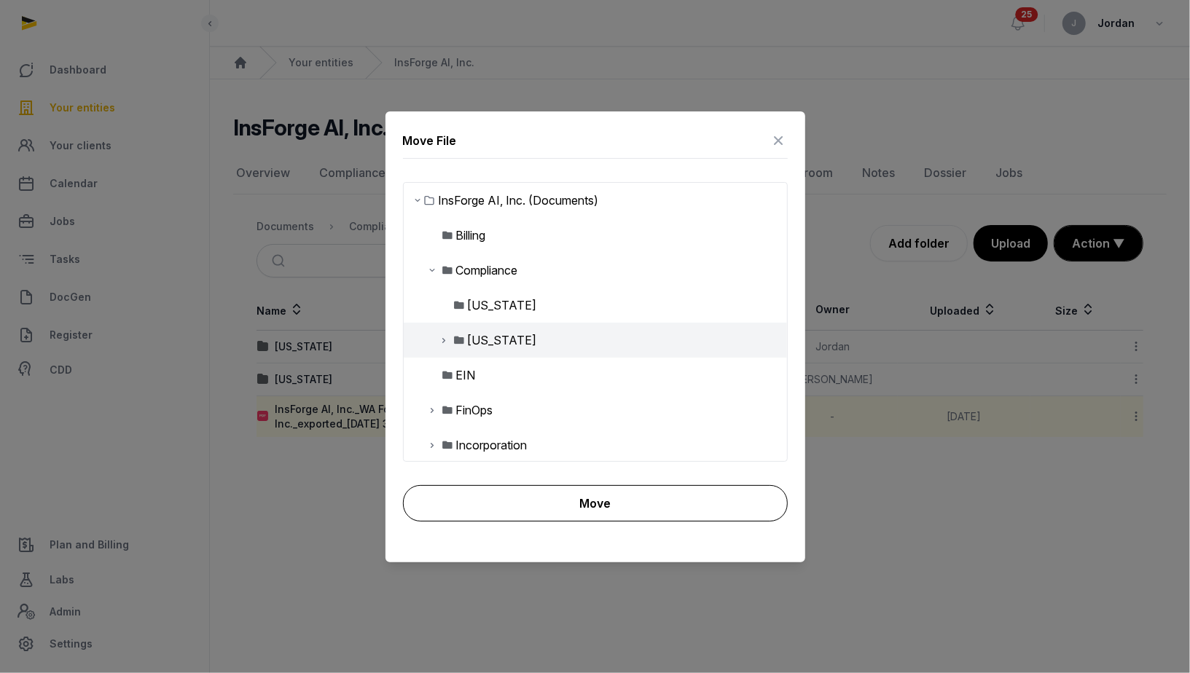
click at [576, 501] on button "Move" at bounding box center [595, 503] width 385 height 36
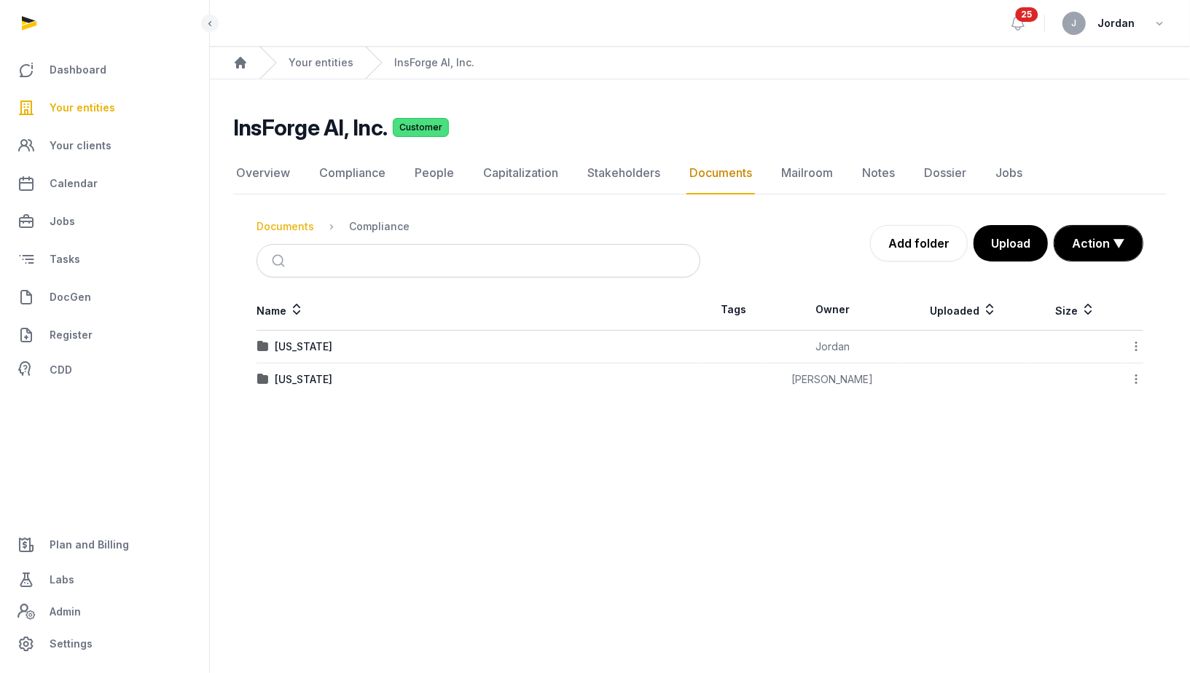
click at [302, 227] on div "Documents" at bounding box center [285, 226] width 58 height 15
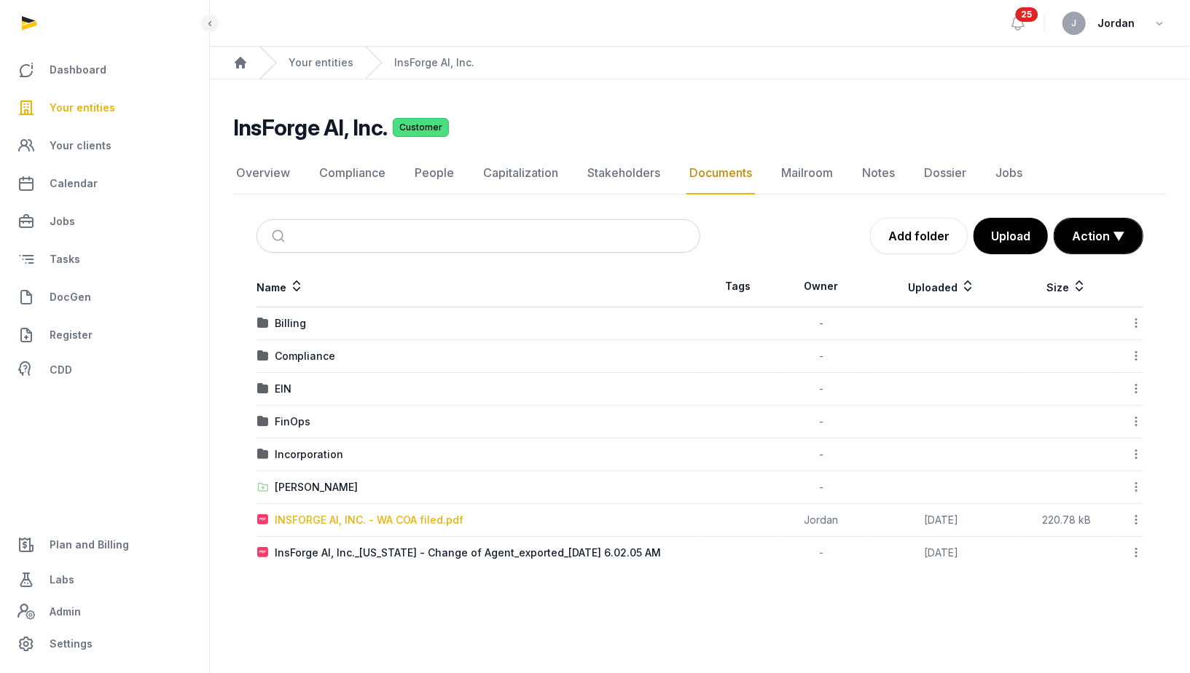
click at [412, 517] on div "INSFORGE AI, INC. - WA COA filed.pdf" at bounding box center [369, 520] width 189 height 15
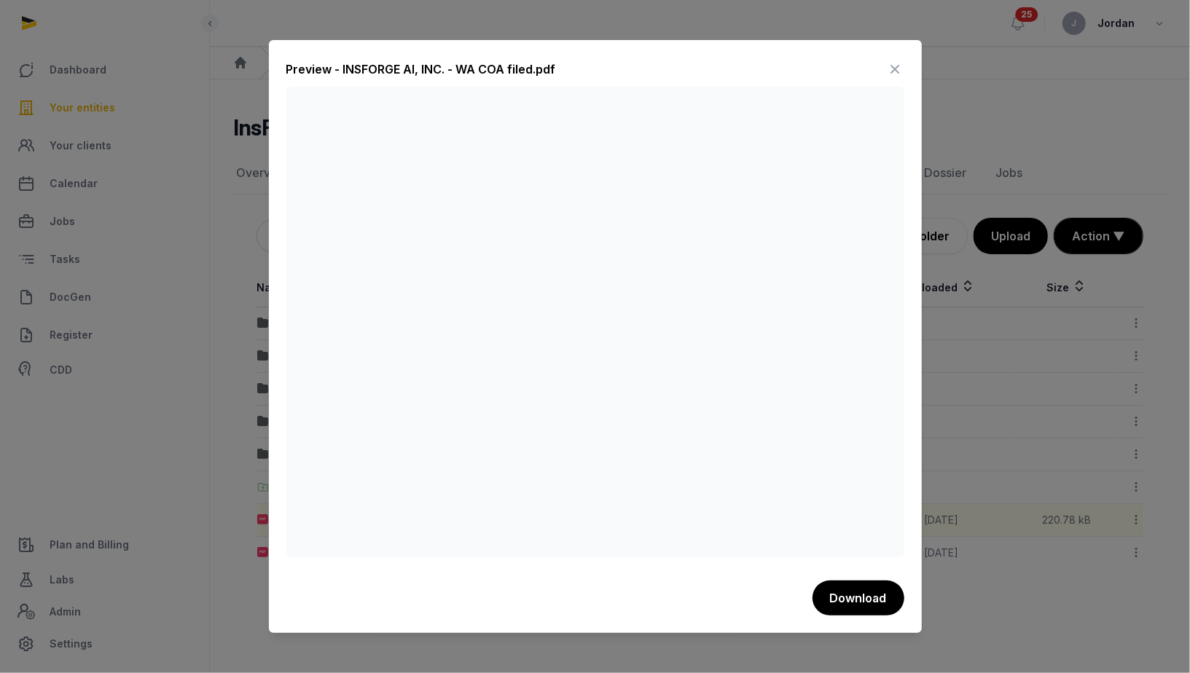
click at [894, 66] on icon at bounding box center [895, 69] width 17 height 23
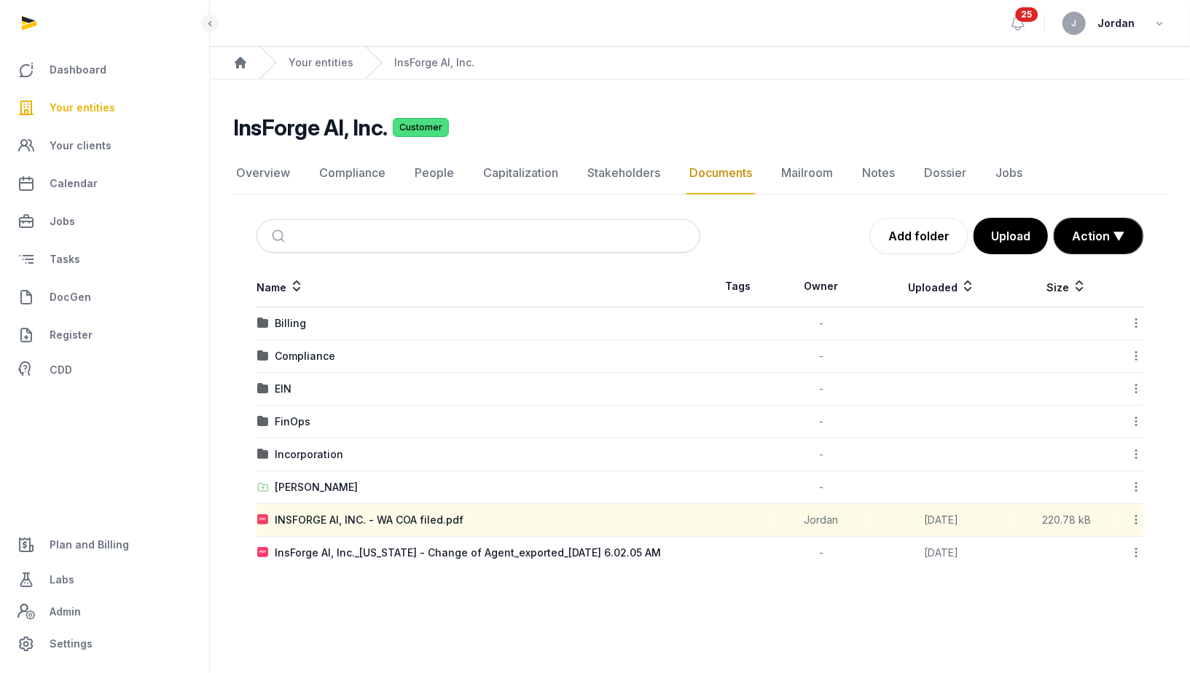
click at [1139, 514] on icon at bounding box center [1135, 519] width 13 height 15
click at [1113, 650] on div "Move" at bounding box center [1084, 663] width 117 height 26
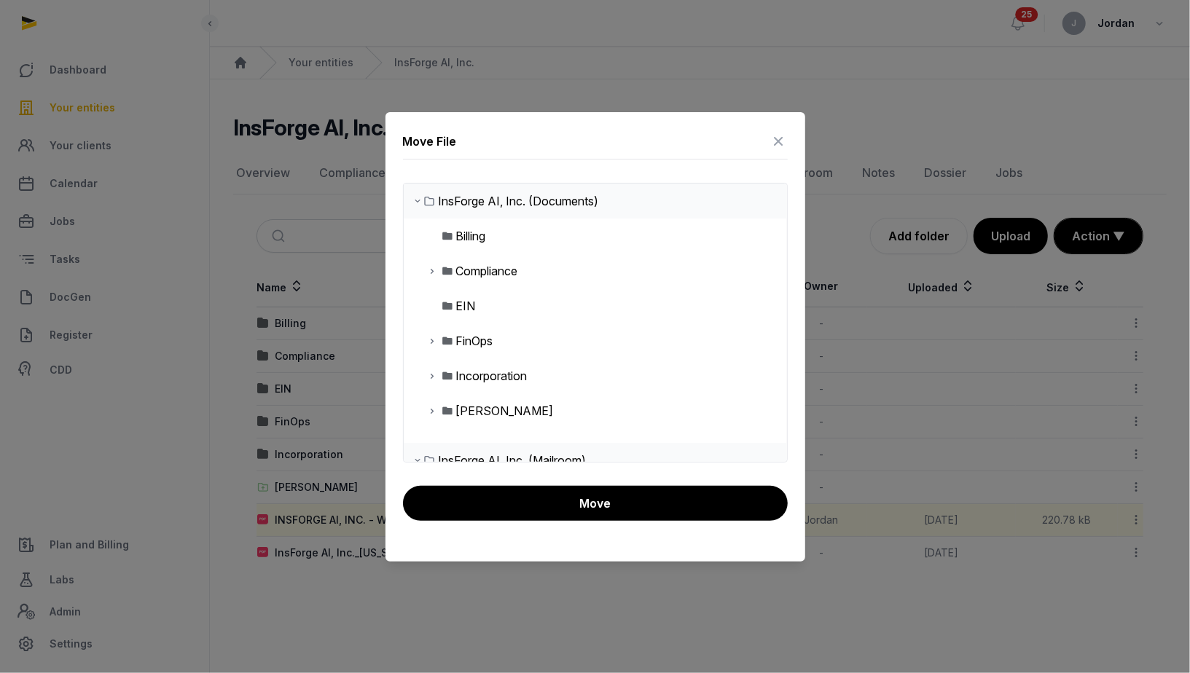
click at [437, 274] on icon at bounding box center [433, 270] width 12 height 17
click at [479, 335] on div "[US_STATE]" at bounding box center [502, 340] width 69 height 17
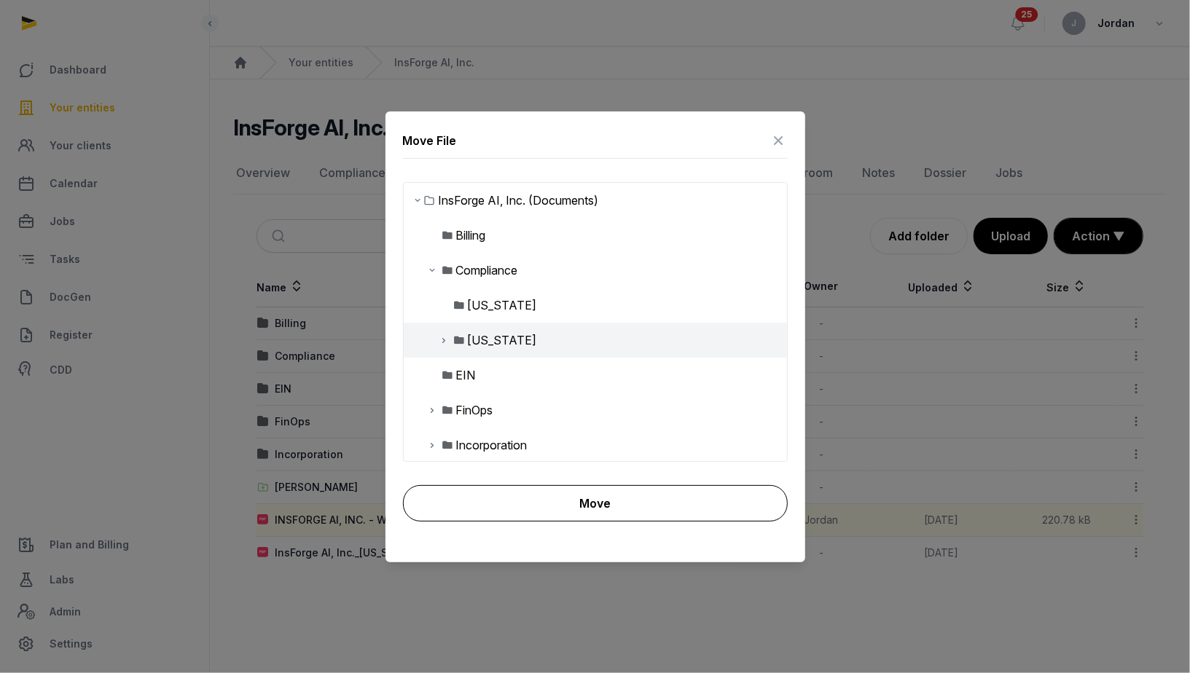
click at [584, 503] on button "Move" at bounding box center [595, 503] width 385 height 36
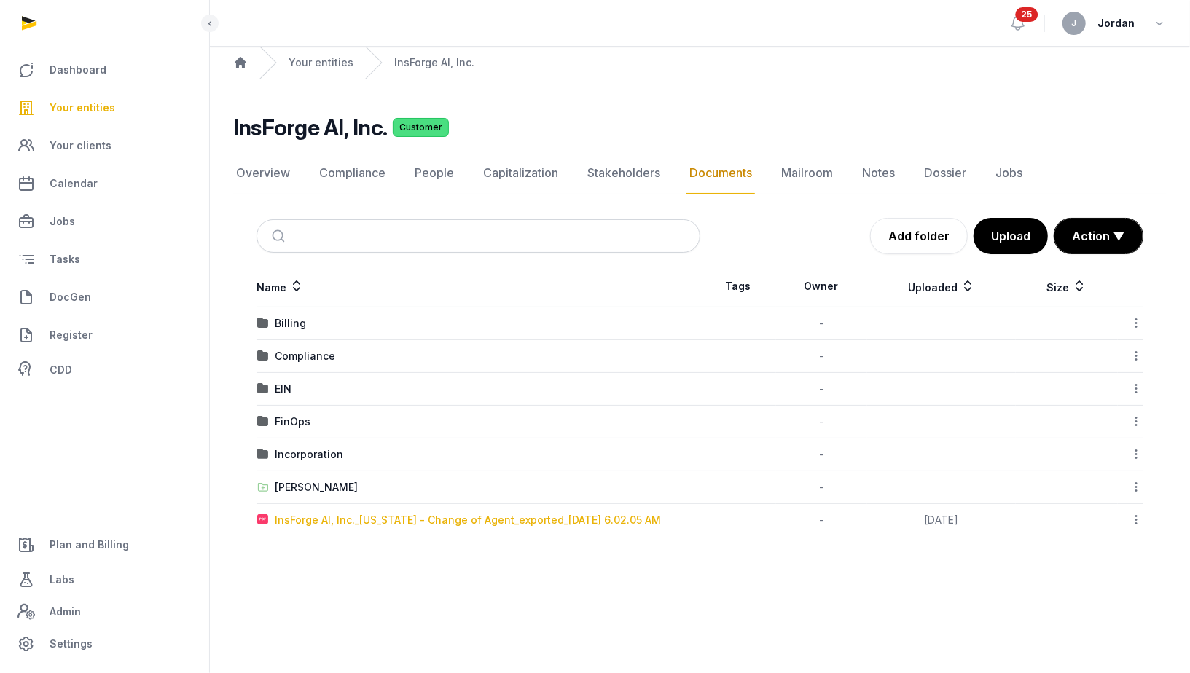
click at [540, 516] on div "InsForge AI, Inc._[US_STATE] - Change of Agent_exported_[DATE] 6.02.05 AM" at bounding box center [468, 520] width 386 height 15
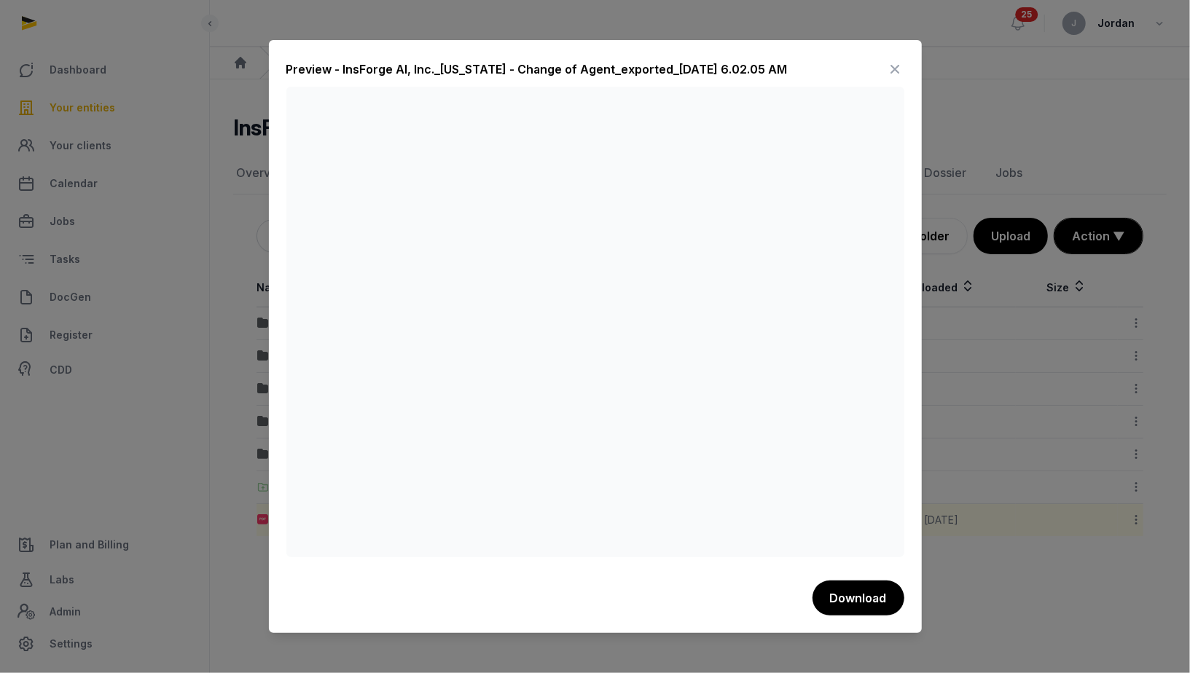
click at [893, 66] on icon at bounding box center [895, 69] width 17 height 23
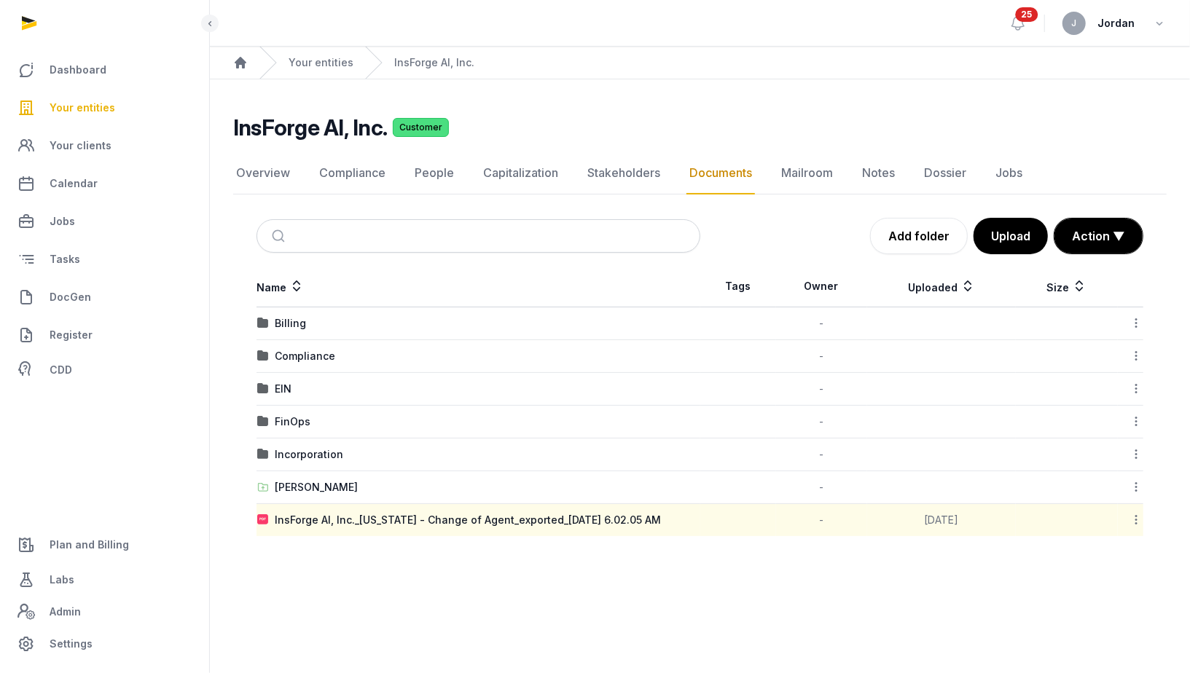
click at [1137, 512] on icon at bounding box center [1135, 519] width 13 height 15
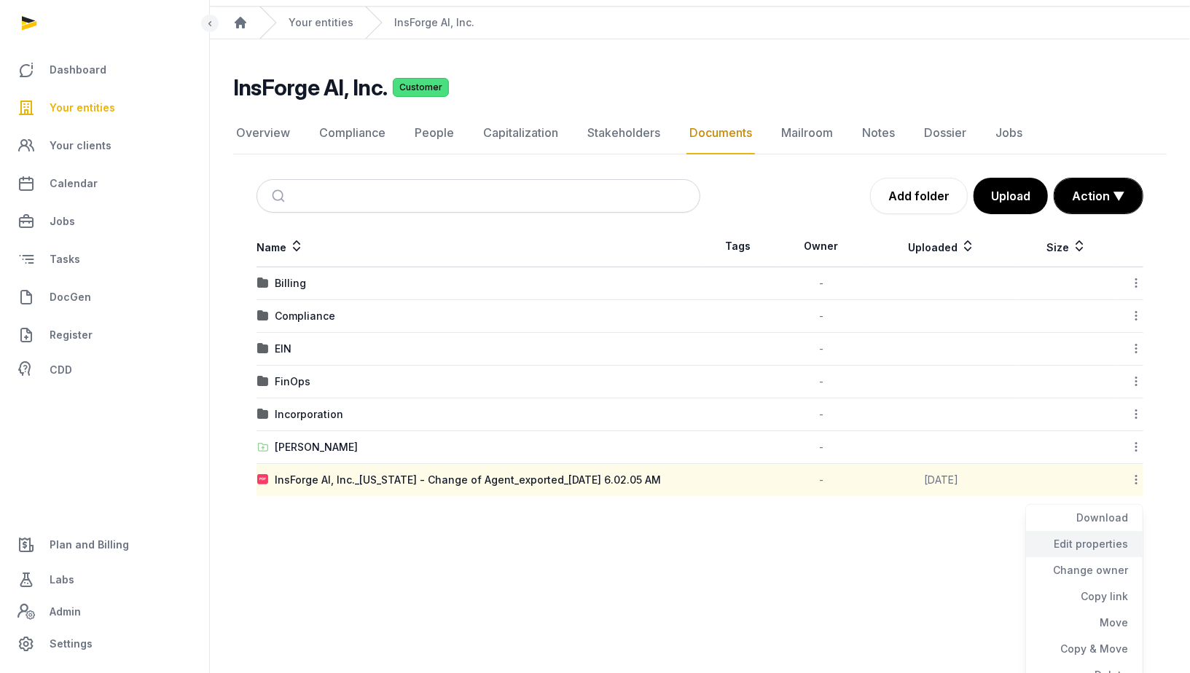
scroll to position [51, 0]
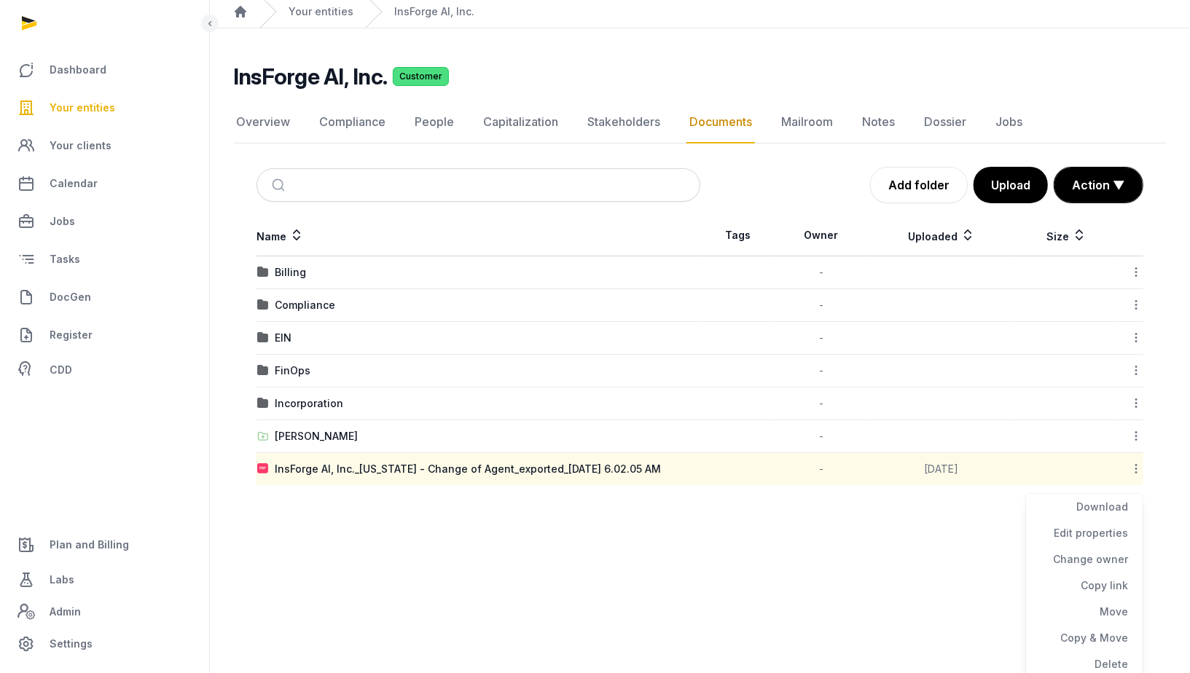
click at [964, 533] on main "Open sidebar 25 J Jordan Home Your entities InsForge AI, Inc. InsForge AI, Inc.…" at bounding box center [595, 285] width 1190 height 673
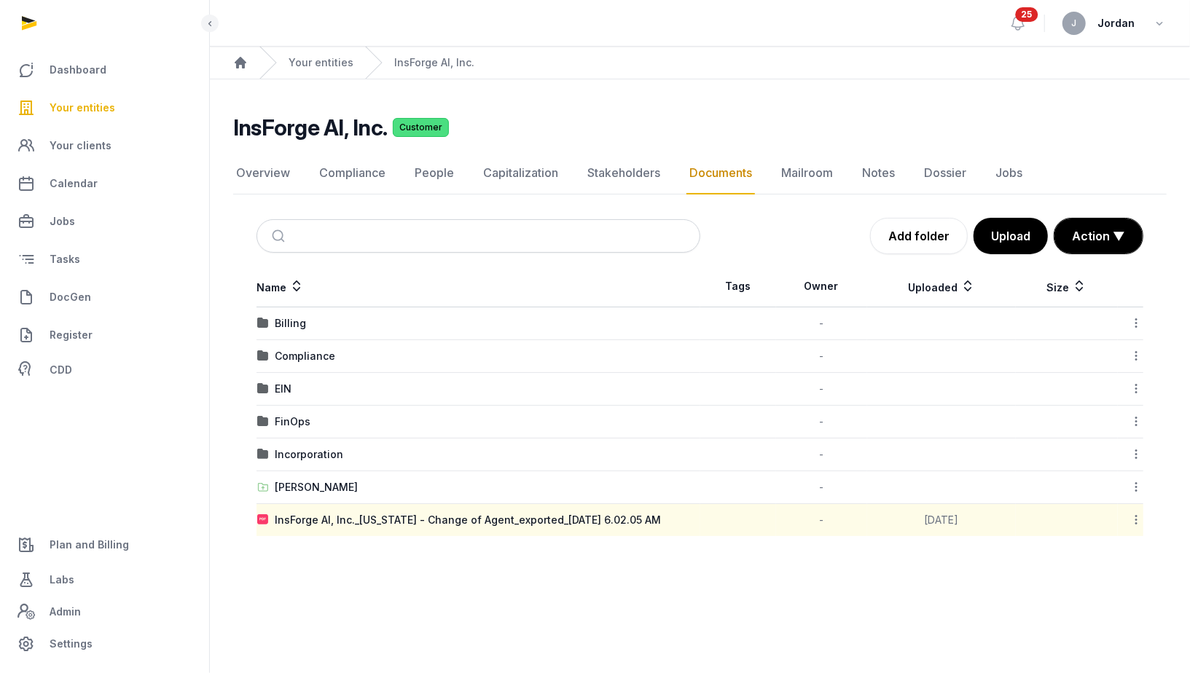
click at [1133, 518] on icon at bounding box center [1135, 519] width 13 height 15
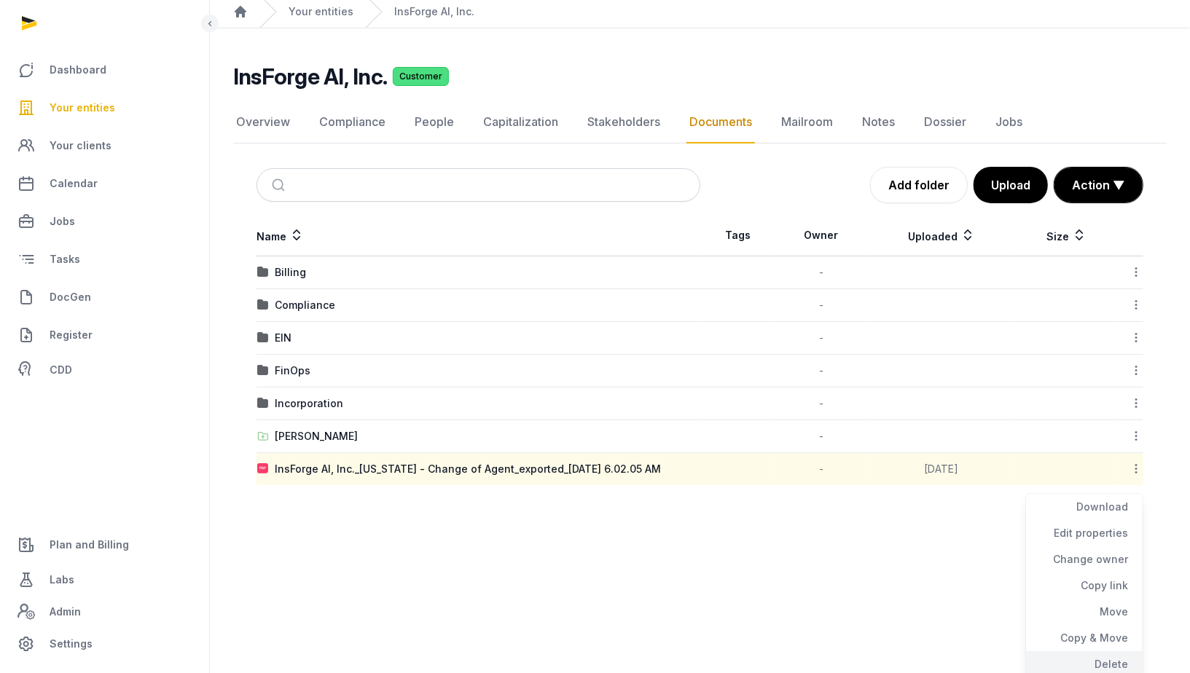
click at [1106, 655] on div "Delete" at bounding box center [1084, 664] width 117 height 26
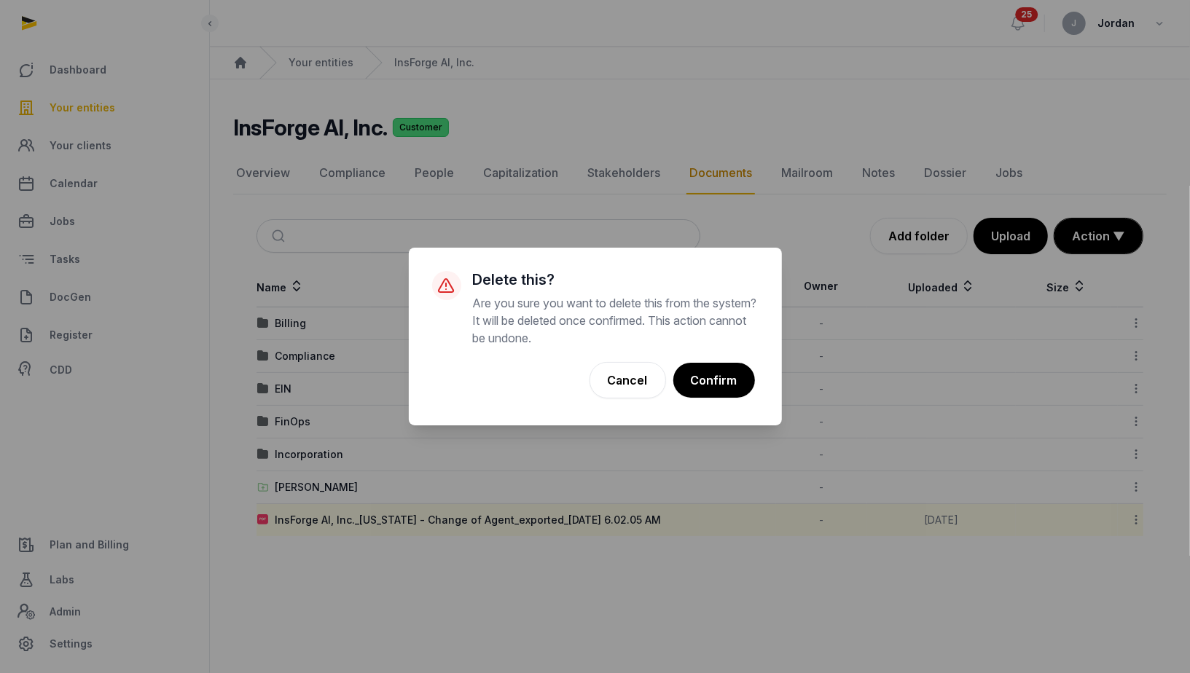
scroll to position [0, 0]
click at [713, 375] on button "Confirm" at bounding box center [713, 380] width 83 height 36
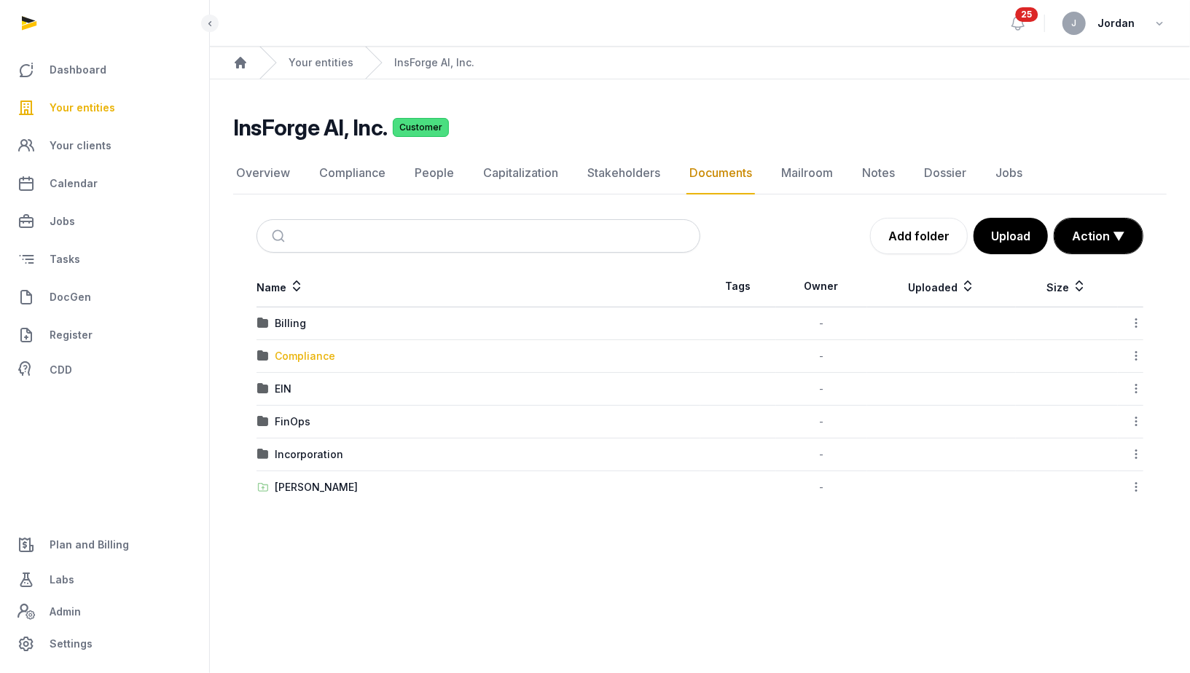
click at [328, 353] on div "Compliance" at bounding box center [305, 356] width 60 height 15
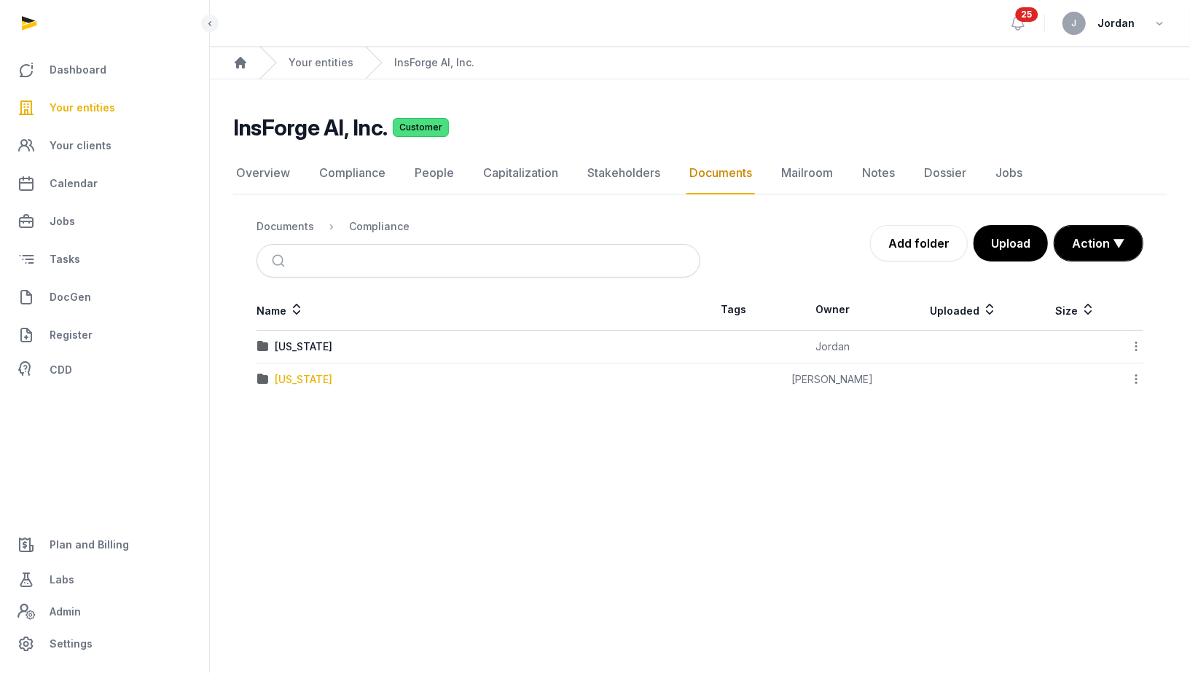
click at [323, 372] on div "[US_STATE]" at bounding box center [304, 379] width 58 height 15
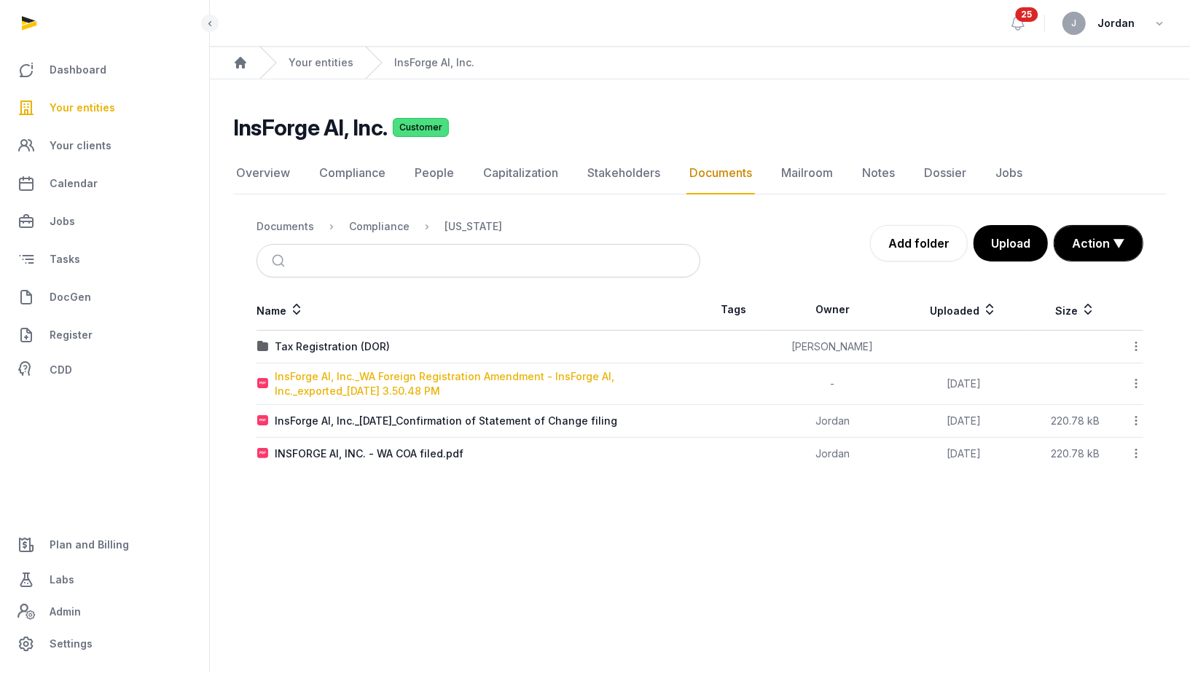
click at [364, 380] on div "InsForge AI, Inc._WA Foreign Registration Amendment - InsForge AI, Inc._exporte…" at bounding box center [487, 383] width 425 height 29
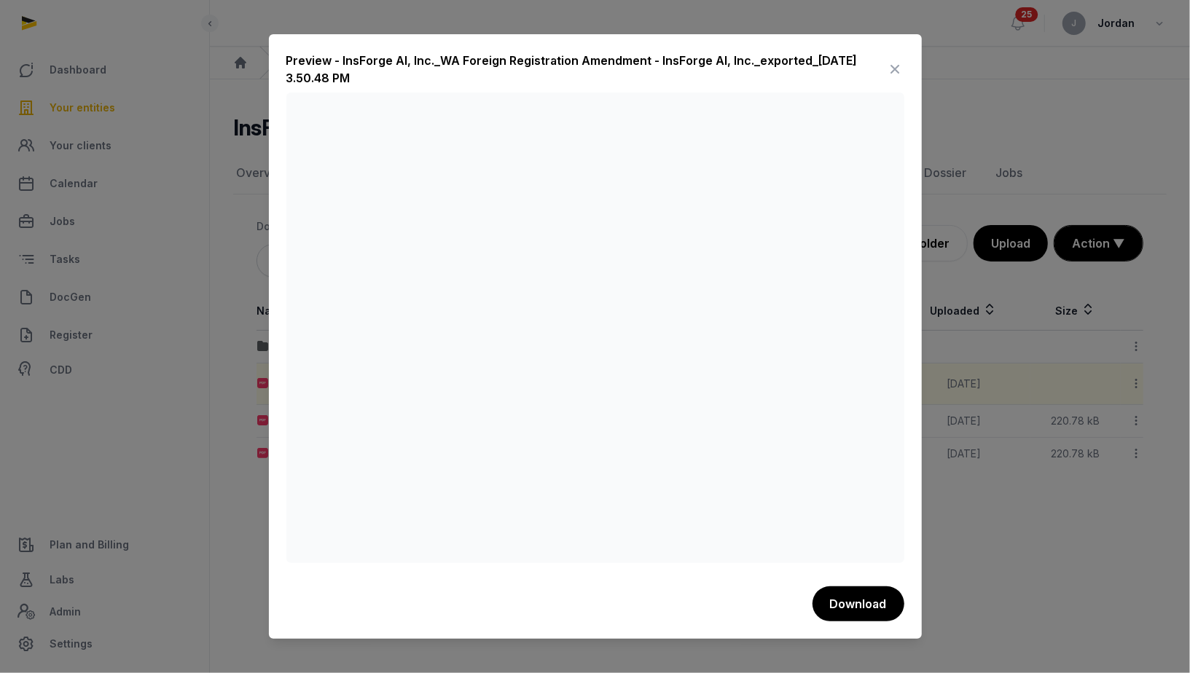
click at [1052, 101] on div at bounding box center [595, 336] width 1190 height 673
